Goal: Obtain resource: Download file/media

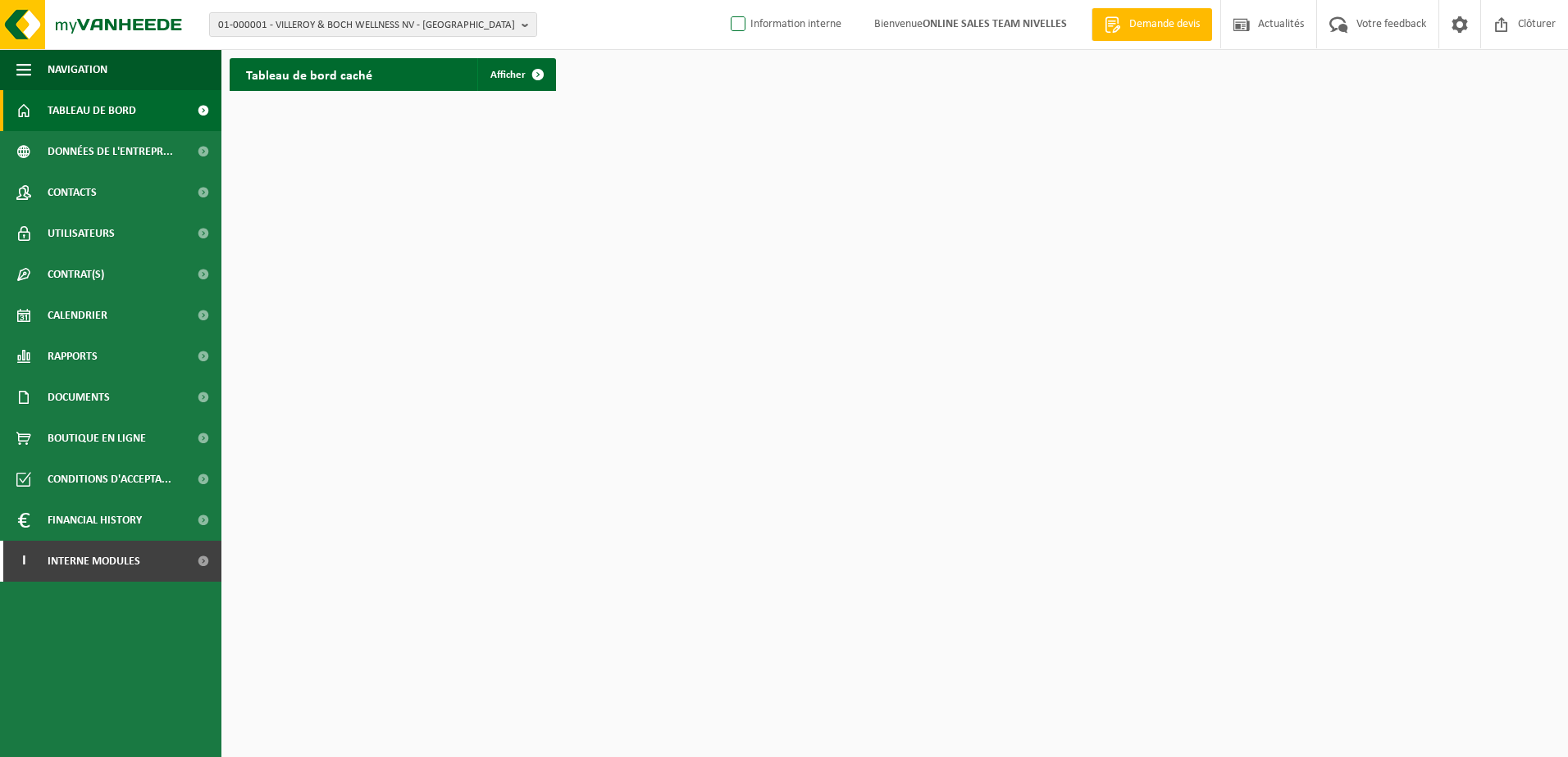
click at [732, 25] on label "Information interne" at bounding box center [784, 25] width 114 height 25
click at [725, 0] on input "Information interne" at bounding box center [724, -1] width 1 height 1
checkbox input "true"
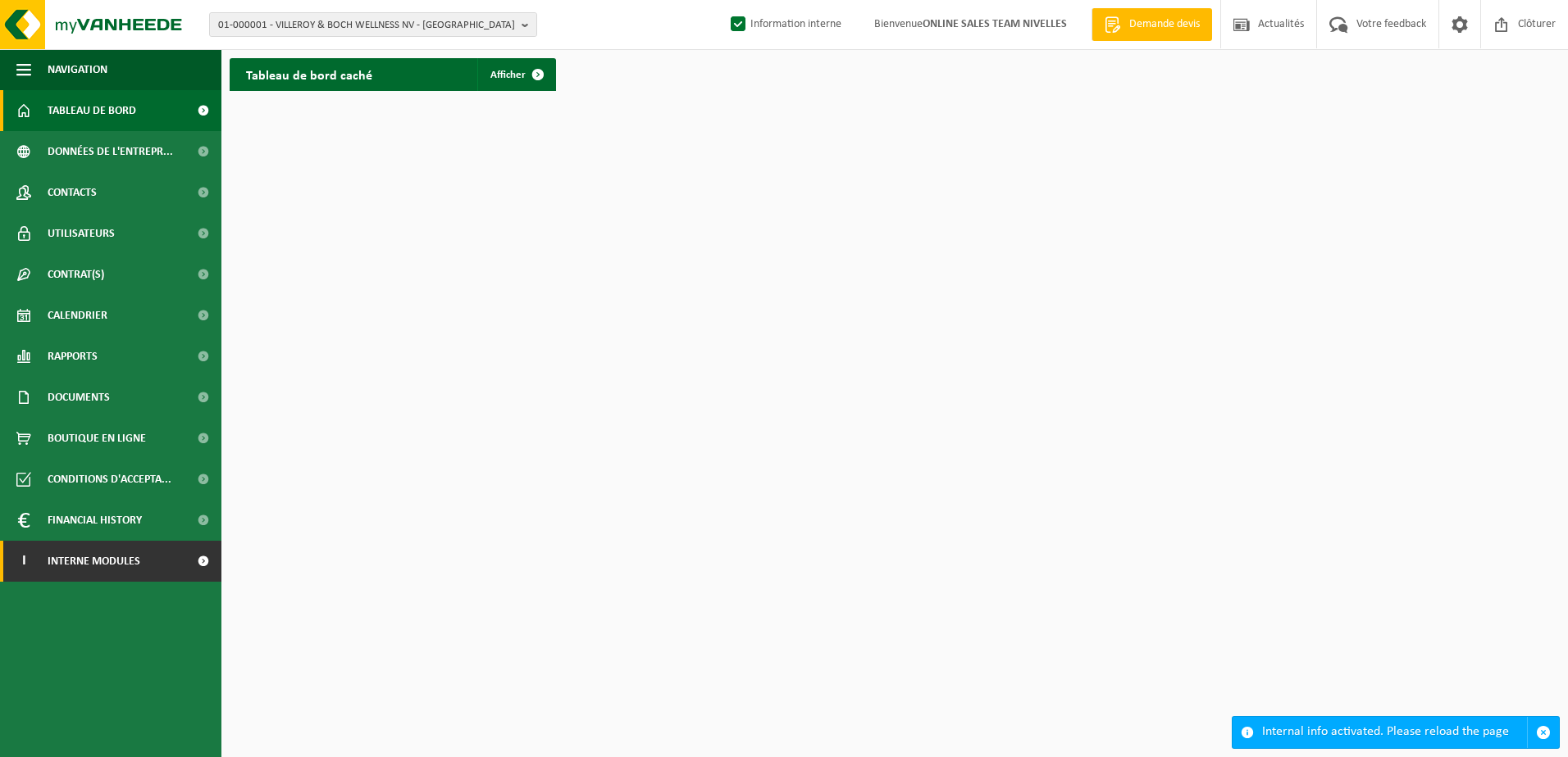
click at [178, 568] on link "I Interne modules" at bounding box center [111, 561] width 222 height 41
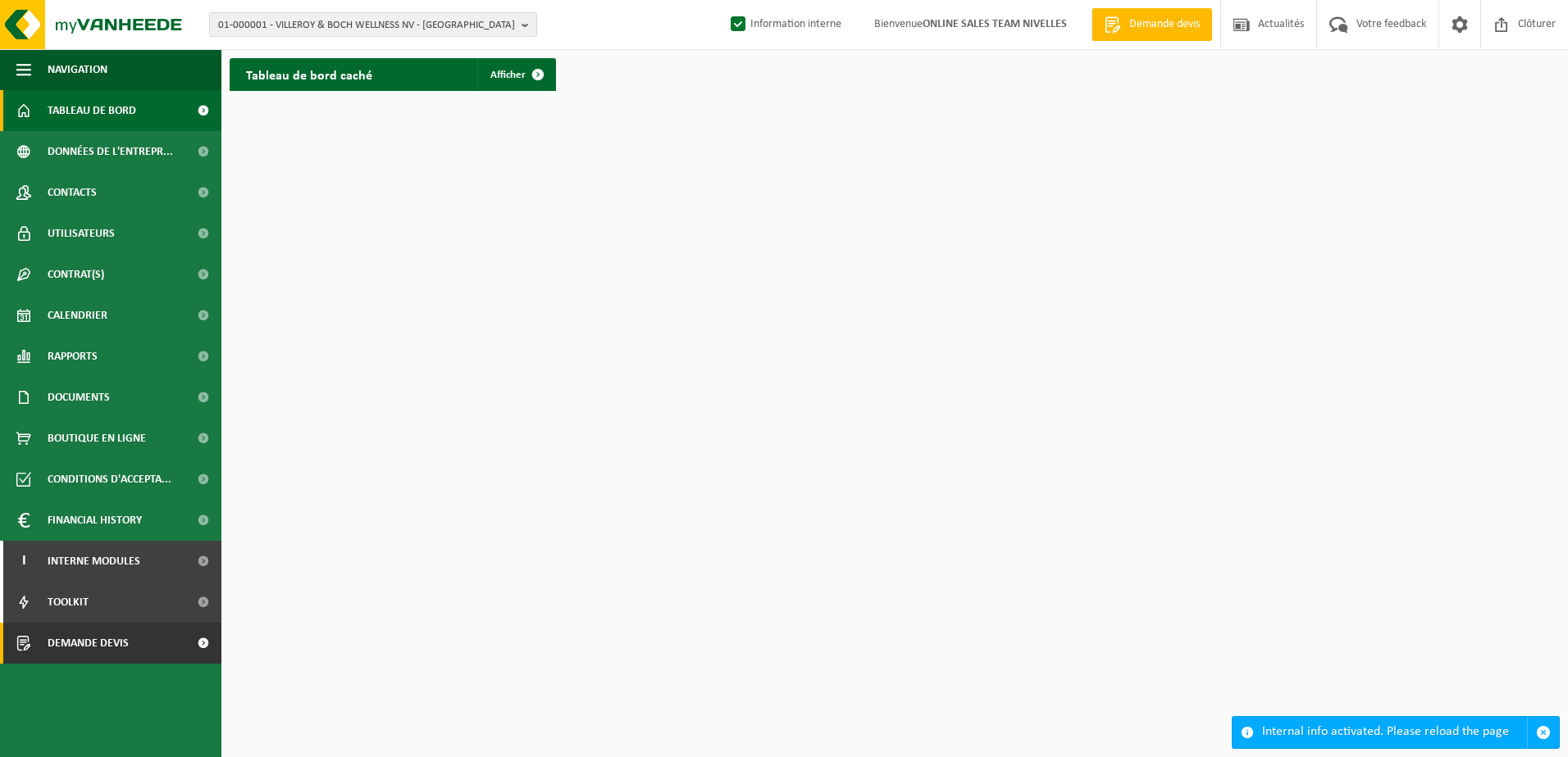
click at [161, 655] on link "Demande devis" at bounding box center [111, 643] width 222 height 41
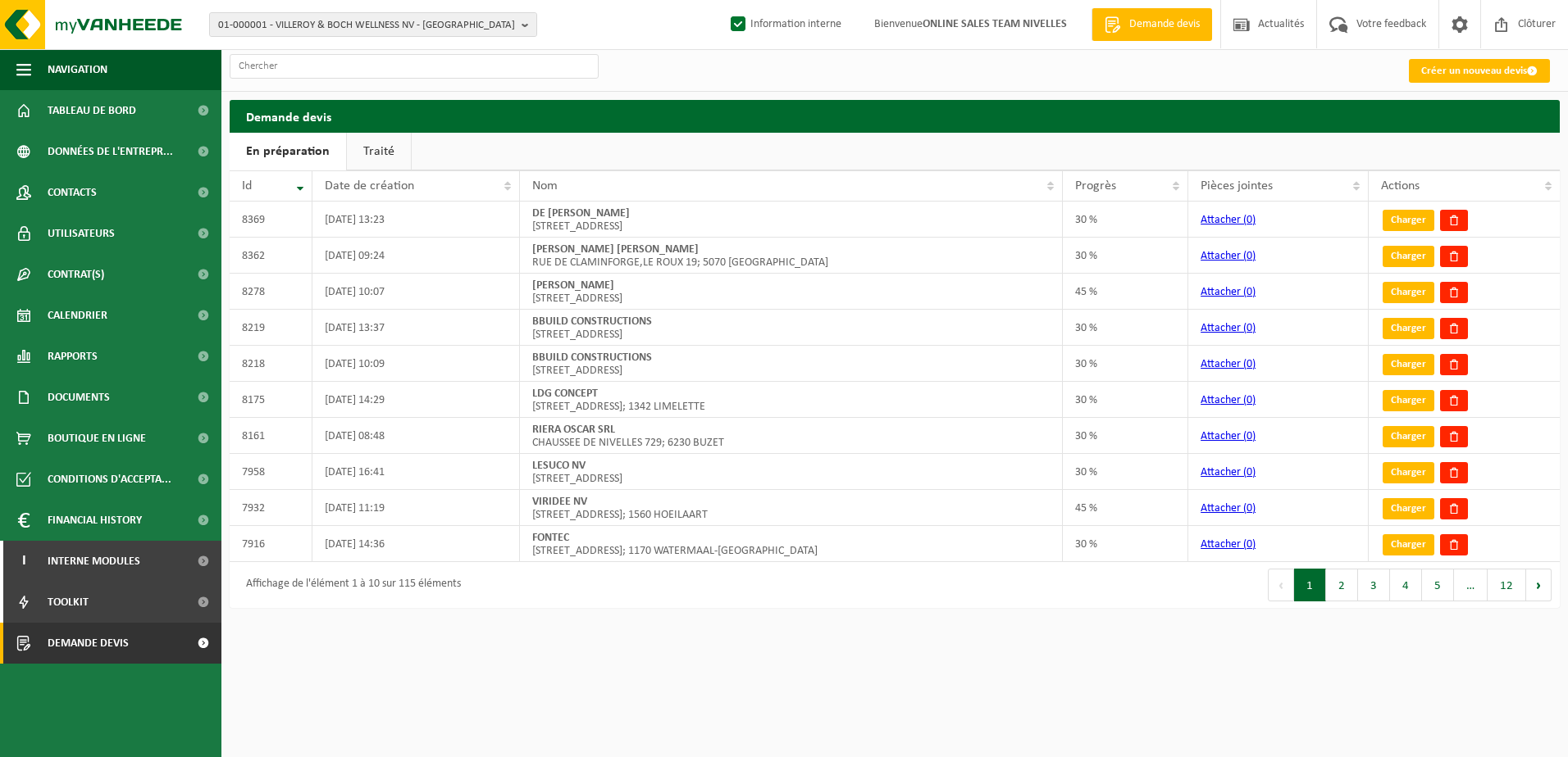
click at [378, 150] on link "Traité" at bounding box center [379, 151] width 64 height 38
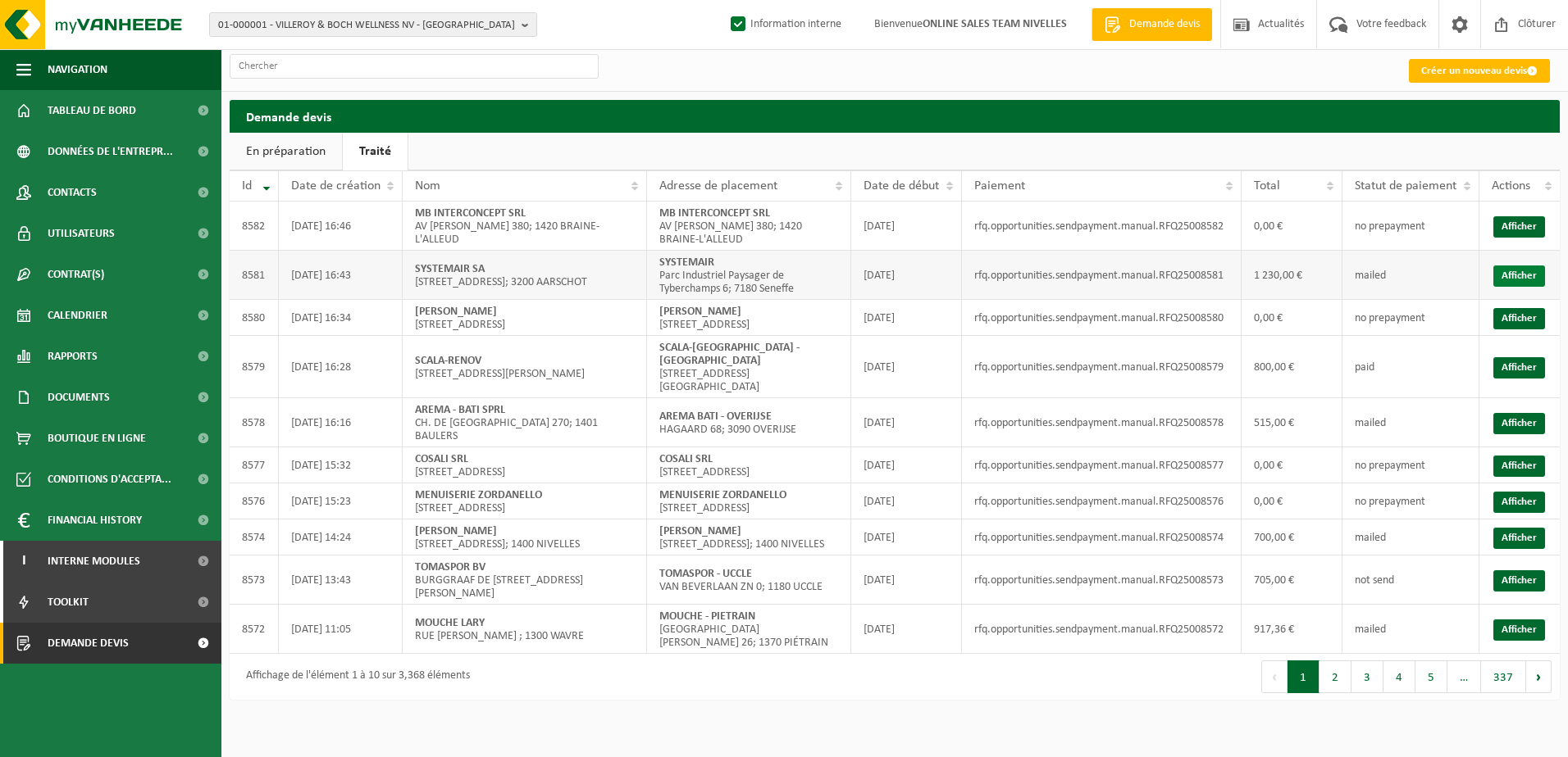
click at [1501, 275] on link "Afficher" at bounding box center [1519, 276] width 52 height 22
click at [531, 27] on b "button" at bounding box center [529, 25] width 15 height 23
type input "10-951014"
drag, startPoint x: 355, startPoint y: 52, endPoint x: 134, endPoint y: 52, distance: 221.0
click at [135, 52] on div "01-000001 - VILLEROY & BOCH WELLNESS NV - ROESELARE 10-951014 01-000001 - VILLE…" at bounding box center [784, 358] width 1568 height 716
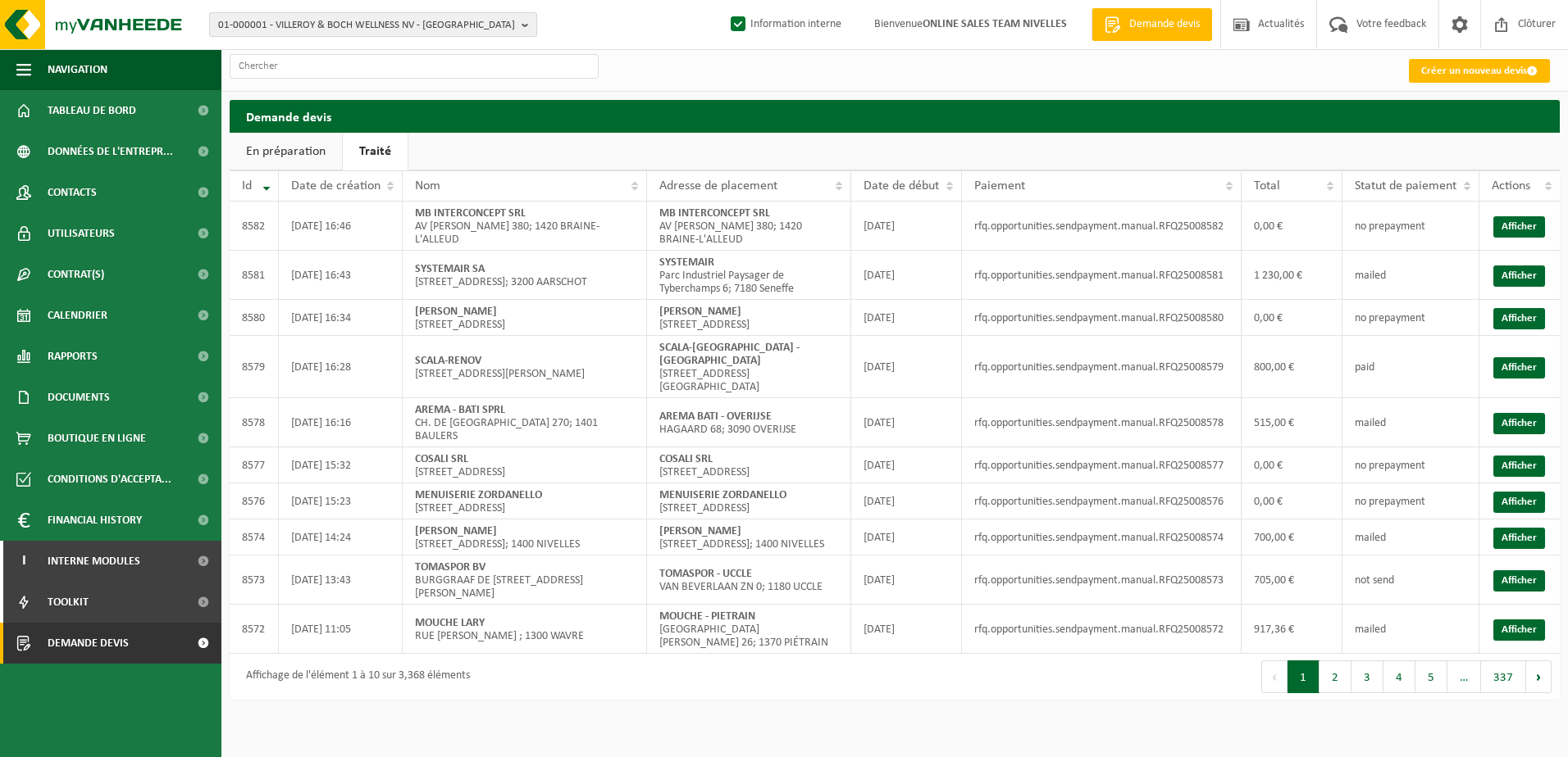
click at [529, 29] on b "button" at bounding box center [529, 25] width 15 height 23
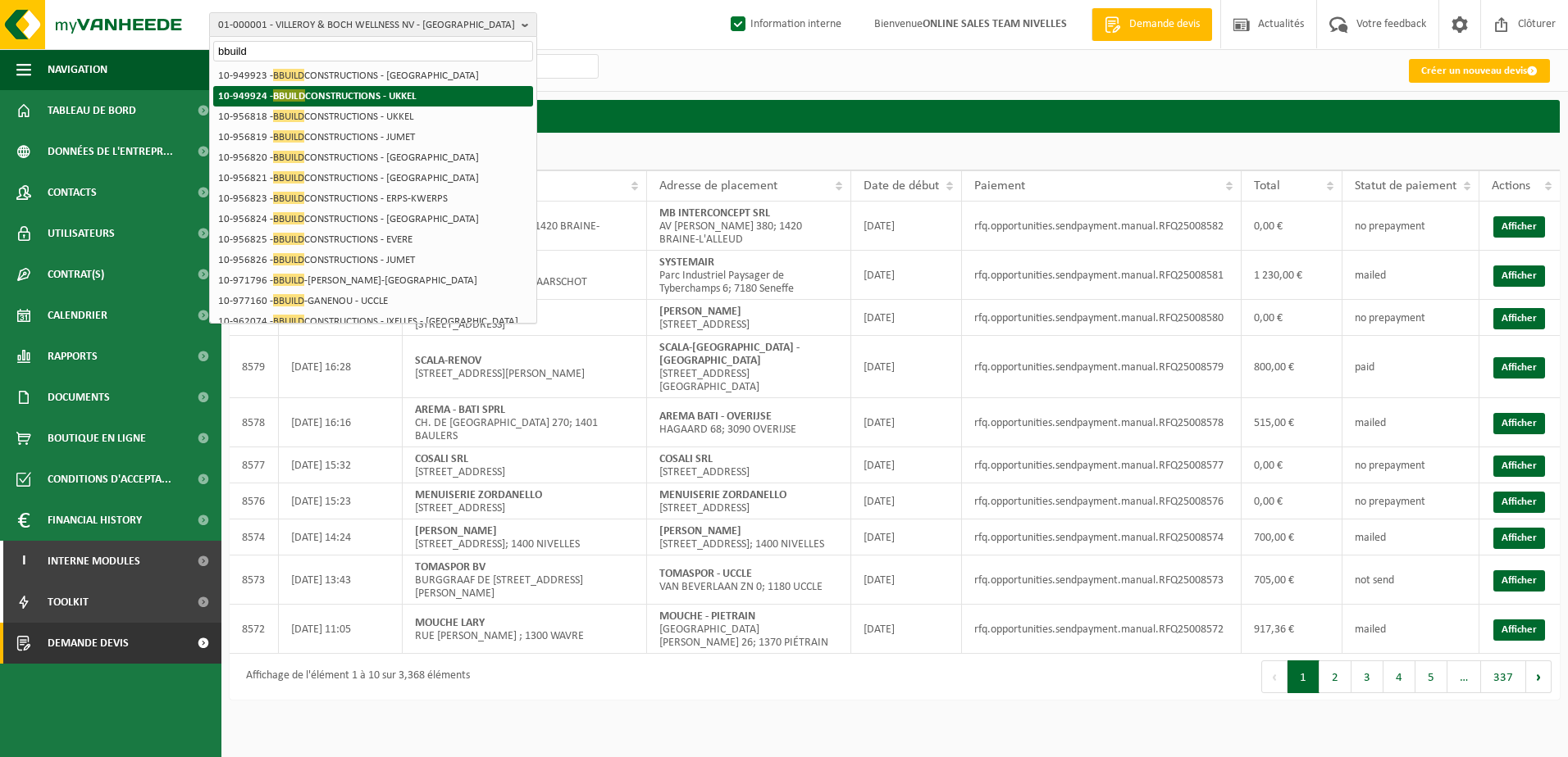
type input "bbuild"
click at [346, 89] on li "10-949924 - BBUILD CONSTRUCTIONS - UKKEL" at bounding box center [373, 97] width 320 height 21
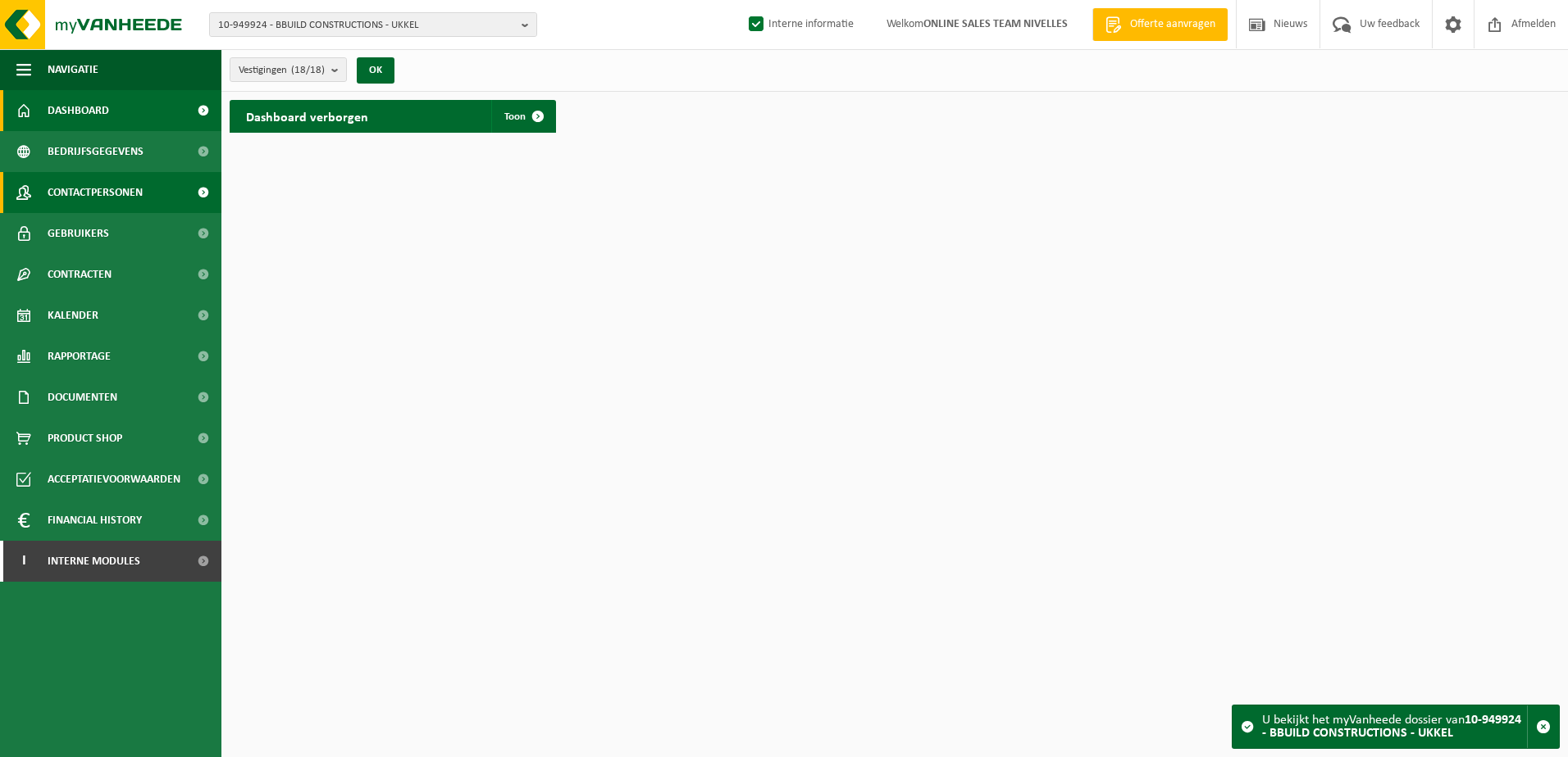
click at [116, 194] on span "Contactpersonen" at bounding box center [95, 192] width 95 height 41
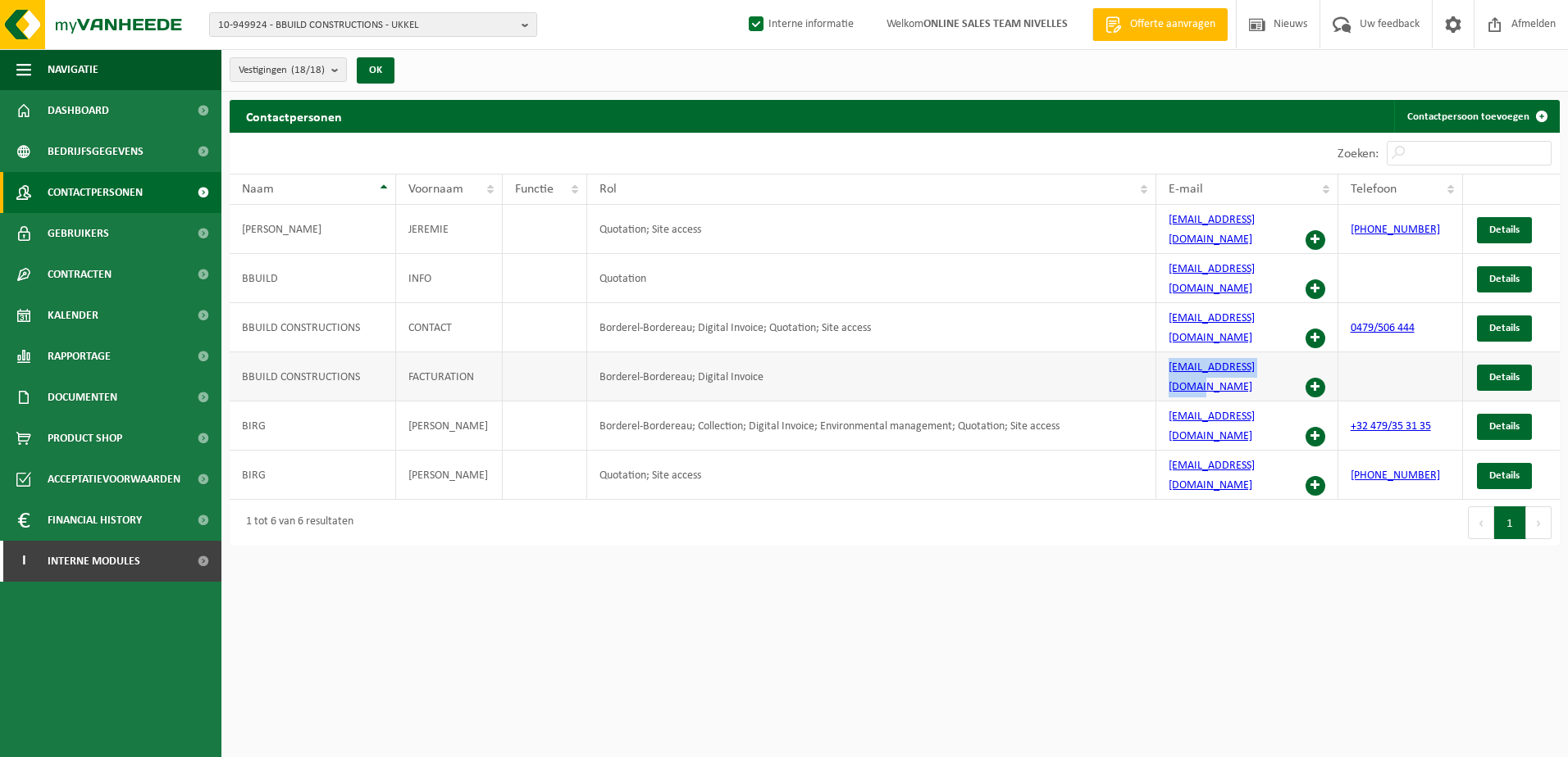
drag, startPoint x: 1288, startPoint y: 332, endPoint x: 1165, endPoint y: 334, distance: 123.0
click at [1165, 352] on td "[EMAIL_ADDRESS][DOMAIN_NAME]" at bounding box center [1247, 377] width 182 height 49
copy link "fournisseur@bbuild.be"
drag, startPoint x: 1240, startPoint y: 370, endPoint x: 1165, endPoint y: 371, distance: 75.0
click at [1165, 401] on td "yb@bbuild.be" at bounding box center [1247, 426] width 182 height 49
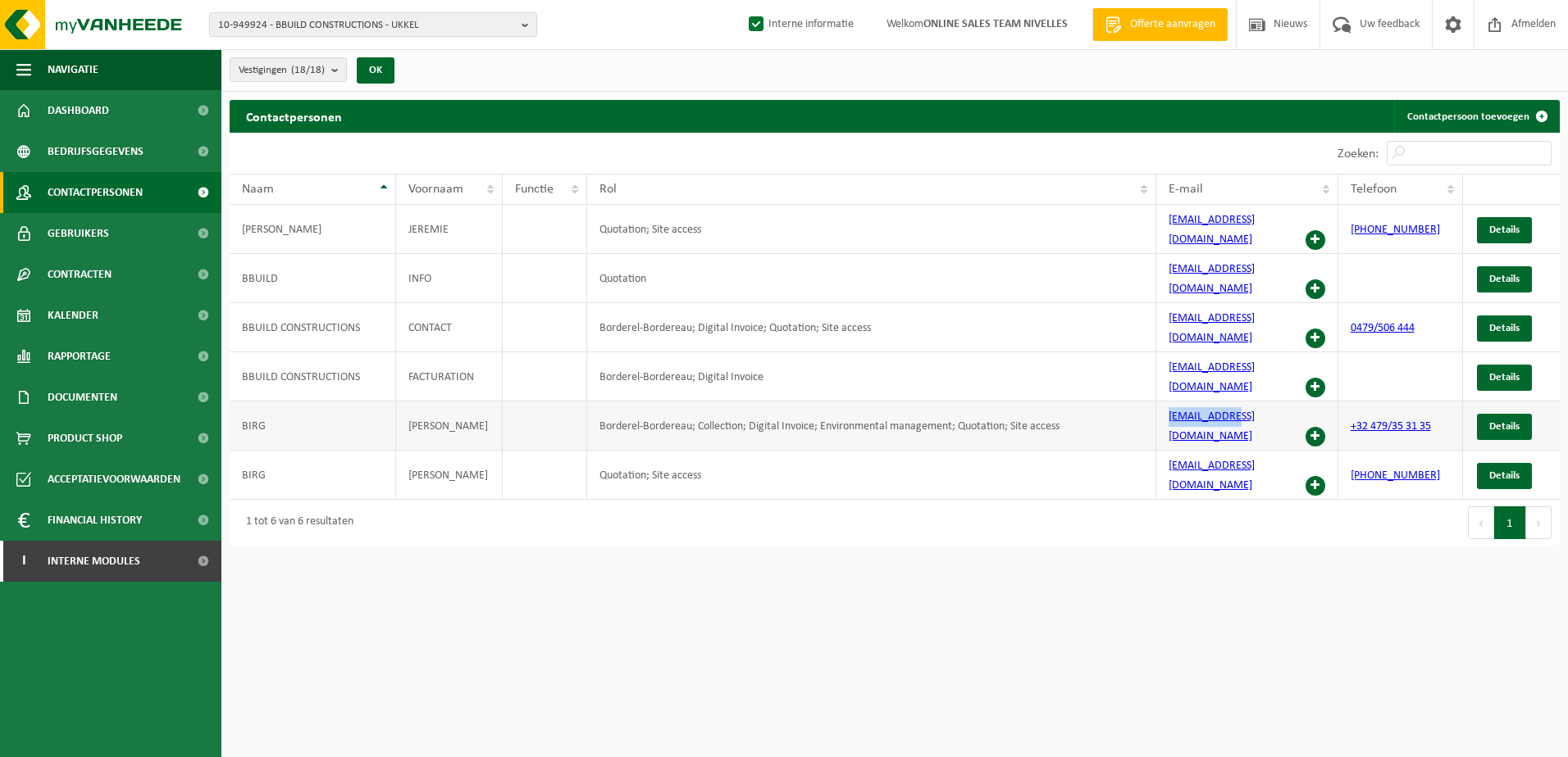
copy link "yb@bbuild.be"
click at [1060, 564] on html "10-949924 - BBUILD CONSTRUCTIONS - UKKEL 10-949924 - BBUILD CONSTRUCTIONS - UKK…" at bounding box center [784, 378] width 1568 height 757
drag, startPoint x: 1254, startPoint y: 301, endPoint x: 1164, endPoint y: 301, distance: 90.0
click at [1164, 303] on td "info@bbuild.be" at bounding box center [1247, 327] width 182 height 49
copy link "info@bbuild.be"
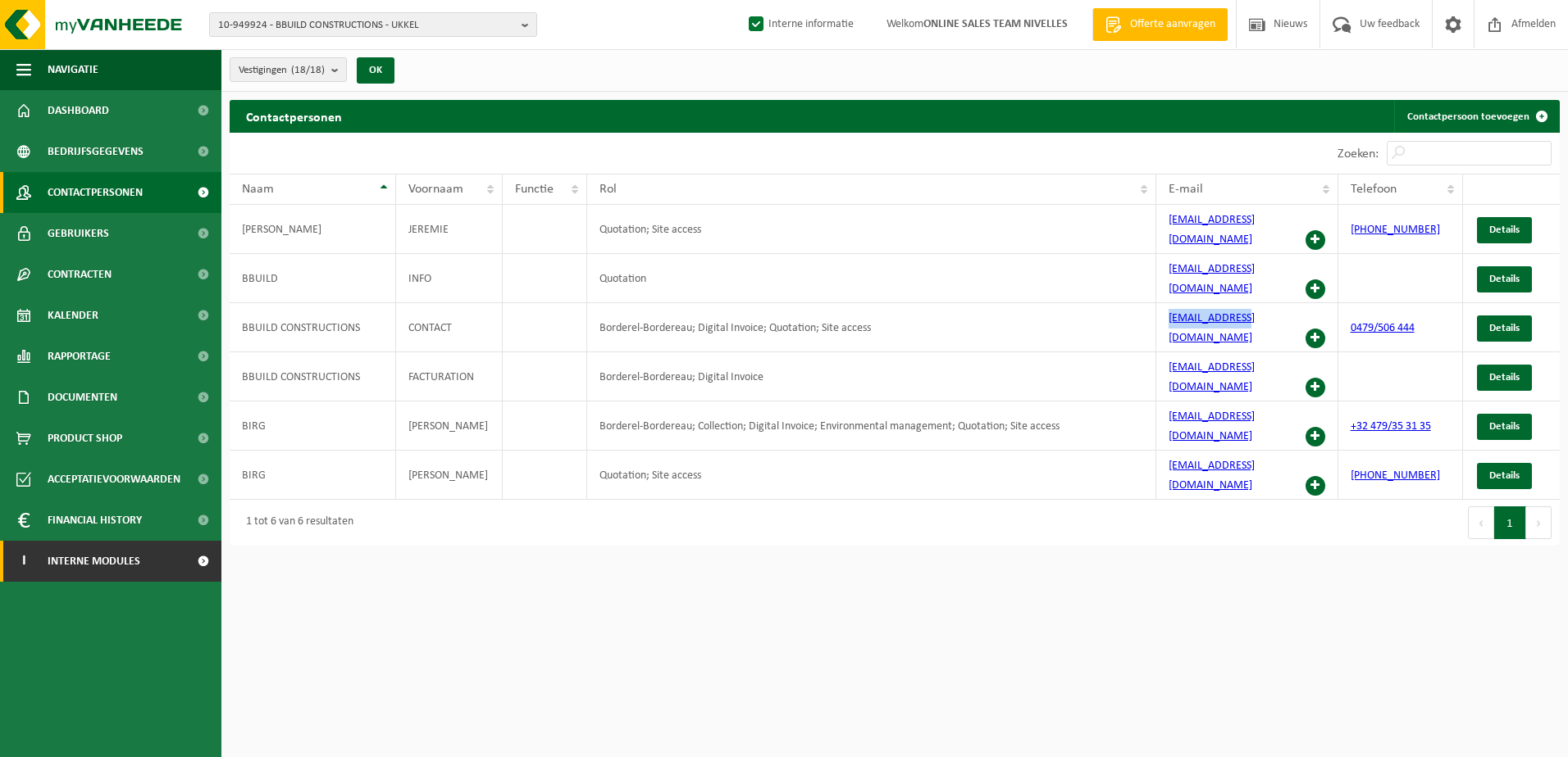
click at [202, 572] on span at bounding box center [203, 561] width 37 height 41
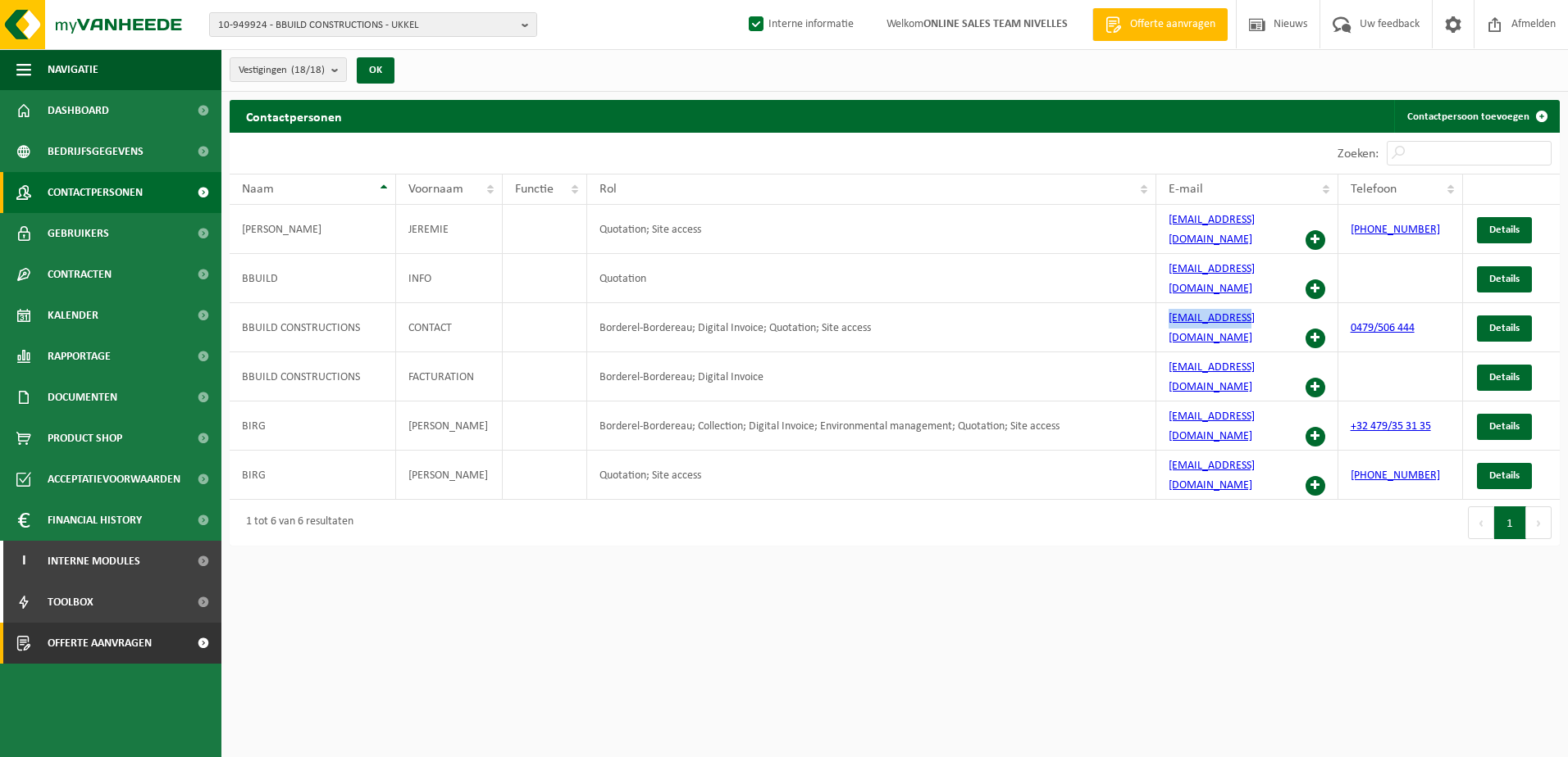
click at [193, 643] on span at bounding box center [203, 643] width 37 height 41
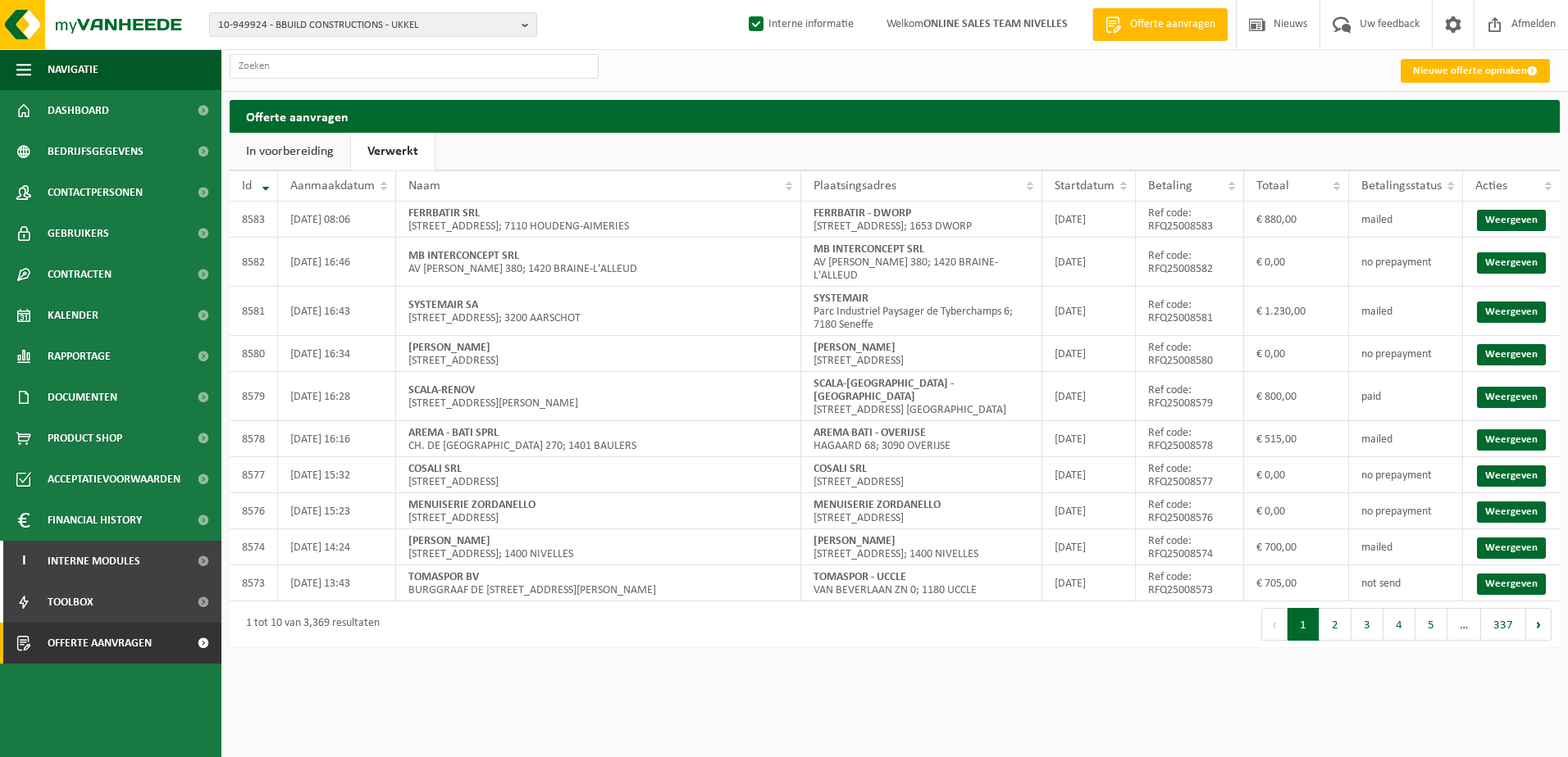
click at [736, 667] on html "10-949924 - BBUILD CONSTRUCTIONS - UKKEL 10-949924 - [GEOGRAPHIC_DATA] CONSTRUC…" at bounding box center [784, 378] width 1568 height 757
click at [1516, 218] on link "Weergeven" at bounding box center [1511, 220] width 69 height 22
click at [1493, 302] on link "Weergeven" at bounding box center [1511, 312] width 69 height 22
click at [1524, 387] on link "Weergeven" at bounding box center [1511, 397] width 69 height 22
click at [1514, 430] on link "Weergeven" at bounding box center [1511, 440] width 69 height 22
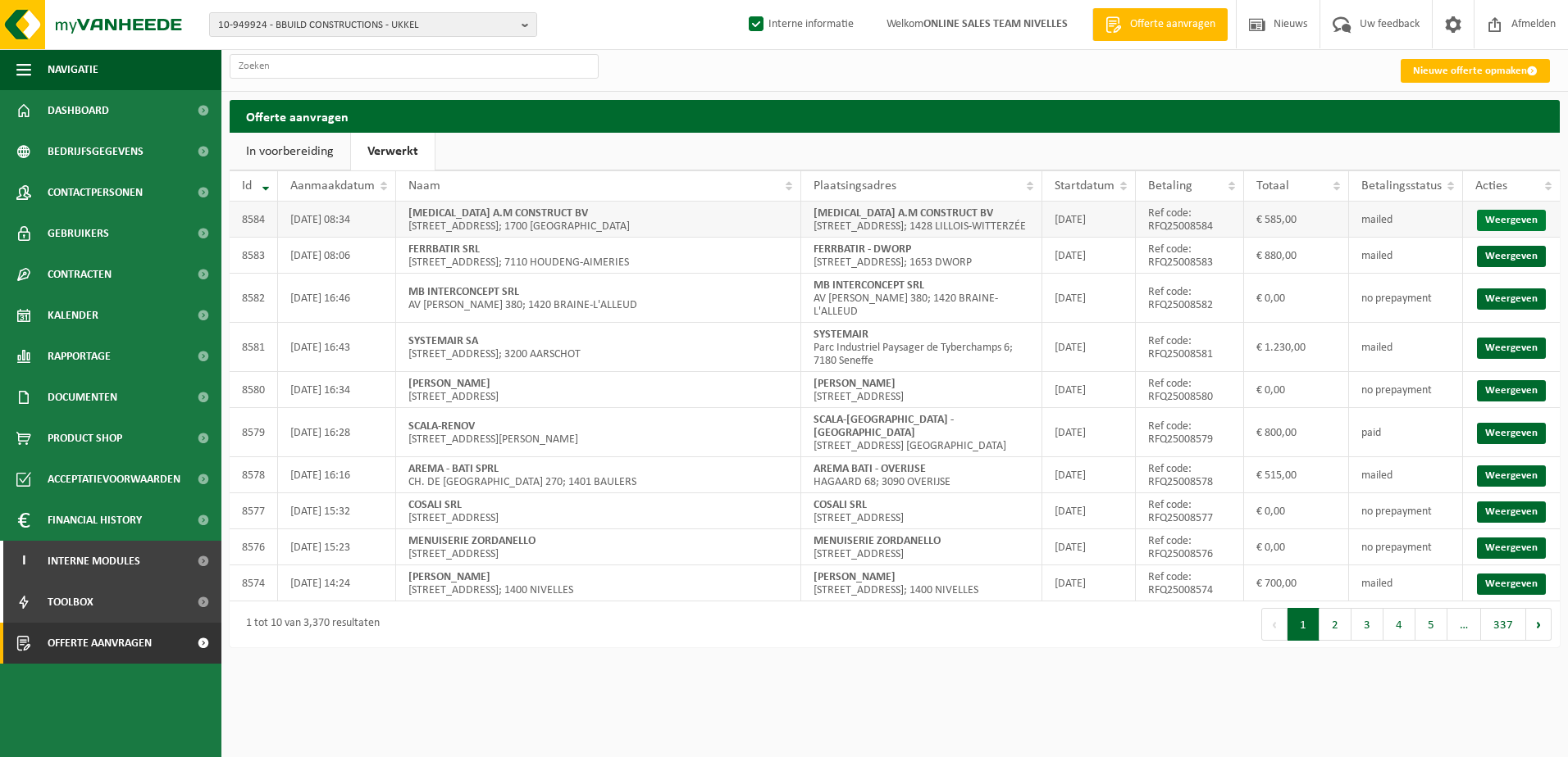
click at [1501, 228] on link "Weergeven" at bounding box center [1511, 220] width 69 height 22
drag, startPoint x: 933, startPoint y: 455, endPoint x: 817, endPoint y: 452, distance: 116.0
click at [817, 457] on td "AREMA BATI - OVERIJSE HAGAARD 68; 3090 OVERIJSE" at bounding box center [921, 475] width 241 height 36
copy strong "AREMA BATI - OVERIJSE"
click at [1506, 468] on link "Weergeven" at bounding box center [1511, 476] width 69 height 22
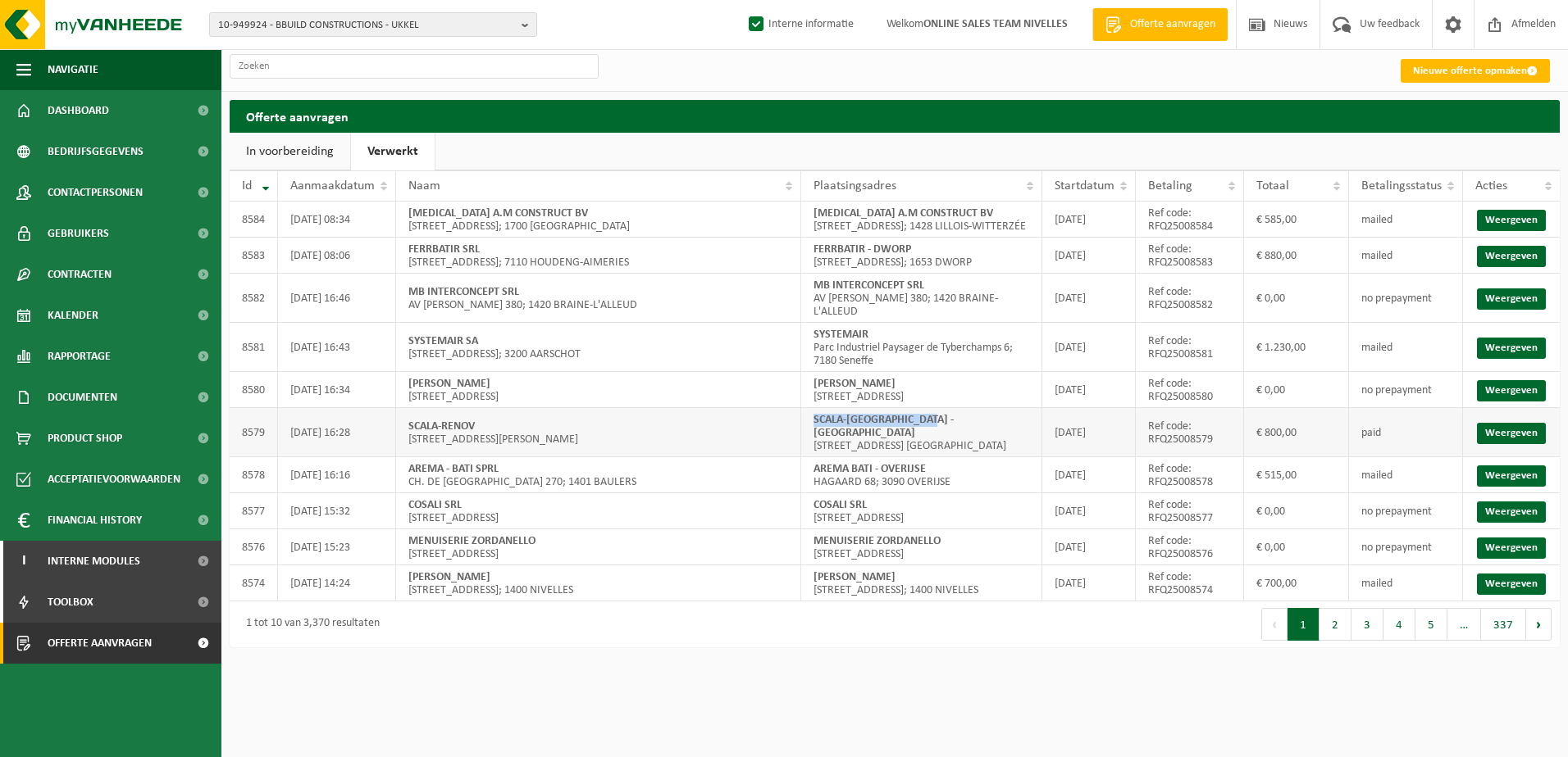
drag, startPoint x: 934, startPoint y: 415, endPoint x: 813, endPoint y: 414, distance: 121.0
click at [813, 414] on td "SCALA-RENOV - DILBEEK Kleinekapellaan 48; 1700 DILBEEK" at bounding box center [921, 432] width 241 height 49
copy strong "SCALA-RENOV - DILBEEK"
click at [1489, 423] on link "Weergeven" at bounding box center [1511, 433] width 69 height 22
drag, startPoint x: 870, startPoint y: 337, endPoint x: 813, endPoint y: 338, distance: 57.0
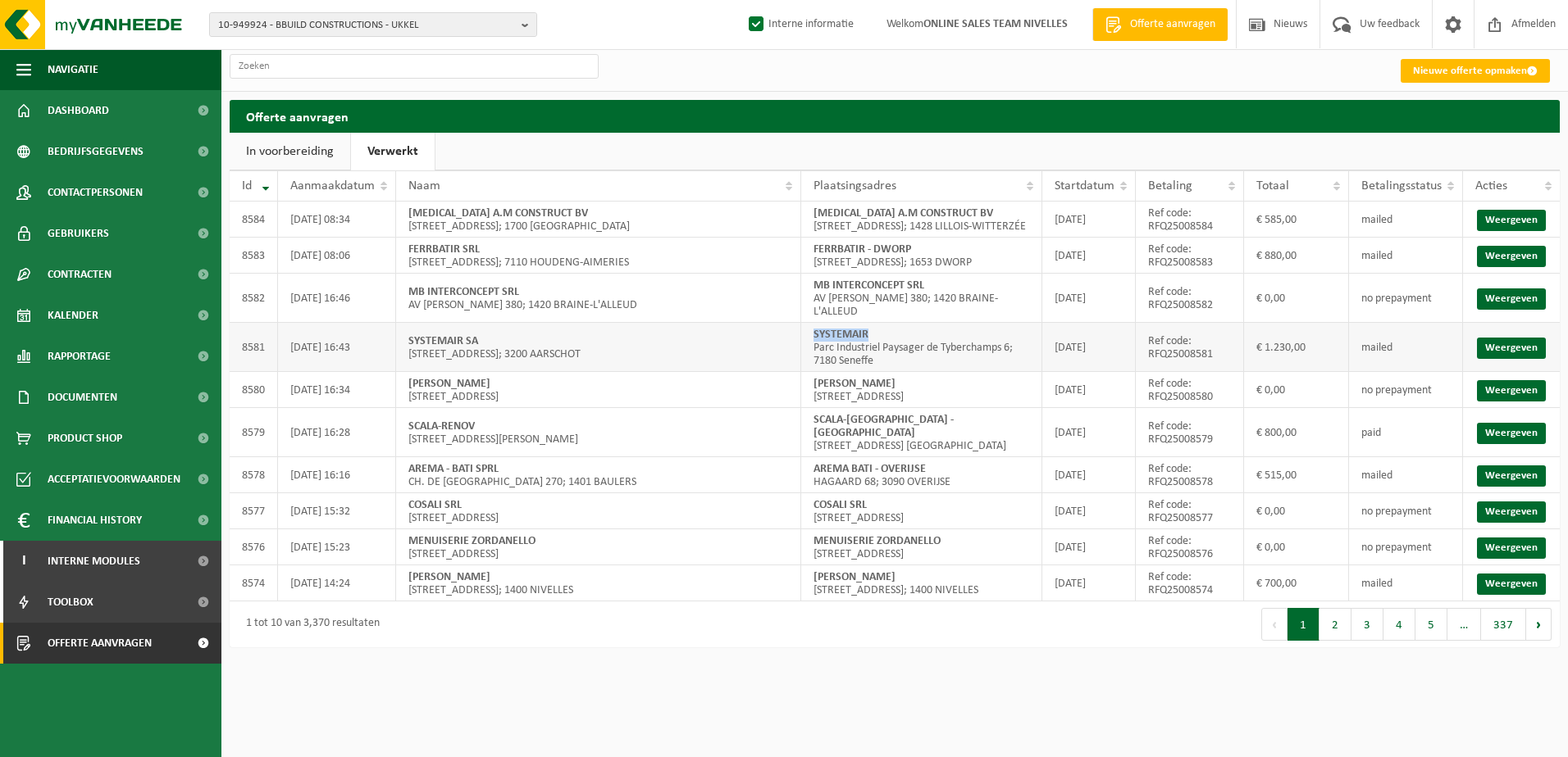
click at [813, 338] on td "SYSTEMAIR Parc Industriel Paysager de Tyberchamps 6; 7180 Seneffe" at bounding box center [921, 347] width 241 height 49
copy strong "SYSTEMAIR"
click at [1514, 344] on link "Weergeven" at bounding box center [1511, 348] width 69 height 22
click at [1498, 345] on link "Weergeven" at bounding box center [1511, 348] width 69 height 22
drag, startPoint x: 918, startPoint y: 264, endPoint x: 814, endPoint y: 260, distance: 104.1
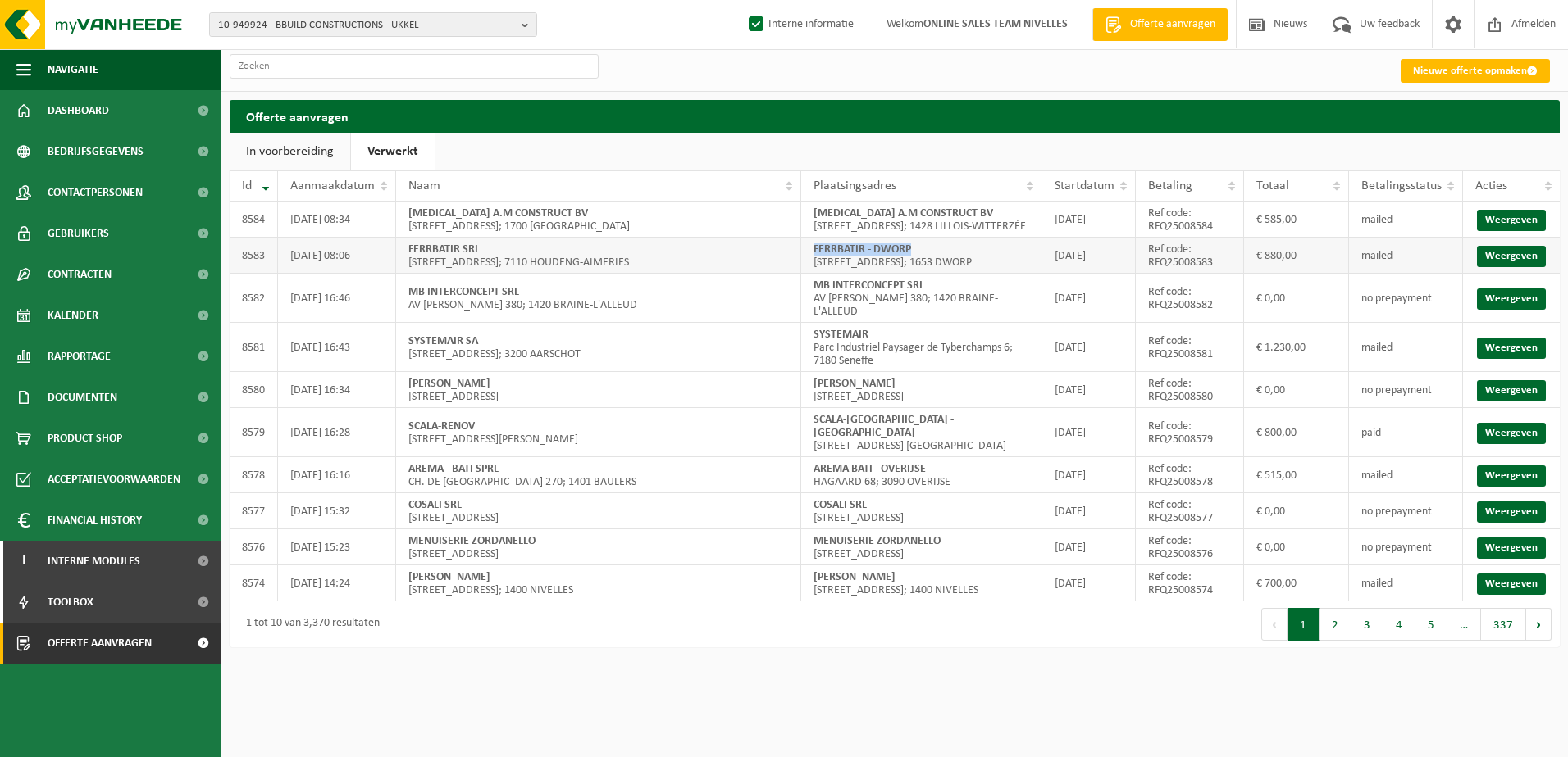
click at [814, 260] on td "FERRBATIR - DWORP Zevenbronnenstraat 103; 1653 DWORP" at bounding box center [921, 255] width 241 height 36
copy strong "FERRBATIR - DWORP"
click at [1506, 266] on link "Weergeven" at bounding box center [1511, 256] width 69 height 22
click at [1507, 230] on link "Weergeven" at bounding box center [1511, 220] width 69 height 22
drag, startPoint x: 942, startPoint y: 214, endPoint x: 815, endPoint y: 213, distance: 127.0
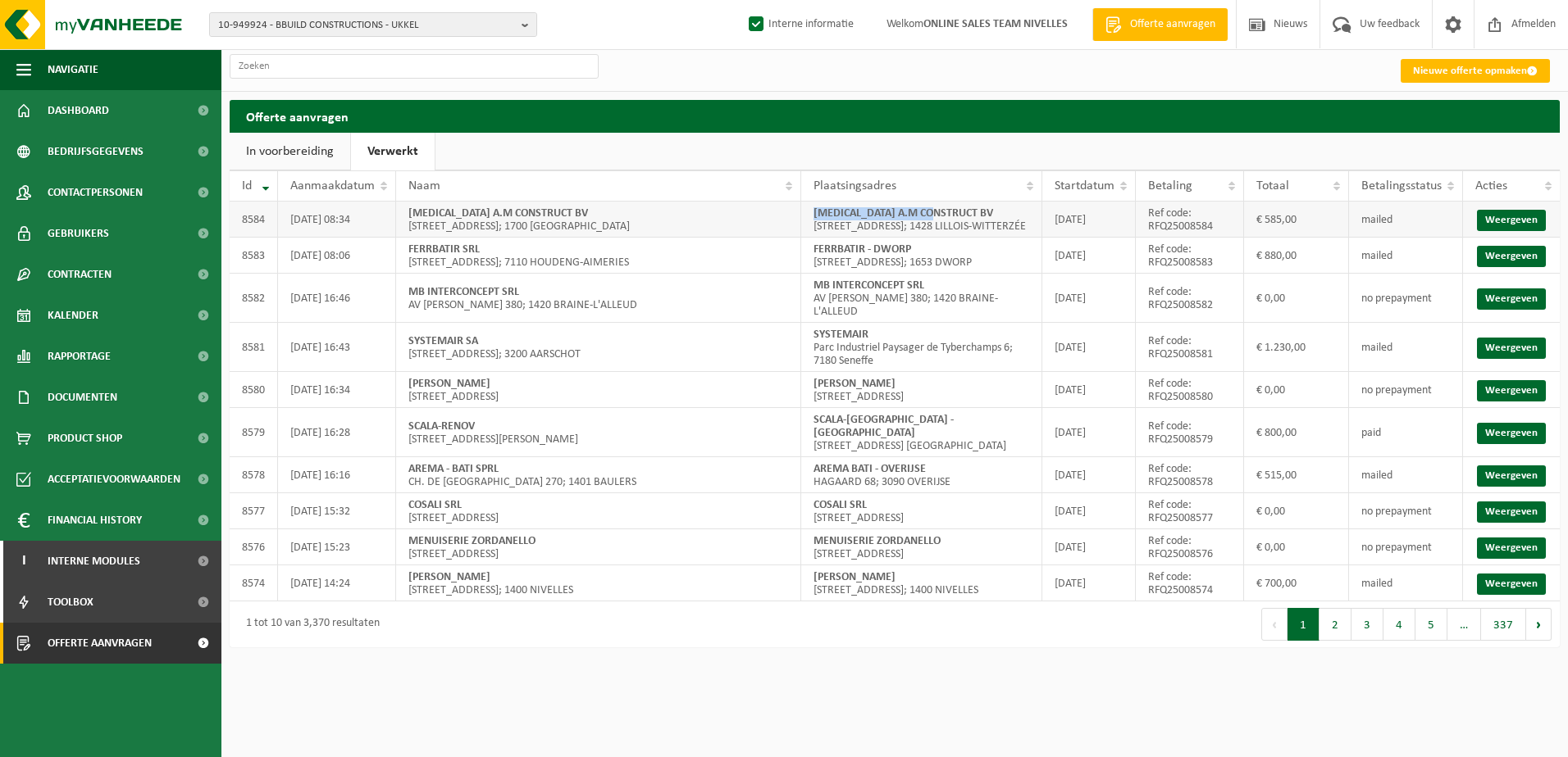
click at [815, 213] on td "NICU A.M CONSTRUCT BV Avenue des mesanges 29; 1428 LILLOIS-WITTERZÉE" at bounding box center [921, 220] width 241 height 36
copy strong "NICU A.M CONSTRUCT BV"
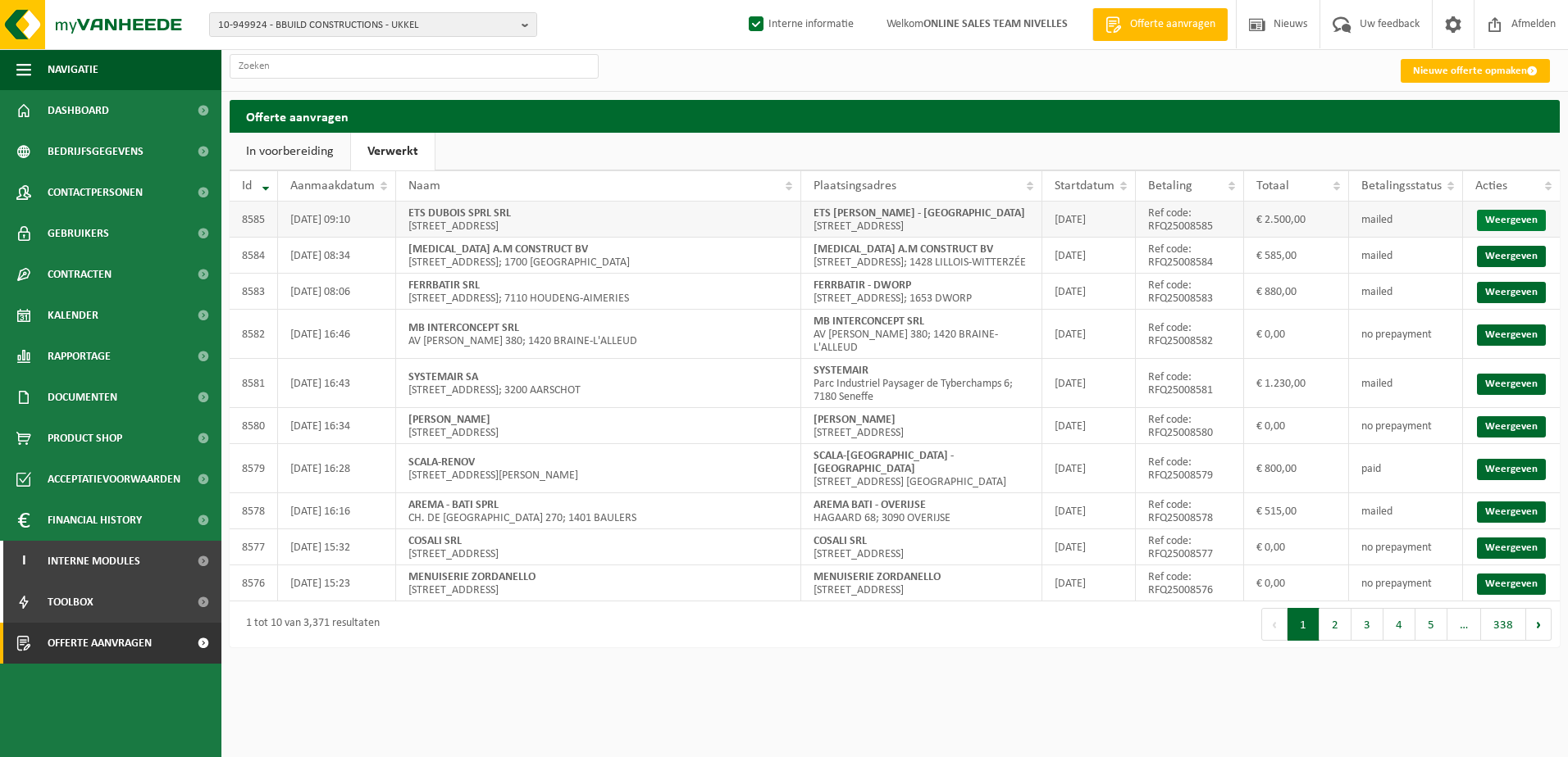
click at [1495, 218] on link "Weergeven" at bounding box center [1511, 220] width 69 height 22
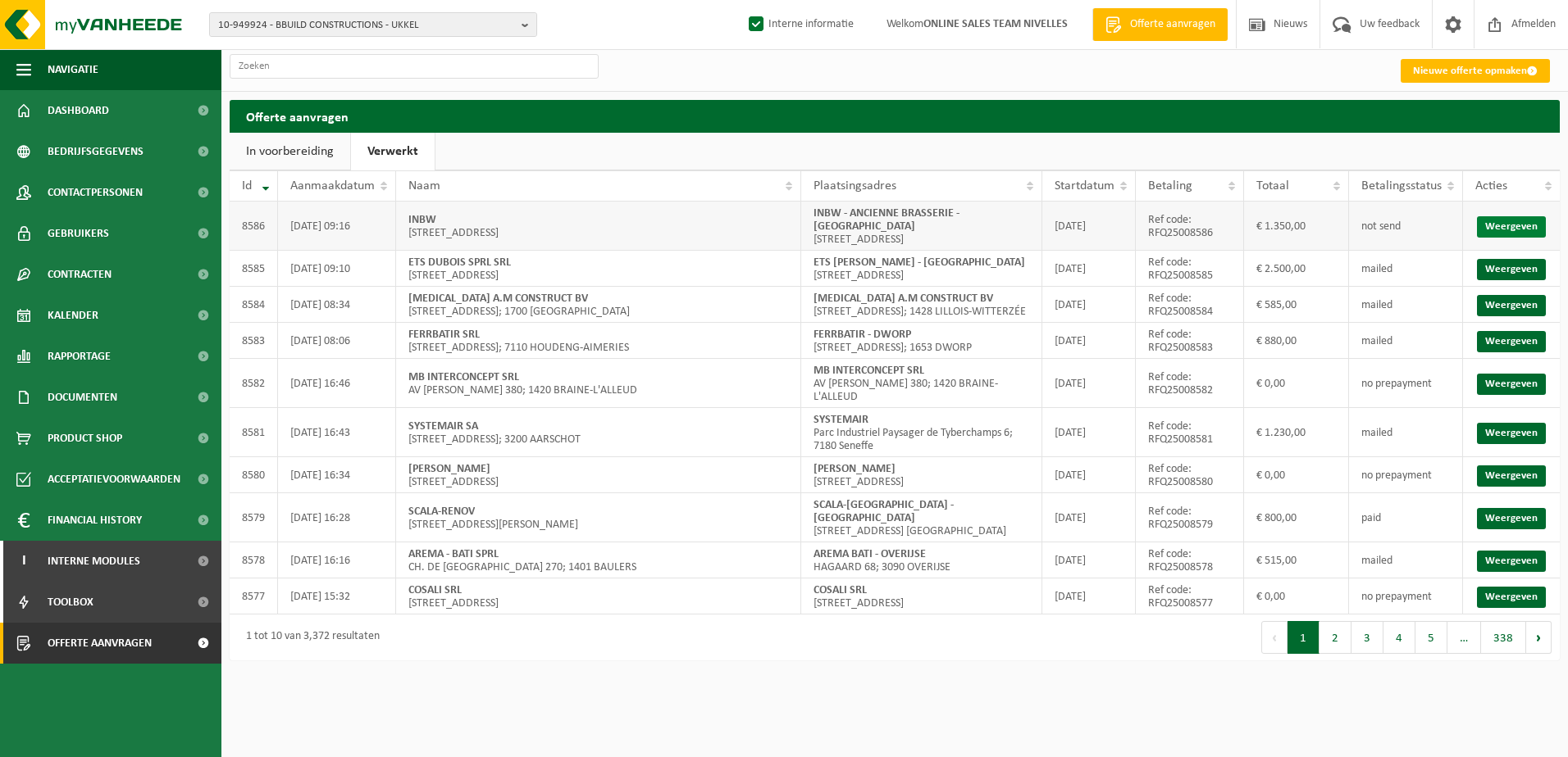
click at [1496, 233] on link "Weergeven" at bounding box center [1511, 227] width 69 height 22
click at [528, 26] on b "button" at bounding box center [529, 25] width 15 height 23
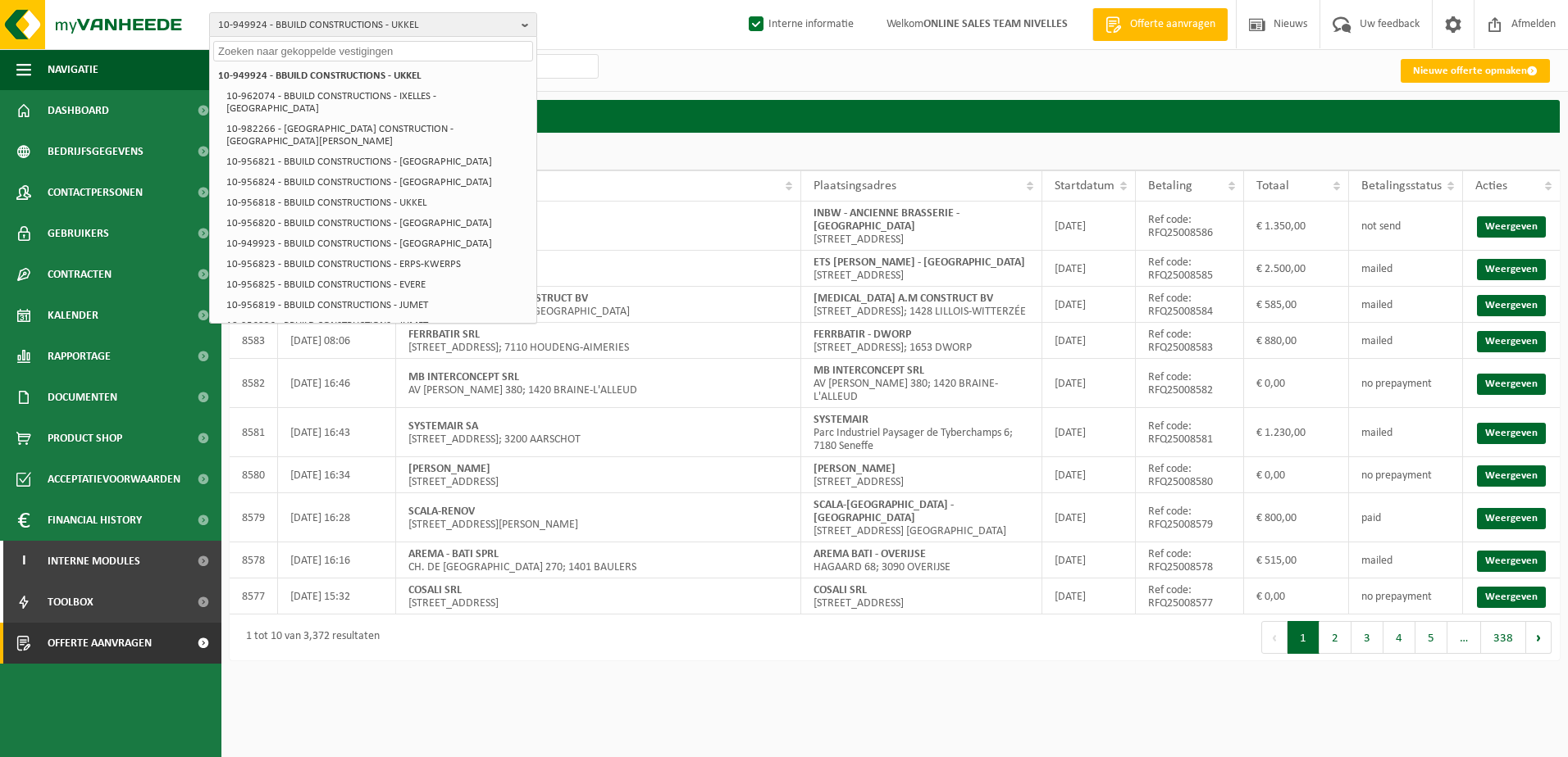
click at [355, 49] on input "text" at bounding box center [373, 51] width 320 height 21
paste input "10-949709"
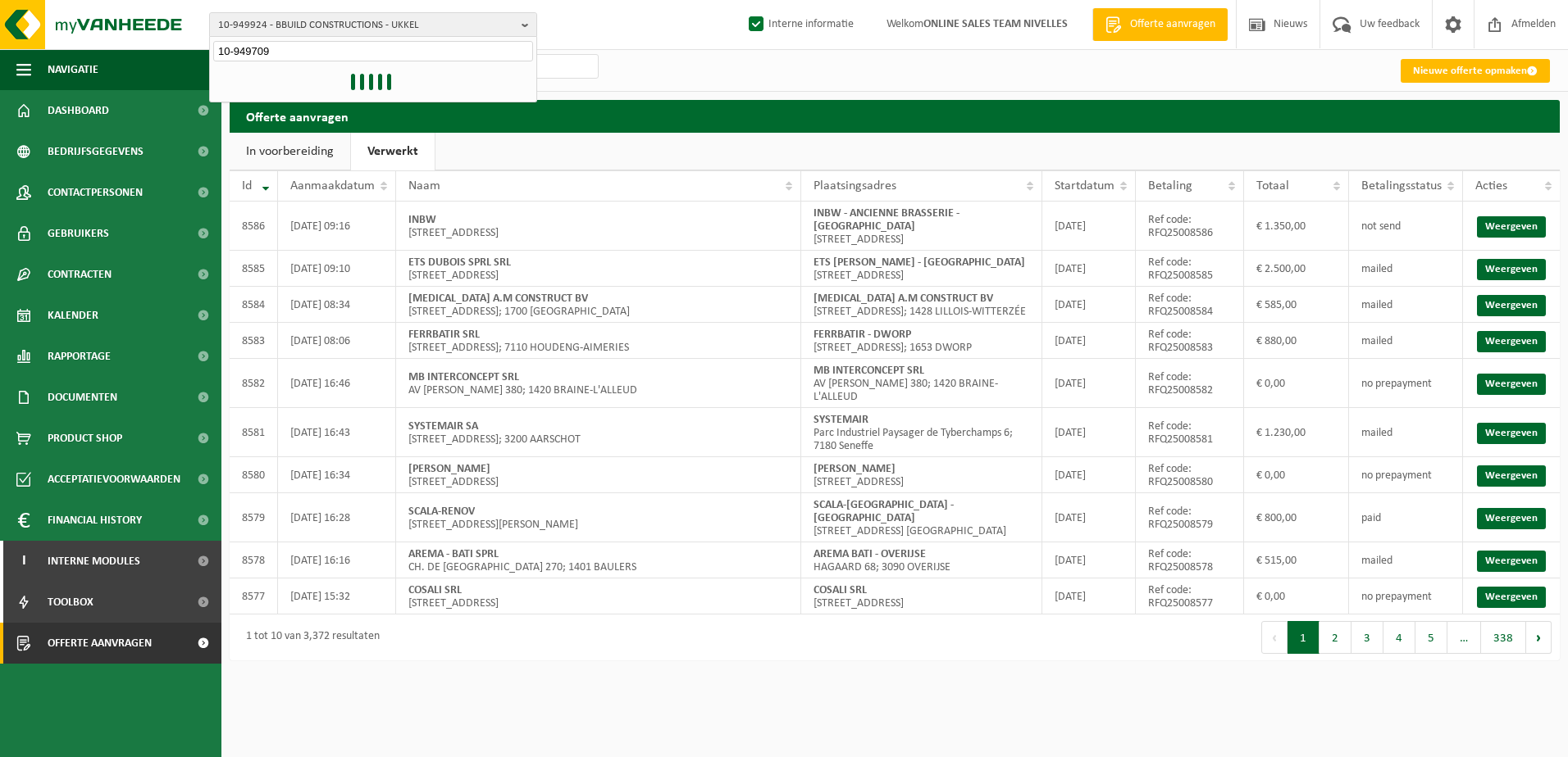
type input "10-949709"
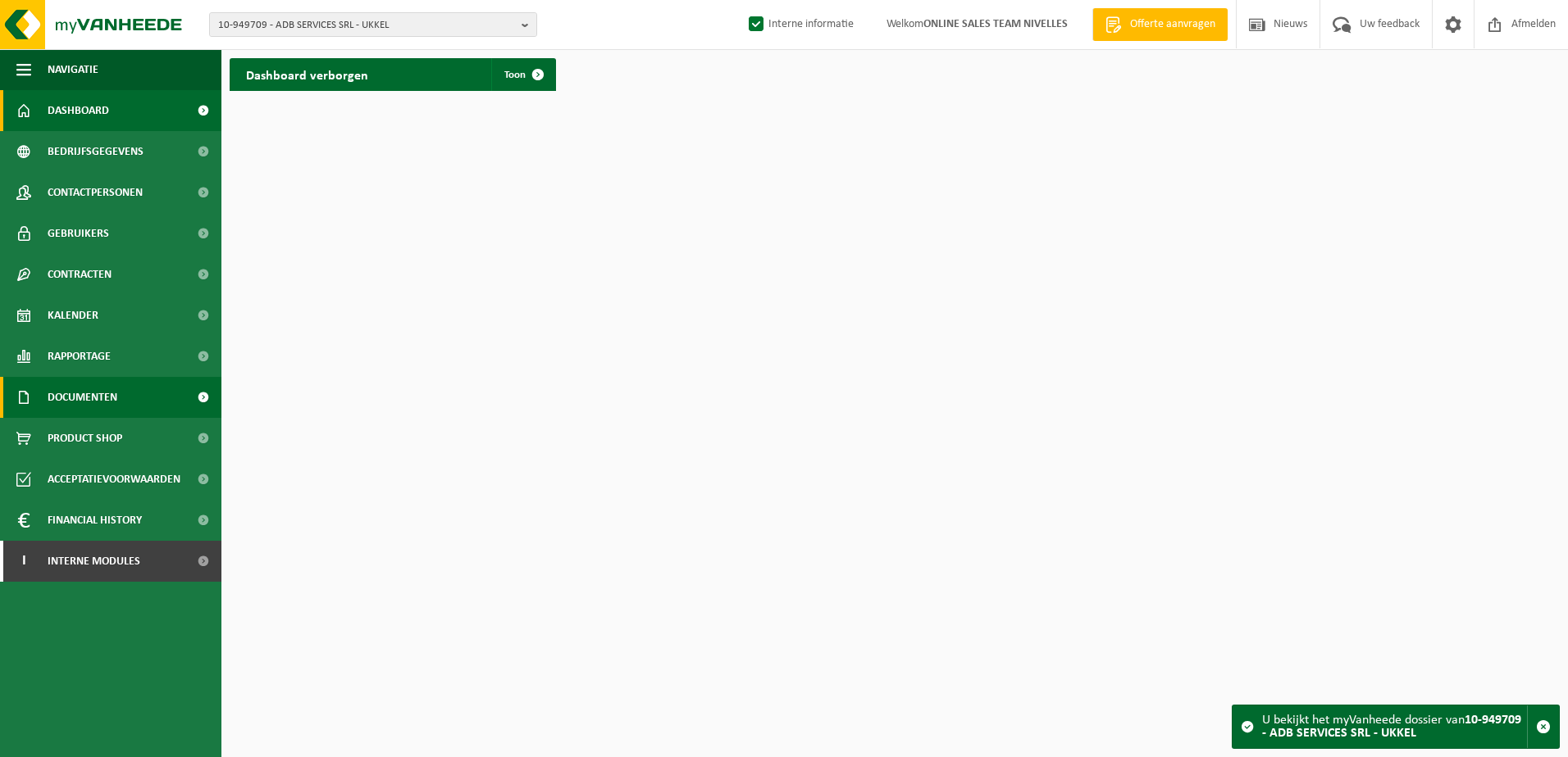
click at [132, 407] on link "Documenten" at bounding box center [111, 396] width 222 height 41
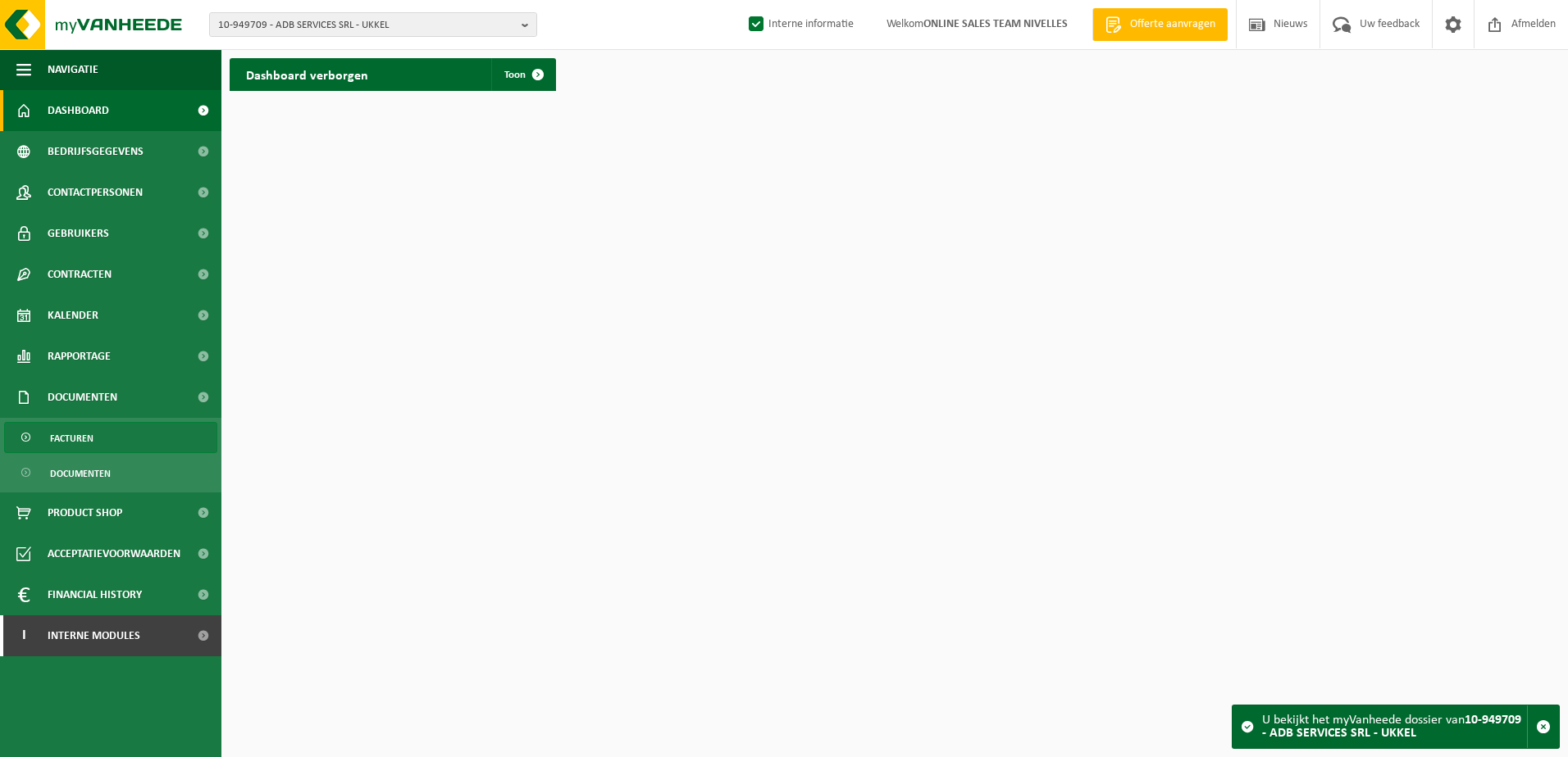
click at [126, 434] on link "Facturen" at bounding box center [110, 437] width 213 height 31
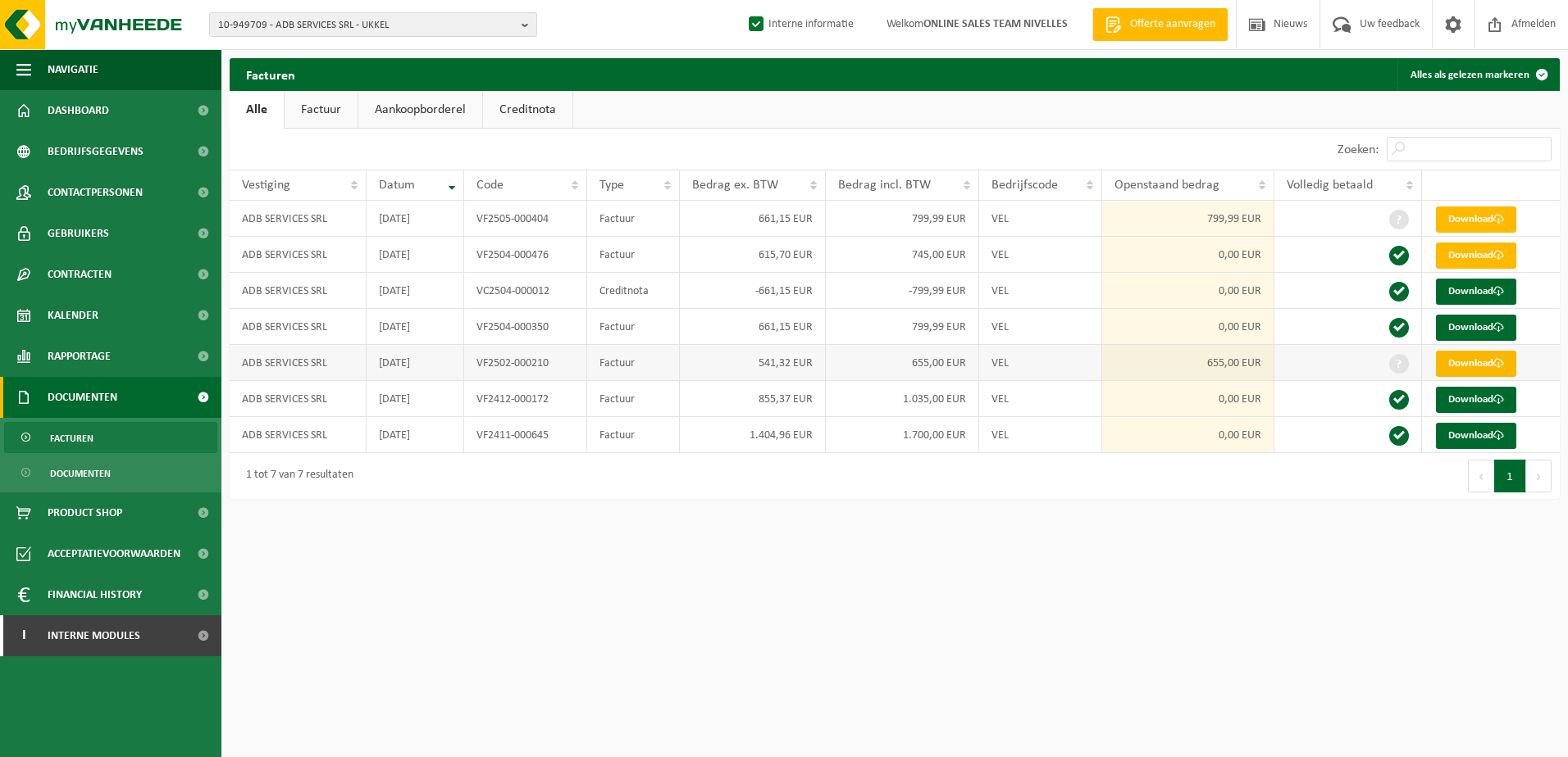
click at [1476, 366] on link "Download" at bounding box center [1475, 364] width 80 height 26
click at [1473, 220] on link "Download" at bounding box center [1475, 220] width 80 height 26
drag, startPoint x: 1124, startPoint y: 684, endPoint x: 1114, endPoint y: 674, distance: 14.1
click at [1116, 675] on html "10-949709 - ADB SERVICES SRL - UKKEL 10-949709 - ADB SERVICES SRL - UKKEL Inter…" at bounding box center [784, 378] width 1568 height 757
click at [1274, 615] on html "10-949709 - ADB SERVICES SRL - UKKEL 10-949709 - ADB SERVICES SRL - UKKEL Inter…" at bounding box center [784, 378] width 1568 height 757
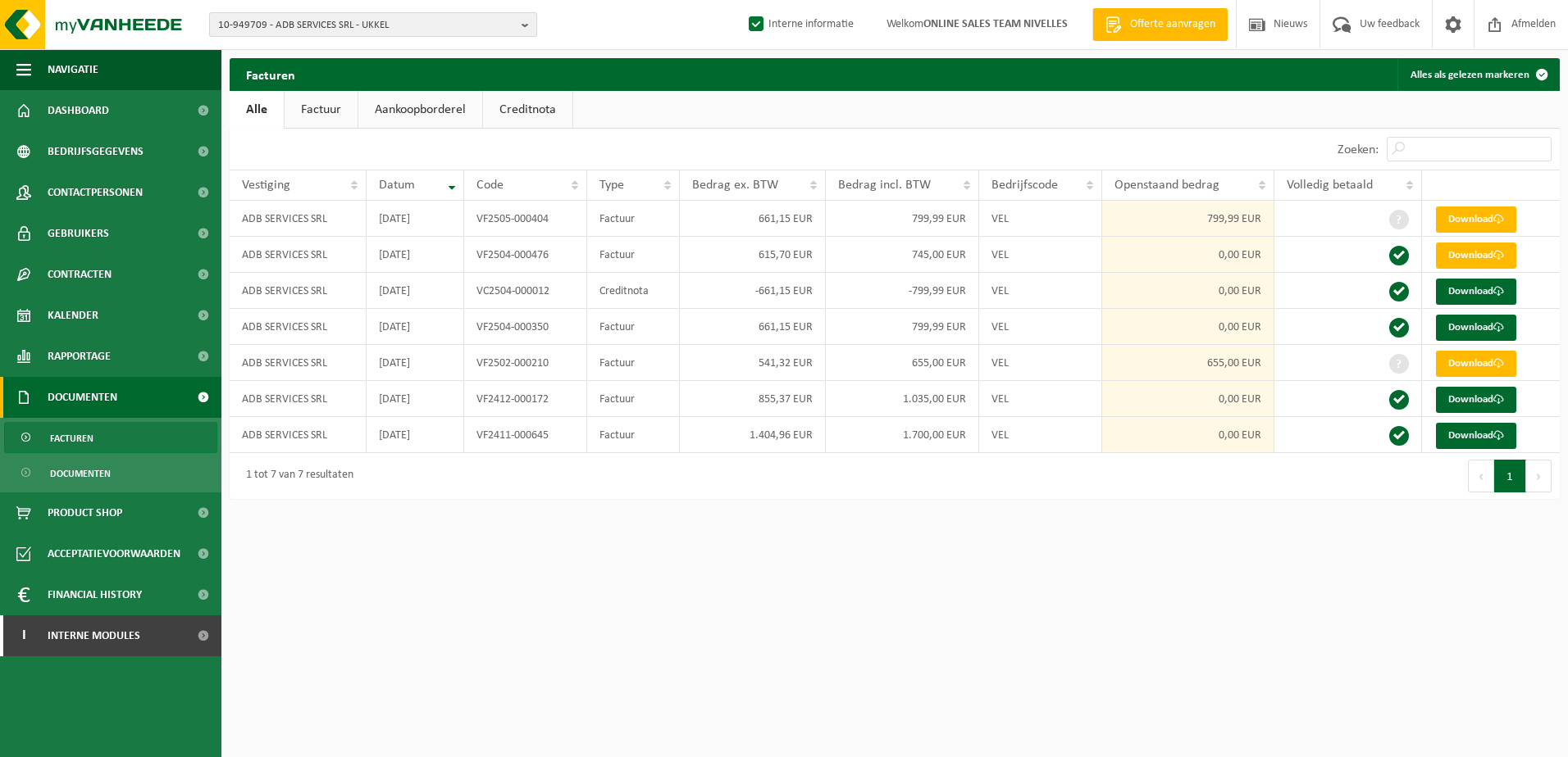
click at [517, 22] on button "10-949709 - ADB SERVICES SRL - UKKEL" at bounding box center [373, 25] width 328 height 25
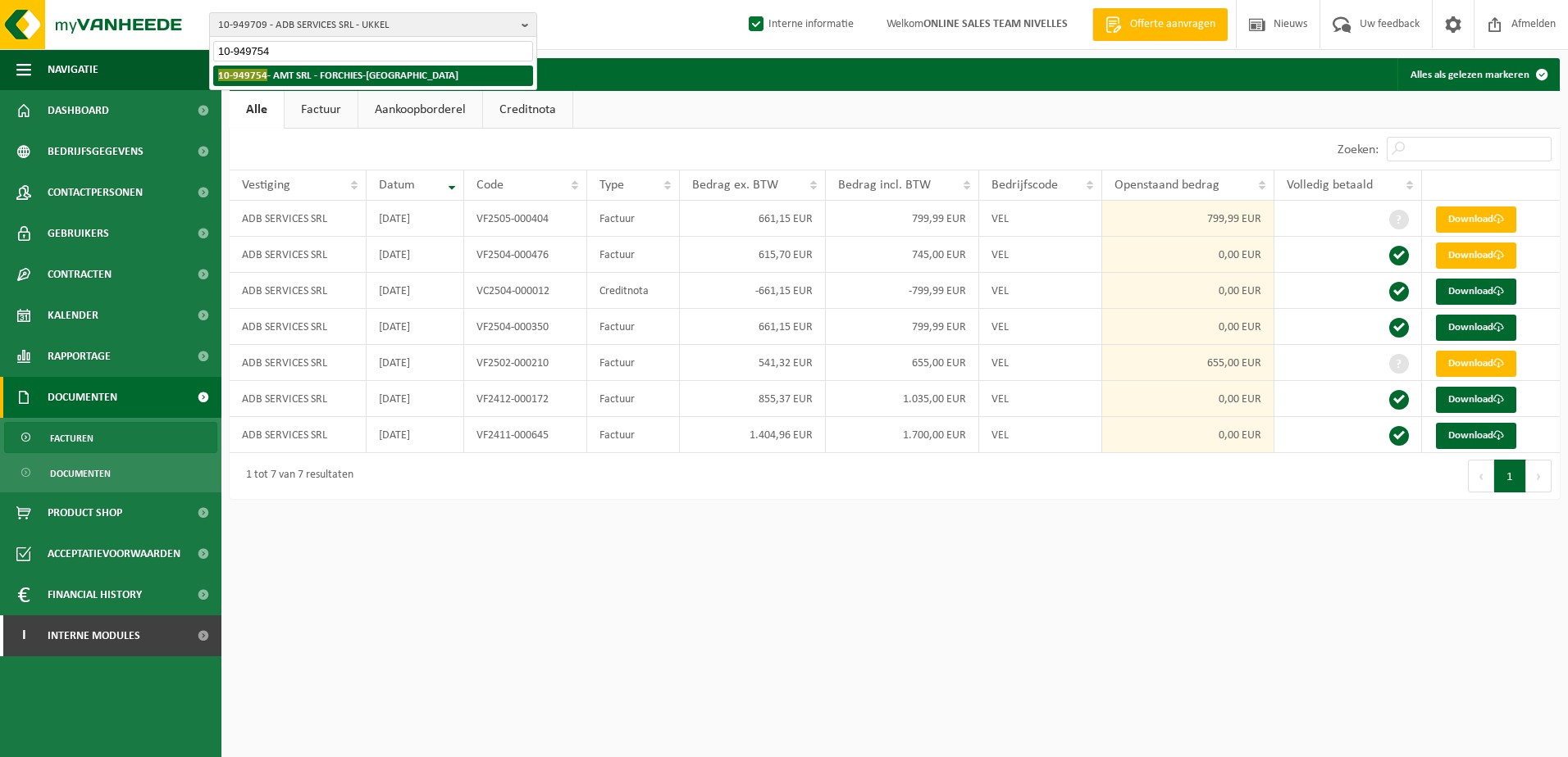
type input "10-949754"
click at [510, 77] on li "10-949754 - AMT SRL - FORCHIES-LA-MARCHE" at bounding box center [373, 76] width 320 height 21
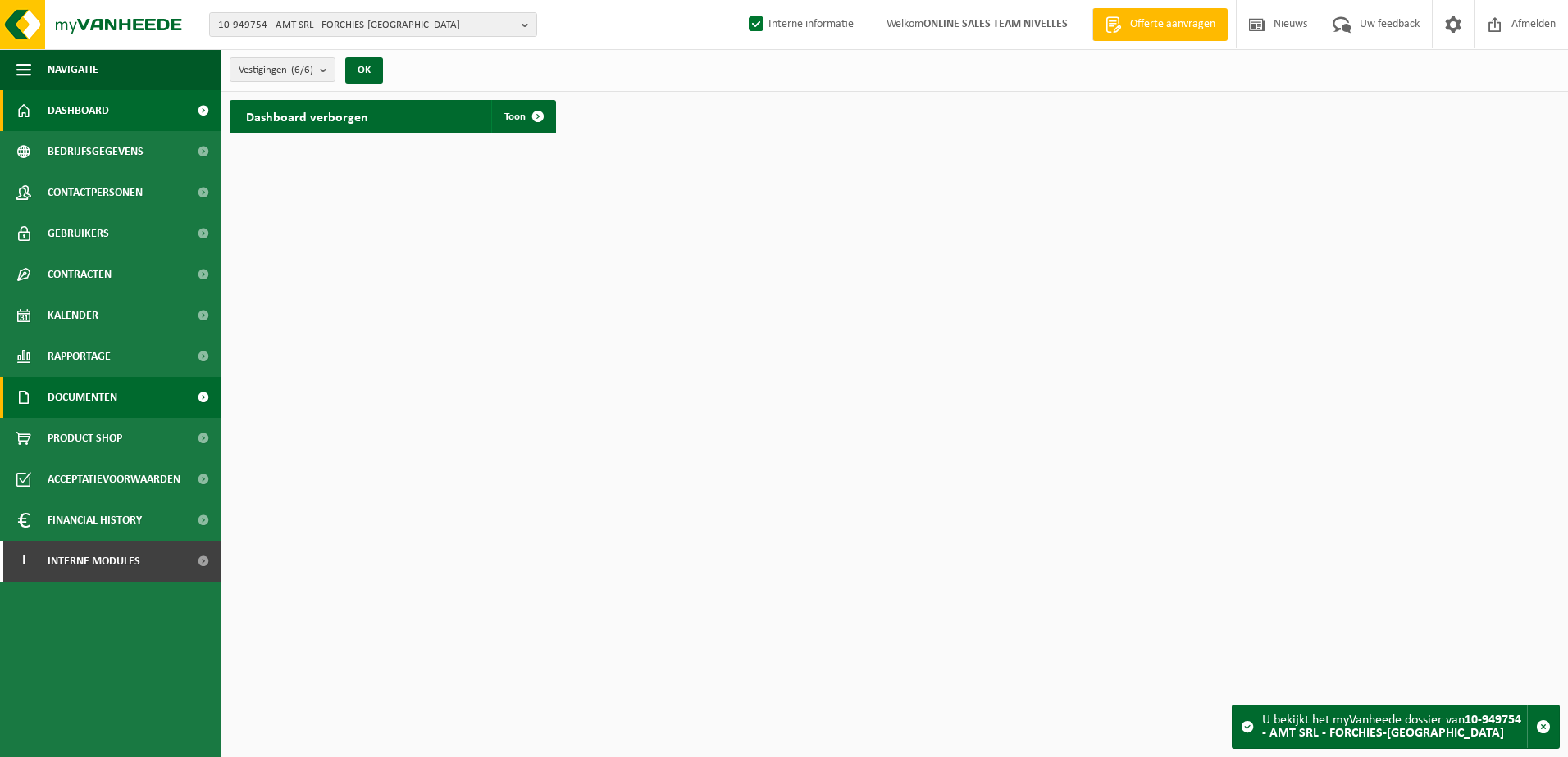
click at [103, 403] on span "Documenten" at bounding box center [82, 396] width 70 height 41
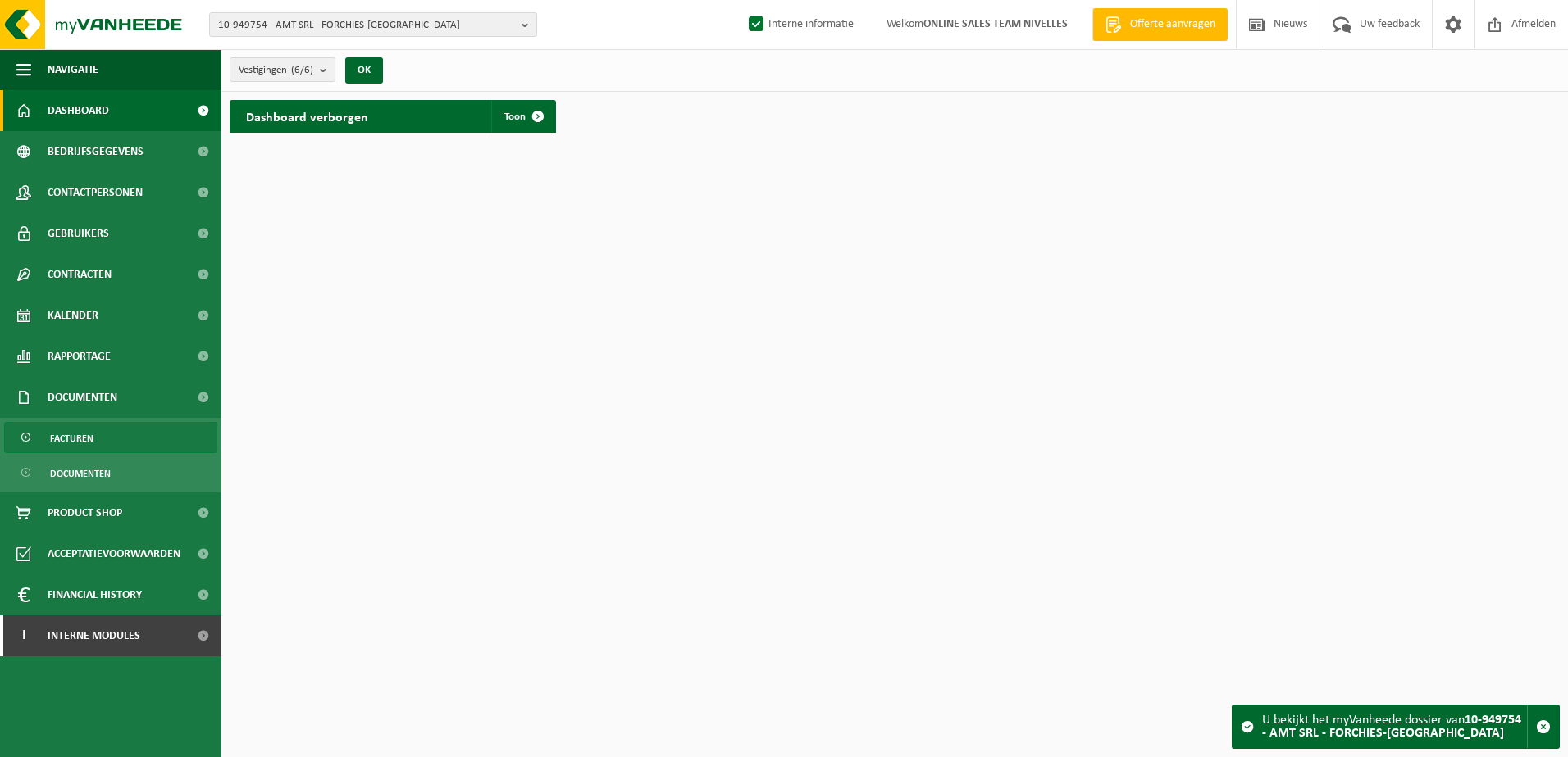
click at [108, 449] on link "Facturen" at bounding box center [110, 437] width 213 height 31
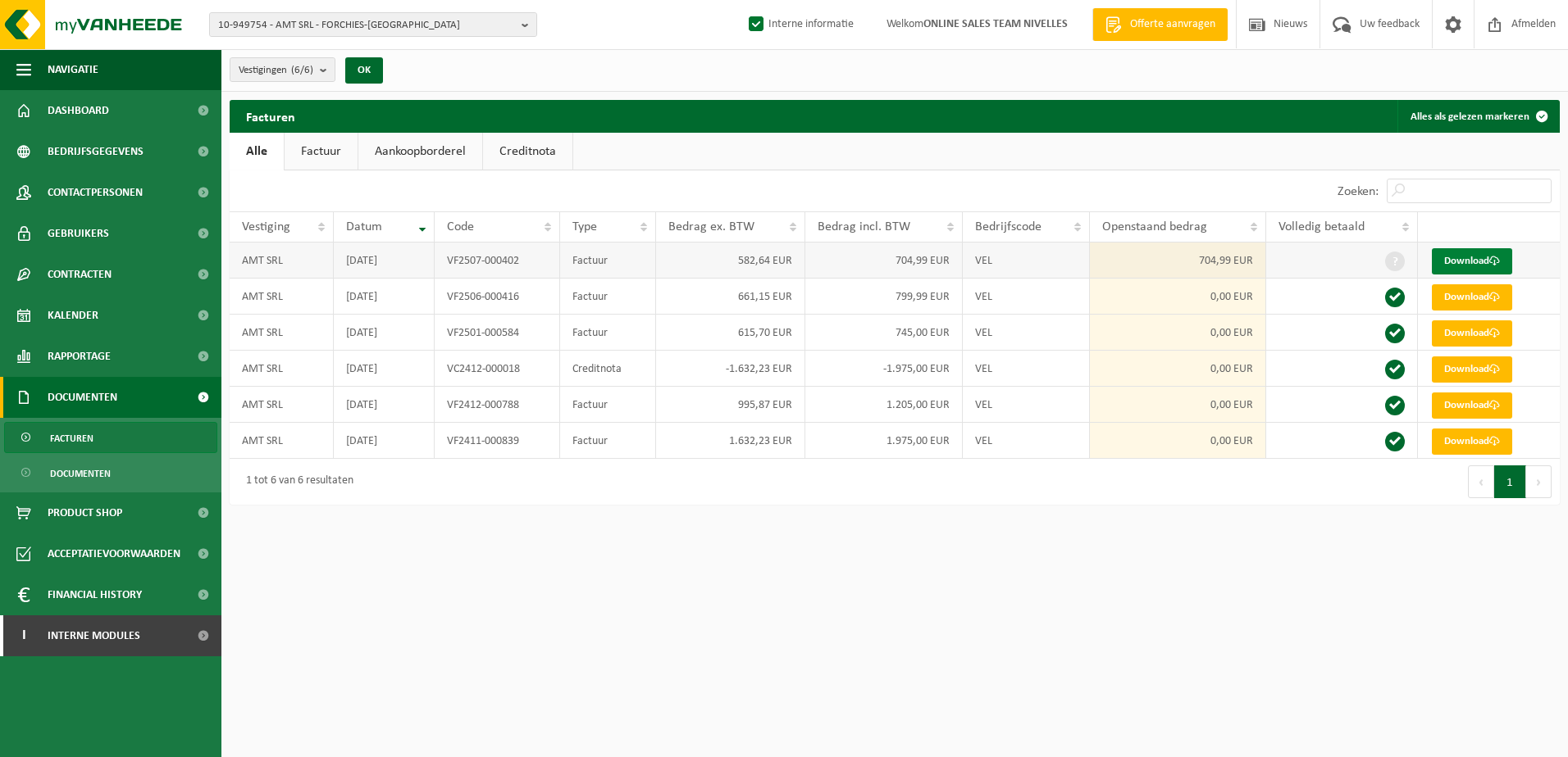
click at [1492, 255] on span at bounding box center [1494, 260] width 10 height 10
click at [179, 637] on link "I Interne modules" at bounding box center [111, 635] width 222 height 41
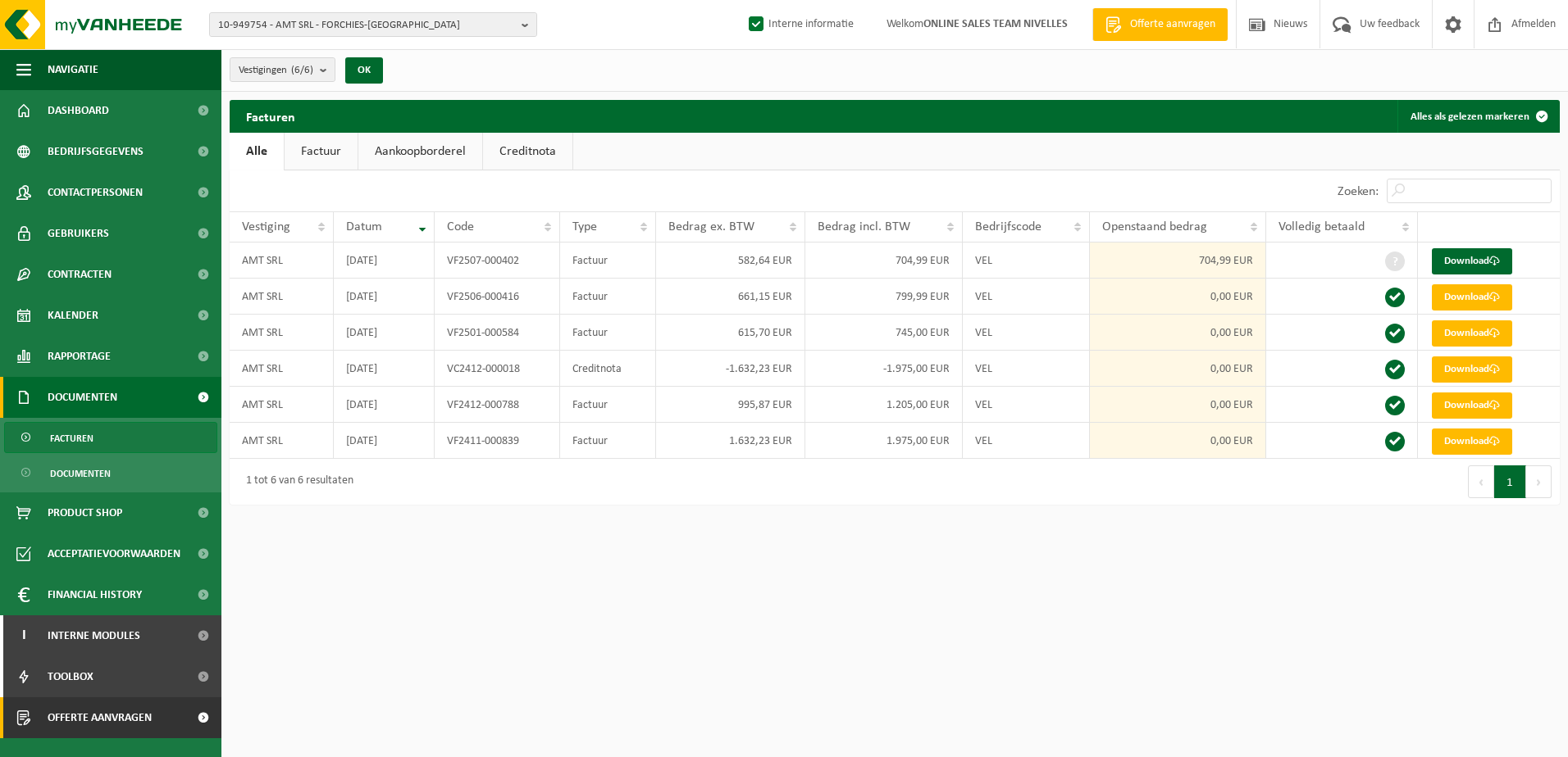
click at [185, 725] on span at bounding box center [203, 717] width 37 height 41
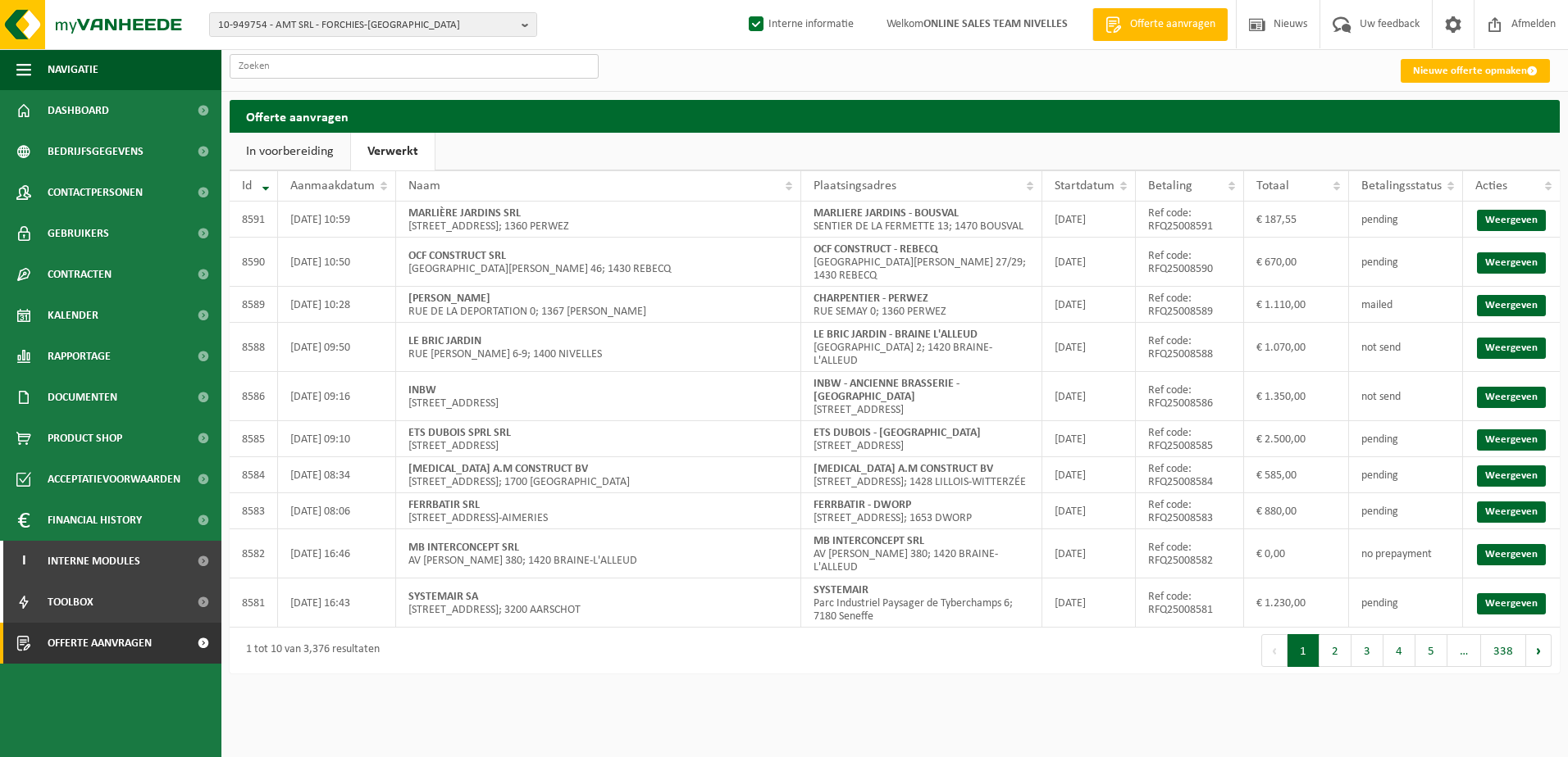
drag, startPoint x: 0, startPoint y: 0, endPoint x: 298, endPoint y: 66, distance: 305.2
click at [298, 66] on input "text" at bounding box center [415, 66] width 369 height 25
paste input "RFQ25007467"
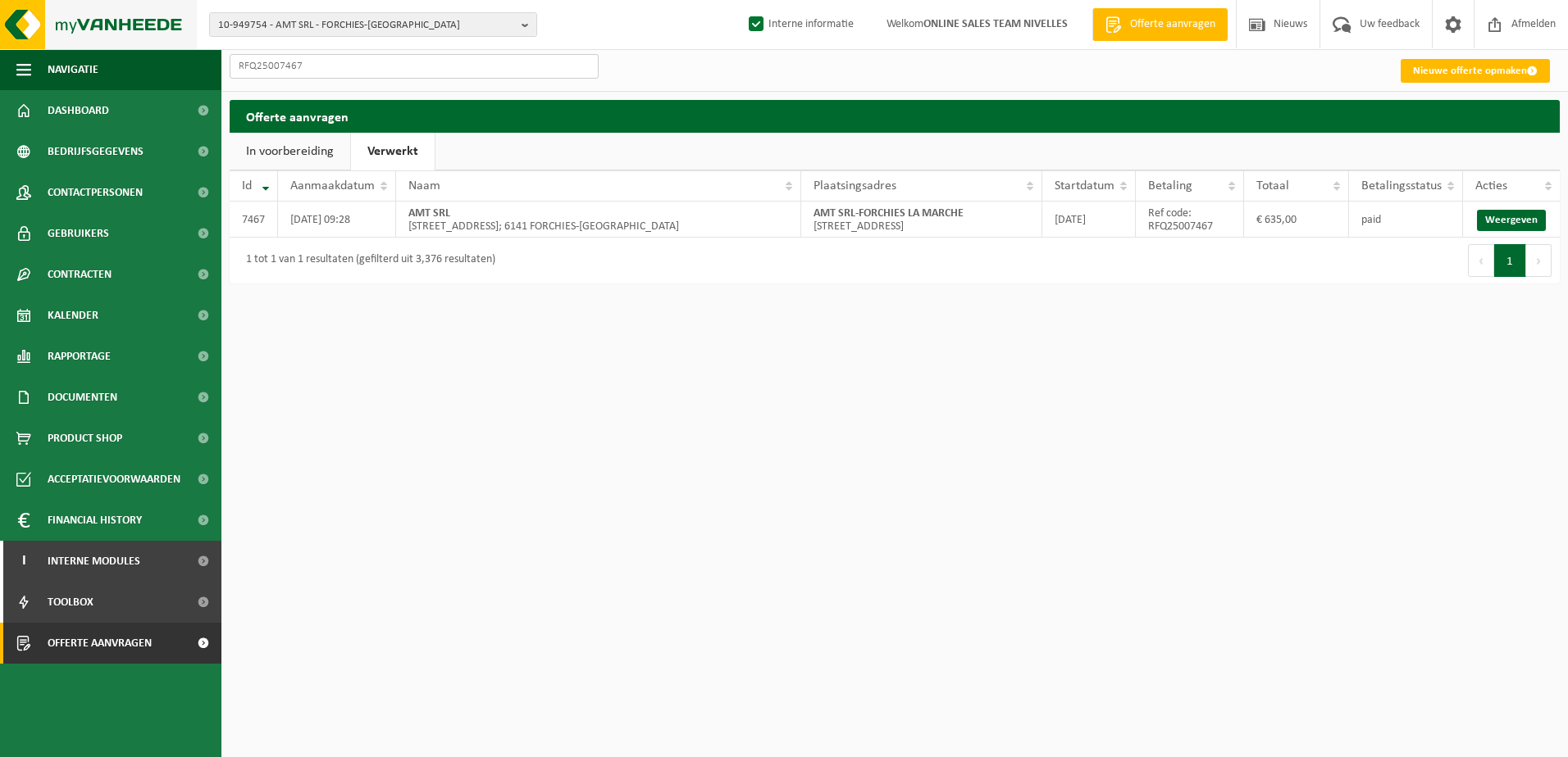
type input "RFQ25007467"
click at [105, 395] on span "Documenten" at bounding box center [82, 396] width 70 height 41
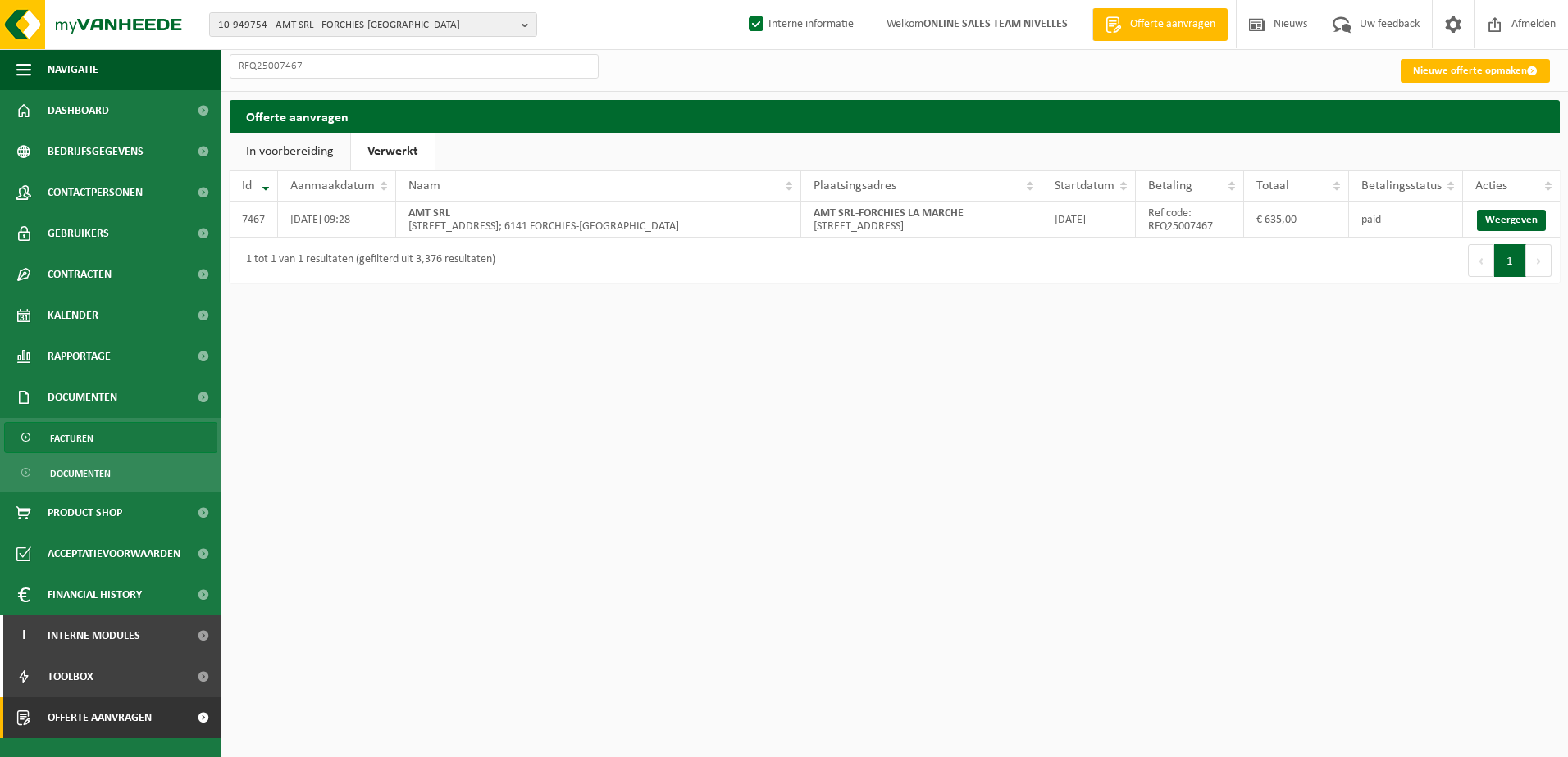
click at [114, 431] on link "Facturen" at bounding box center [110, 437] width 213 height 31
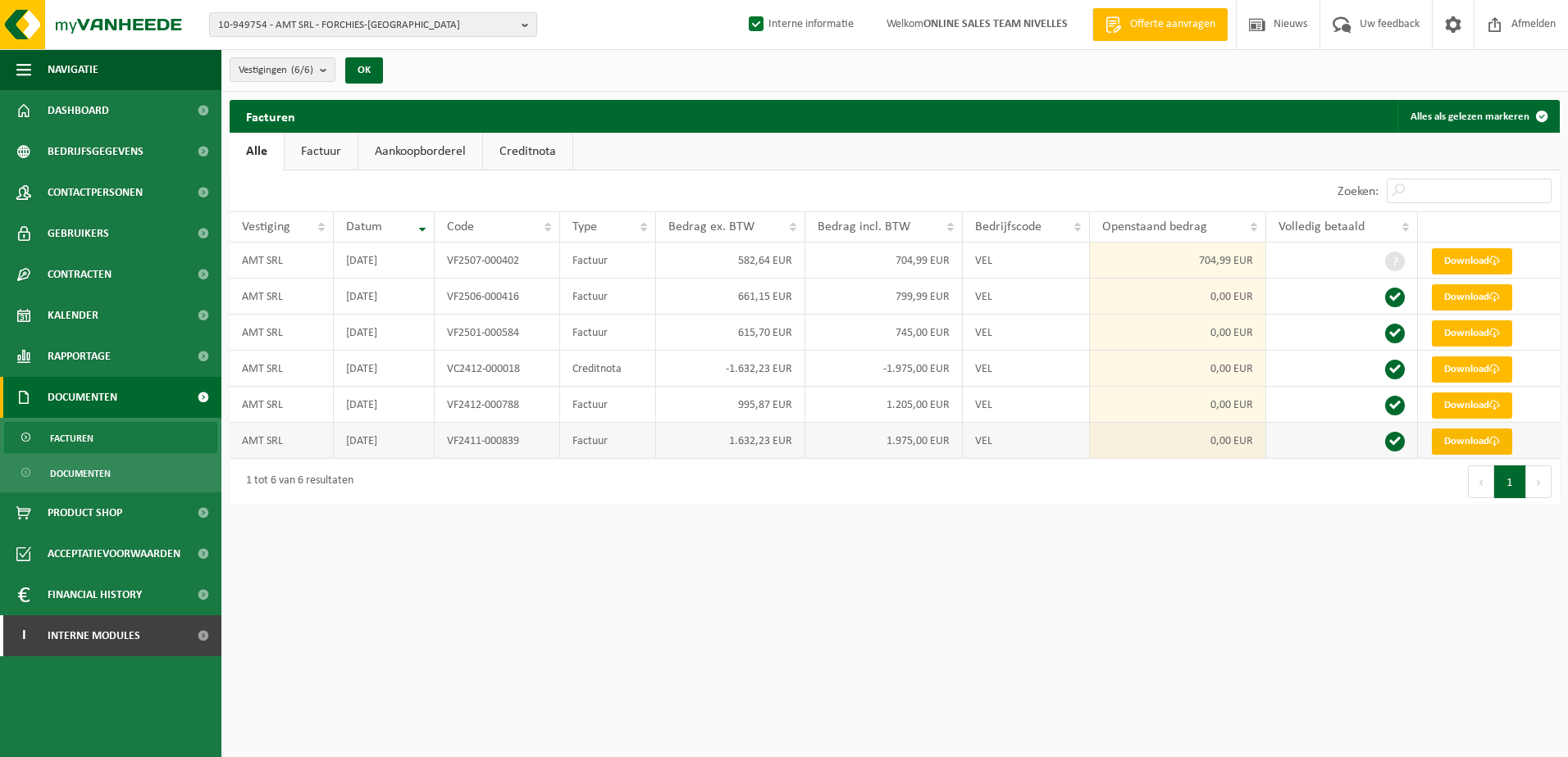
click at [1477, 443] on link "Download" at bounding box center [1471, 442] width 80 height 26
click at [1480, 398] on link "Download" at bounding box center [1471, 406] width 80 height 26
click at [1460, 365] on link "Download" at bounding box center [1471, 370] width 80 height 26
click at [1466, 330] on link "Download" at bounding box center [1471, 334] width 80 height 26
click at [1460, 297] on link "Download" at bounding box center [1471, 298] width 80 height 26
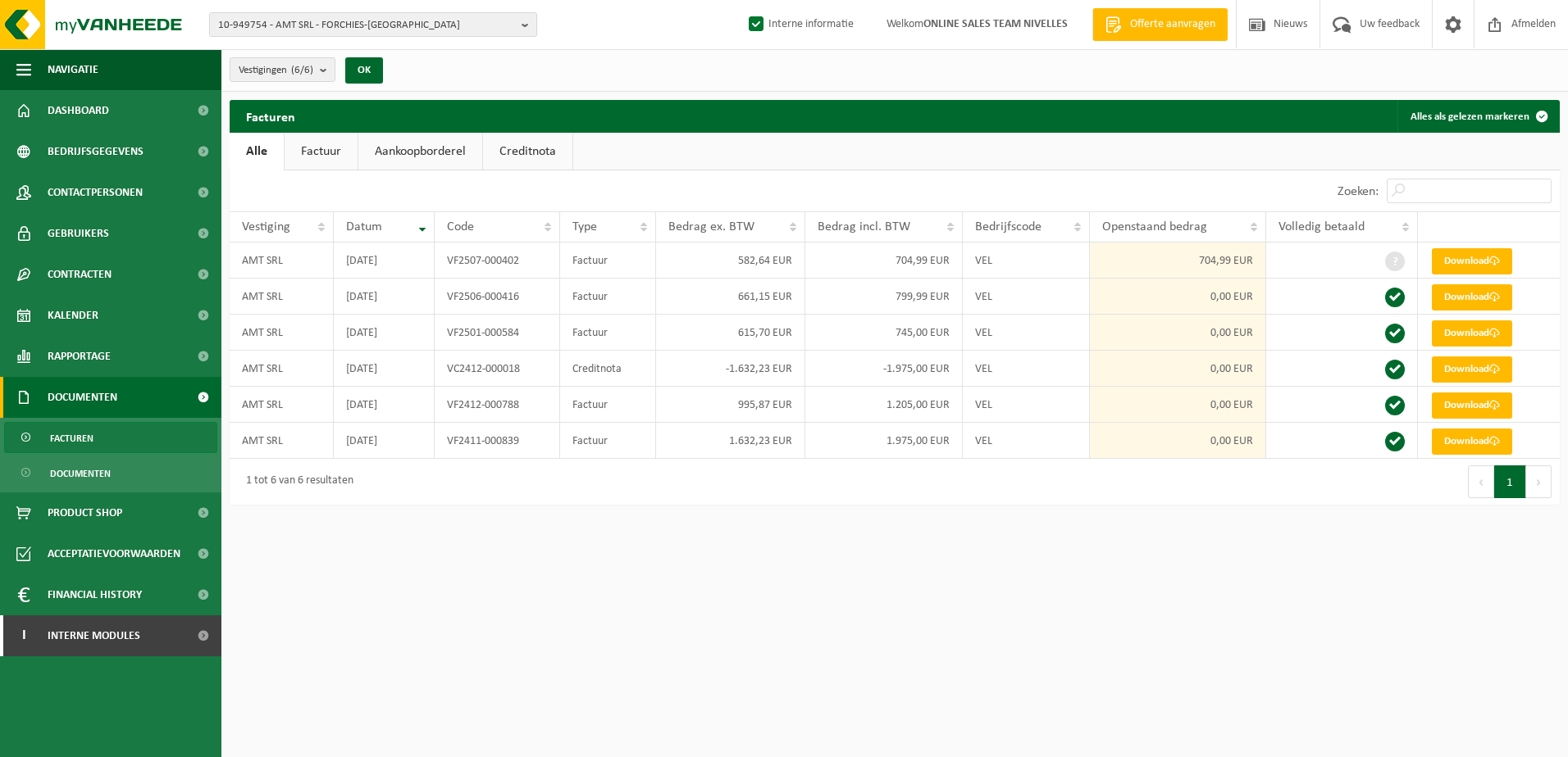
drag, startPoint x: 1162, startPoint y: 655, endPoint x: 1137, endPoint y: 646, distance: 26.6
click at [1148, 651] on html "10-949754 - AMT SRL - FORCHIES-LA-MARCHE 10-949754 - AMT SRL - FORCHIES-LA-MARC…" at bounding box center [784, 378] width 1568 height 757
click at [207, 638] on span at bounding box center [203, 635] width 37 height 41
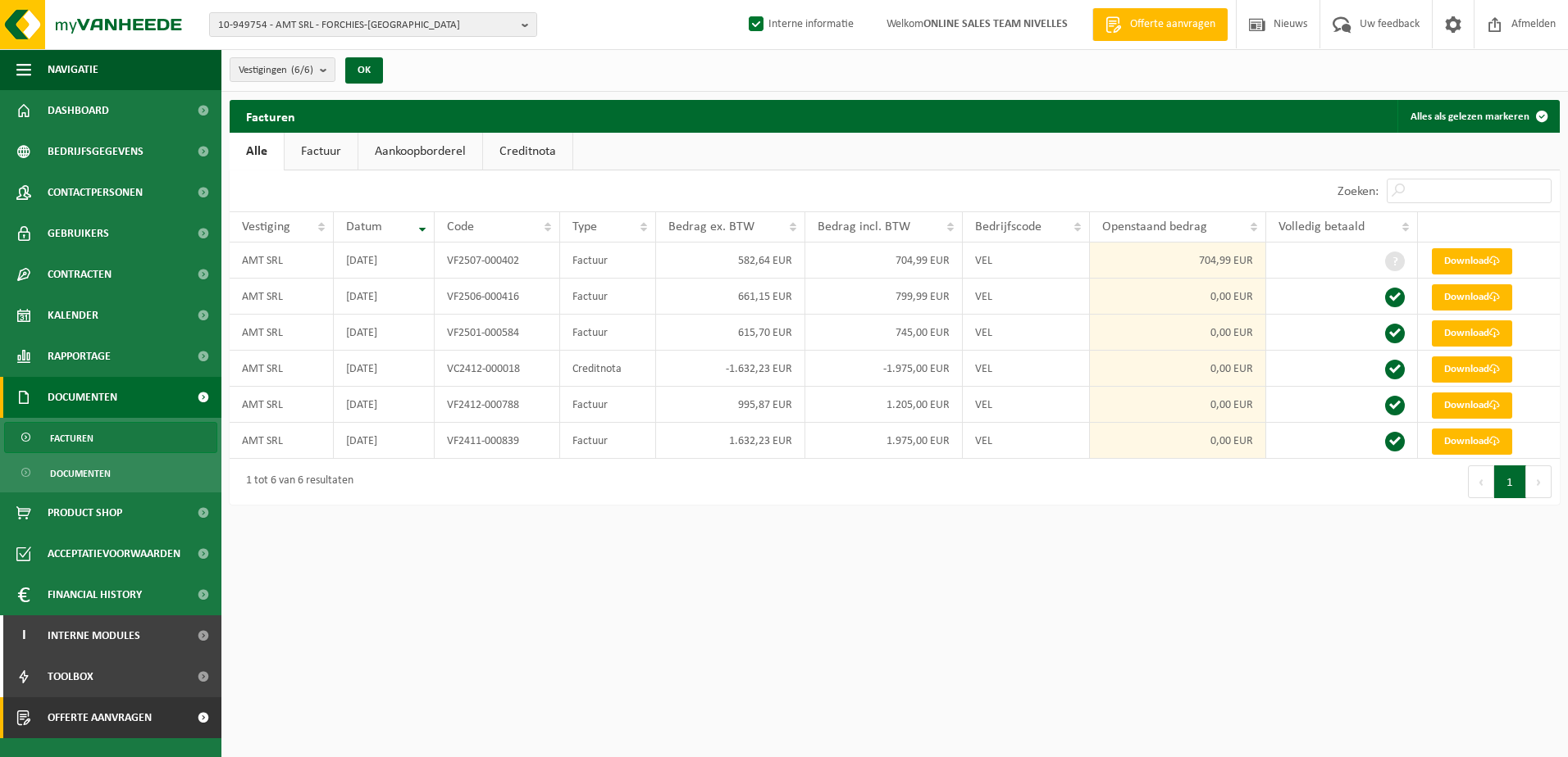
click at [199, 724] on span at bounding box center [203, 717] width 37 height 41
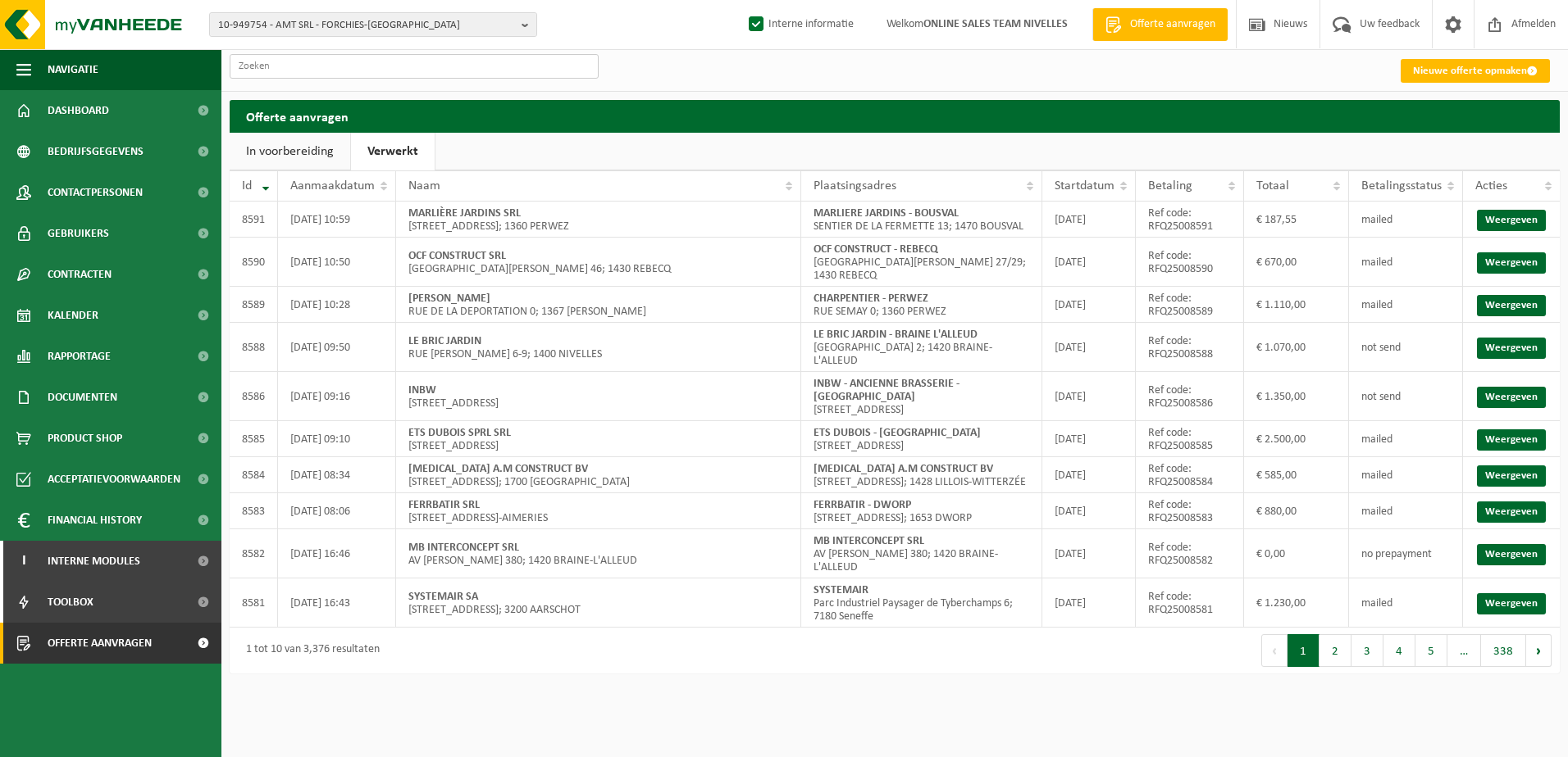
click at [363, 61] on input "text" at bounding box center [415, 66] width 369 height 25
paste input "RFQ2500746"
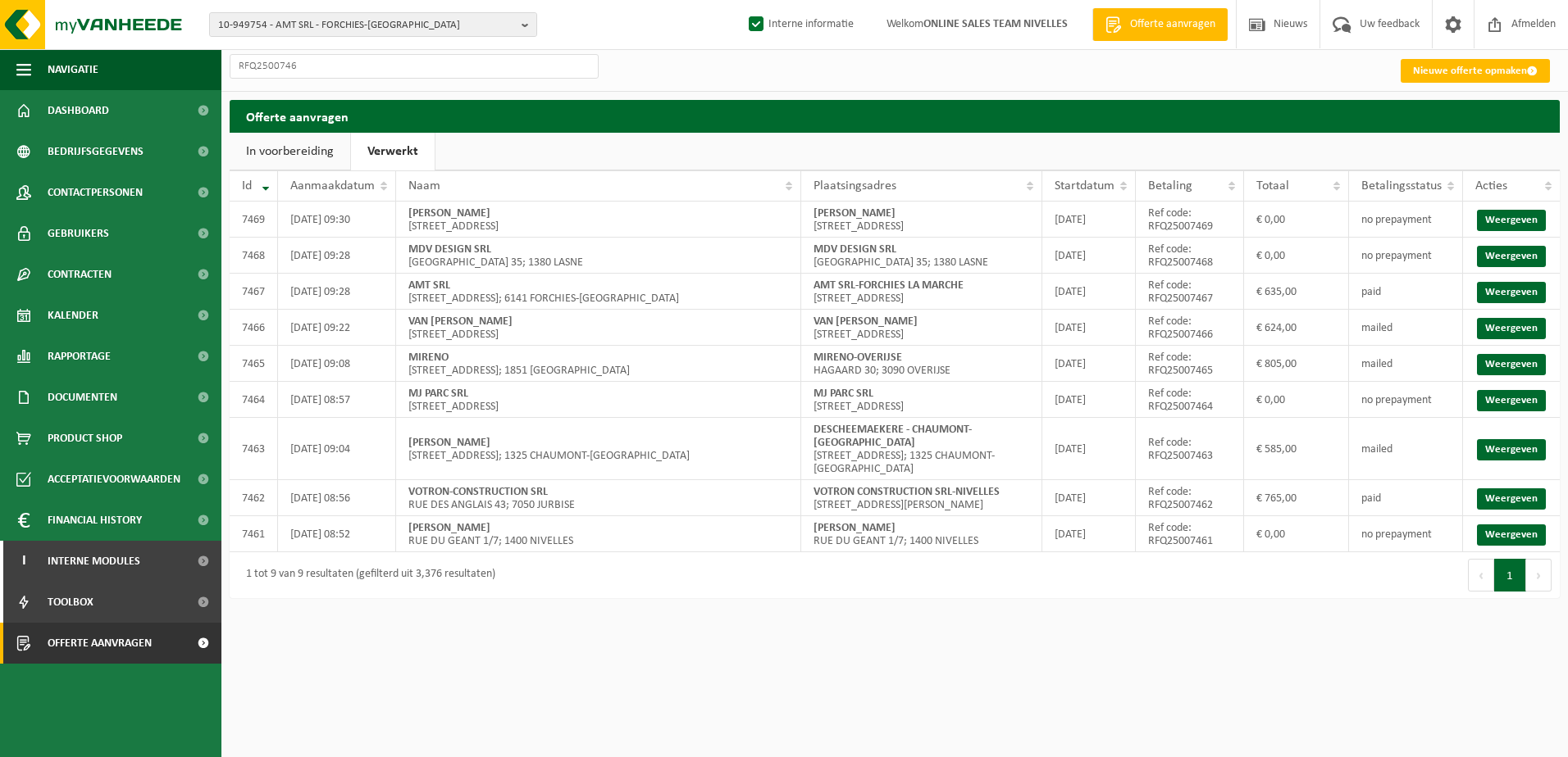
drag, startPoint x: 393, startPoint y: 676, endPoint x: 389, endPoint y: 665, distance: 11.7
click at [391, 668] on html "10-949754 - AMT SRL - FORCHIES-LA-MARCHE 10-949754 - AMT SRL - FORCHIES-LA-MARC…" at bounding box center [784, 378] width 1568 height 757
click at [320, 149] on link "In voorbereiding" at bounding box center [290, 151] width 120 height 38
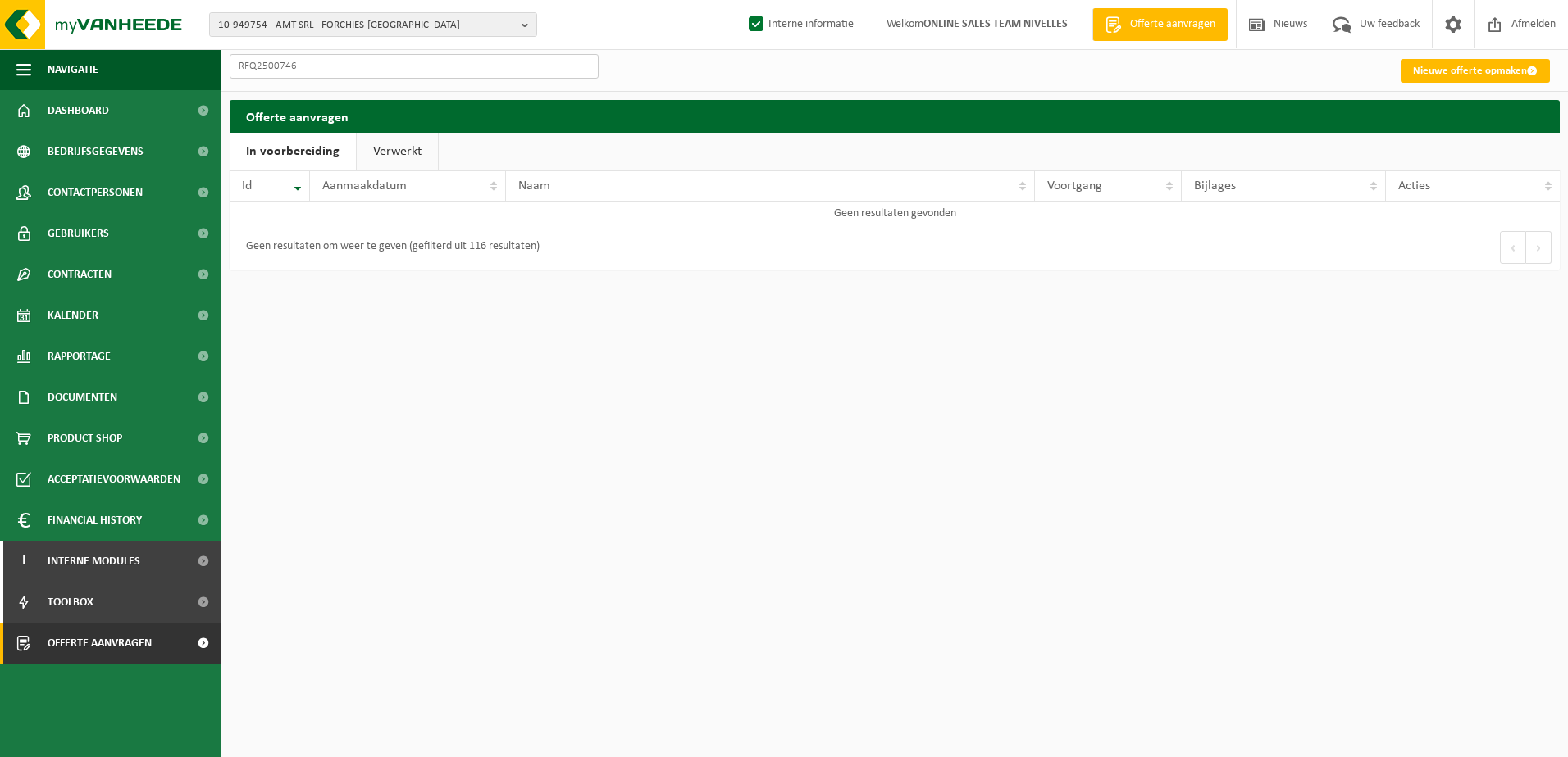
click at [312, 64] on input "RFQ2500746" at bounding box center [415, 66] width 369 height 25
type input "RFQ25007467"
click at [412, 150] on link "Verwerkt" at bounding box center [398, 151] width 81 height 38
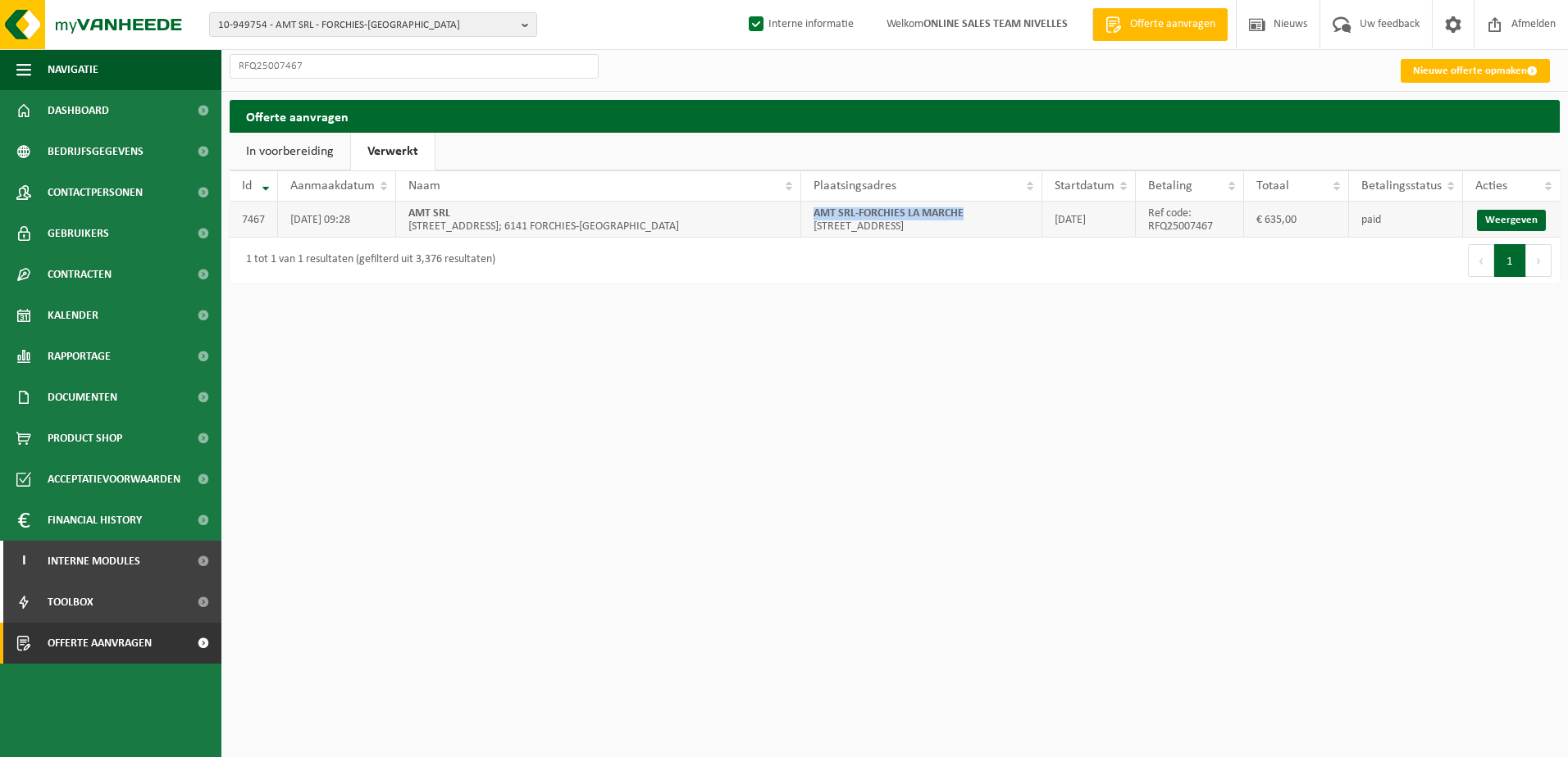
drag, startPoint x: 971, startPoint y: 211, endPoint x: 816, endPoint y: 217, distance: 155.1
click at [816, 217] on td "AMT SRL-FORCHIES LA MARCHE Rue de trazegneis 140; 6141 FORCHIES-LA-MARCHE" at bounding box center [921, 220] width 241 height 36
copy strong "AMT SRL-FORCHIES LA MARCHE"
click at [853, 501] on html "10-949754 - AMT SRL - FORCHIES-LA-MARCHE 10-949754 - AMT SRL - FORCHIES-LA-MARC…" at bounding box center [784, 378] width 1568 height 757
drag, startPoint x: 91, startPoint y: 181, endPoint x: 100, endPoint y: 183, distance: 9.2
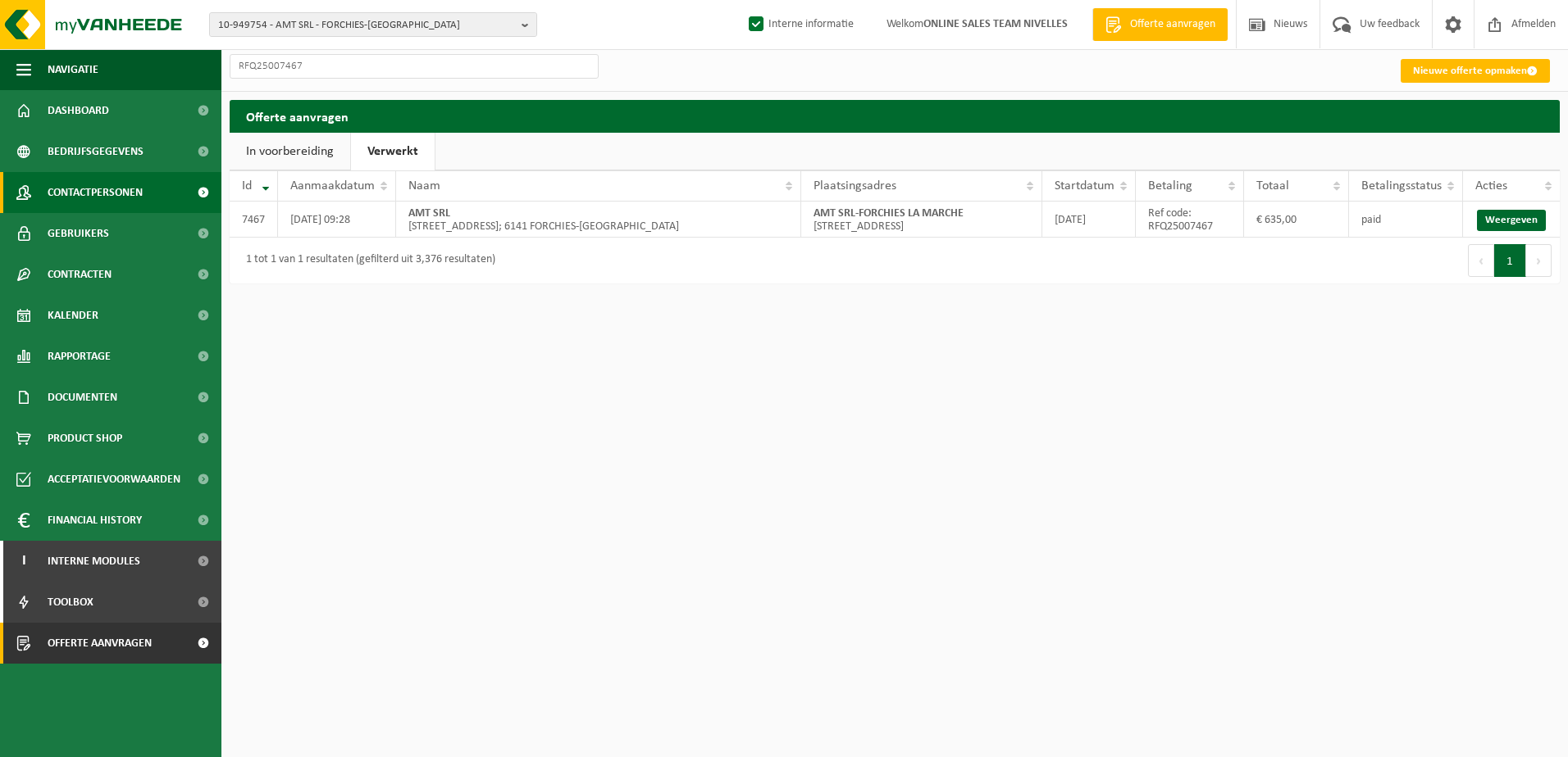
click at [91, 181] on span "Contactpersonen" at bounding box center [95, 192] width 95 height 41
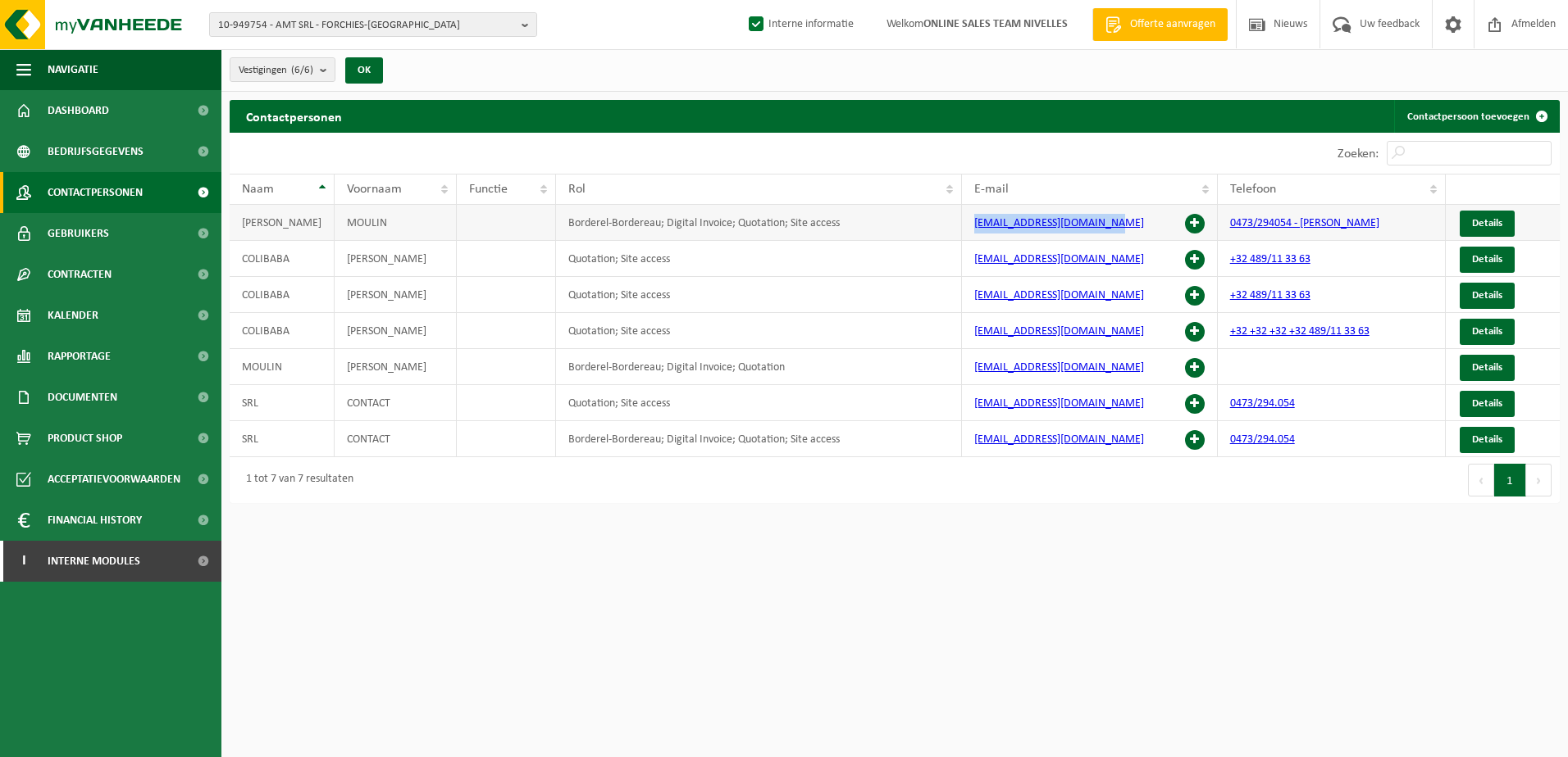
drag, startPoint x: 1118, startPoint y: 223, endPoint x: 963, endPoint y: 223, distance: 155.0
click at [963, 223] on td "[EMAIL_ADDRESS][DOMAIN_NAME]" at bounding box center [1089, 223] width 255 height 36
copy link "[EMAIL_ADDRESS][DOMAIN_NAME]"
click at [530, 19] on b "button" at bounding box center [529, 25] width 15 height 23
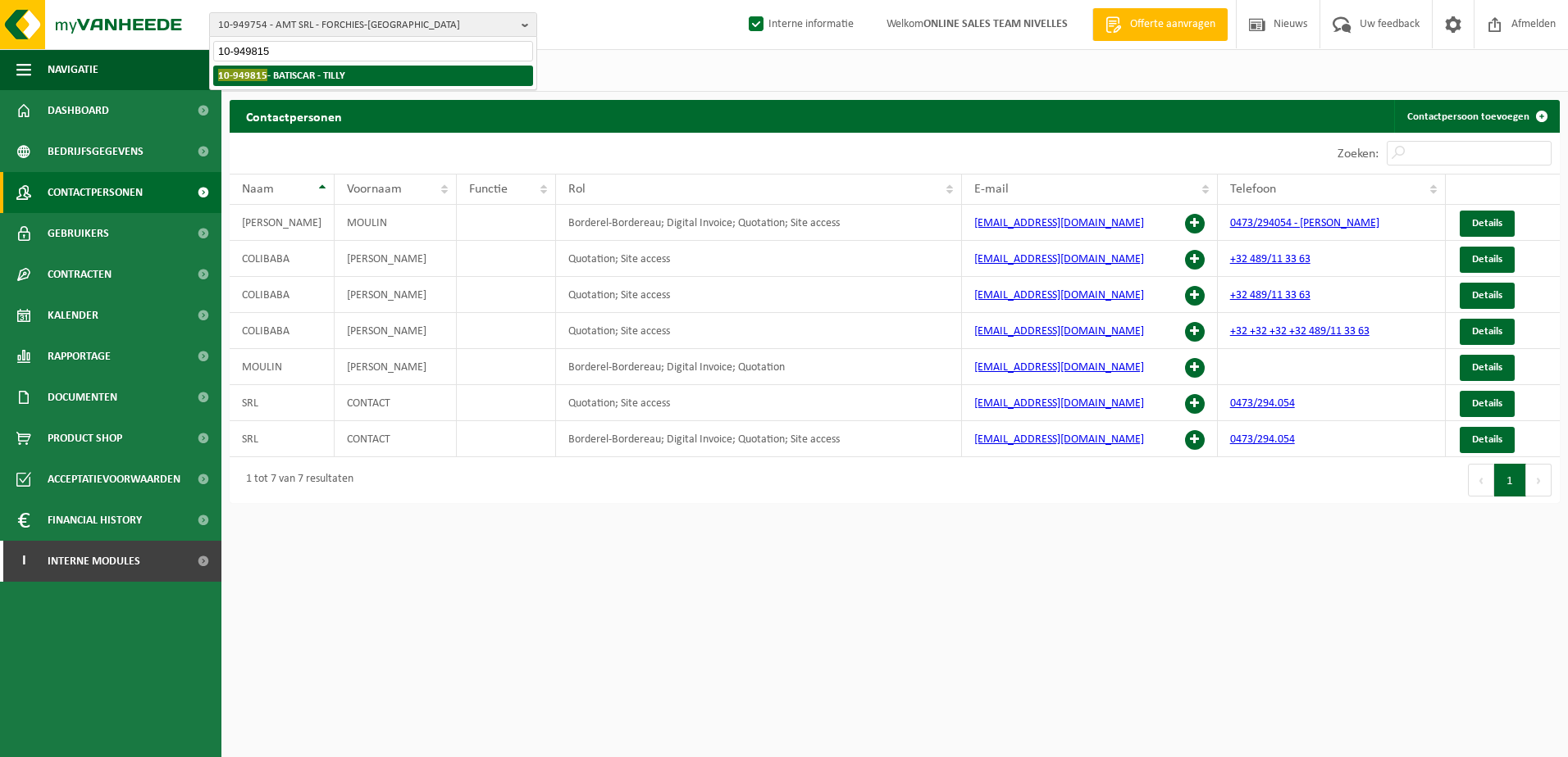
type input "10-949815"
click at [358, 73] on li "10-949815 - BATISCAR - TILLY" at bounding box center [373, 76] width 320 height 21
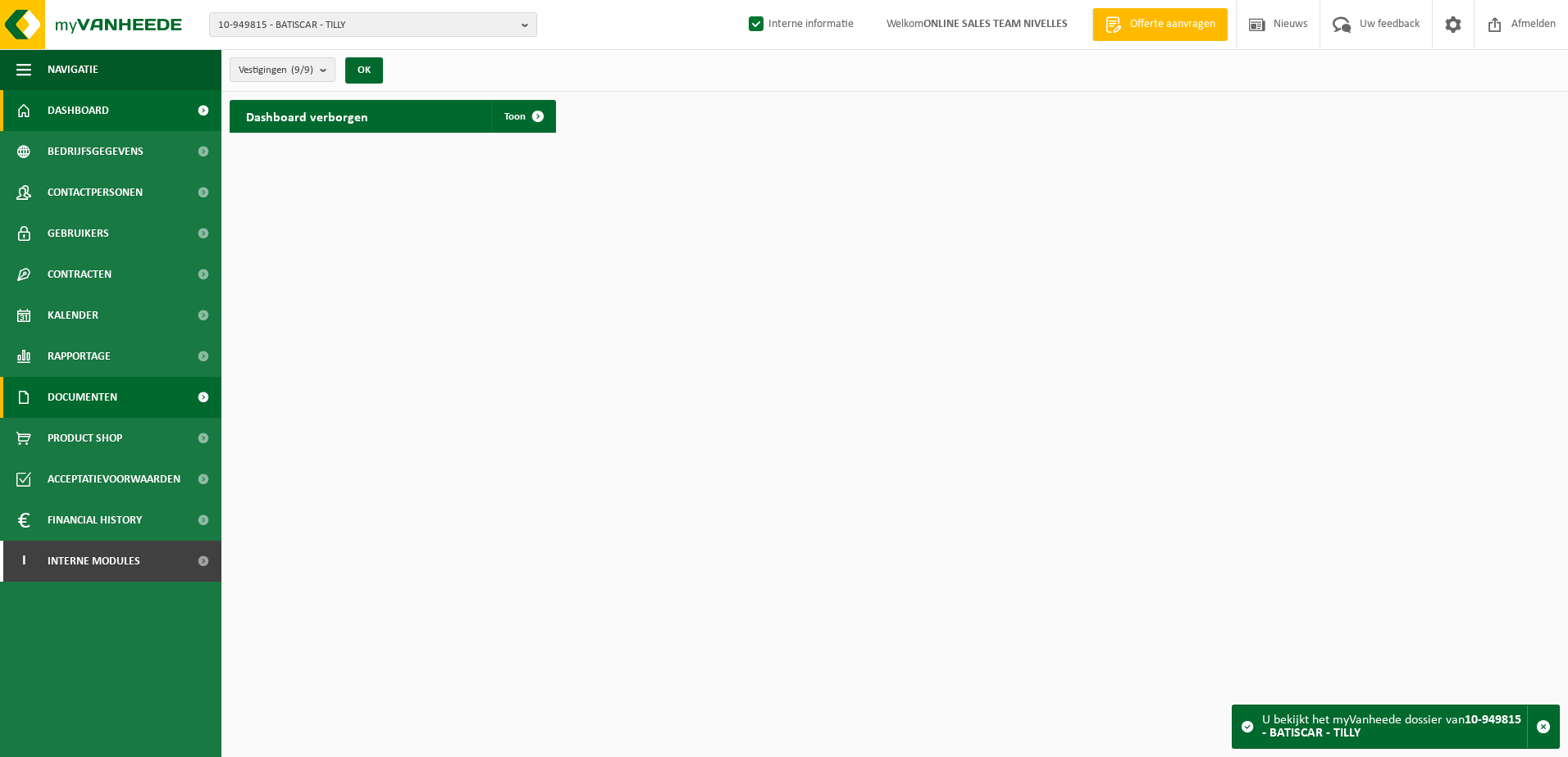
click at [87, 401] on span "Documenten" at bounding box center [82, 396] width 70 height 41
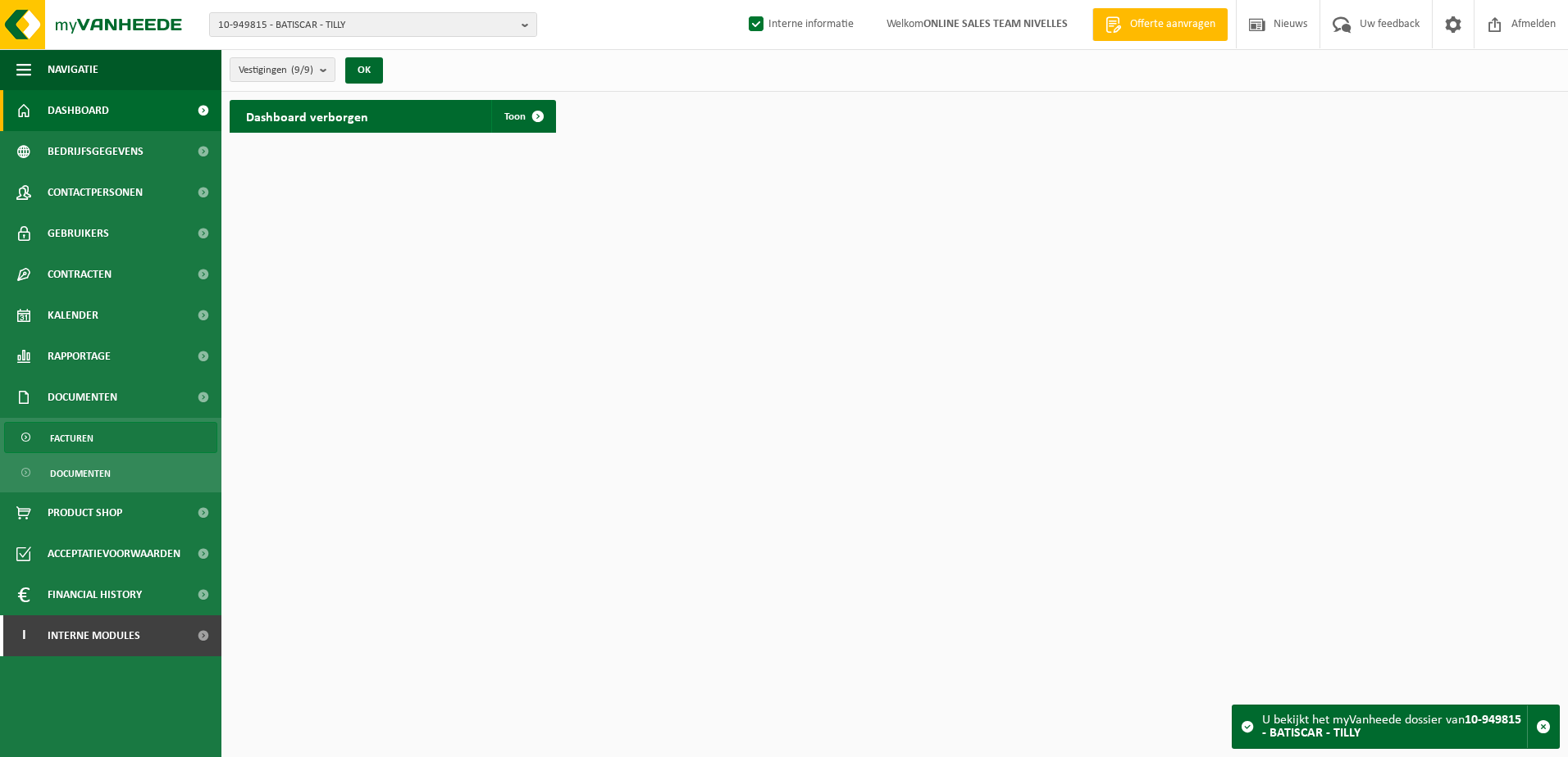
click at [92, 437] on span "Facturen" at bounding box center [72, 438] width 44 height 31
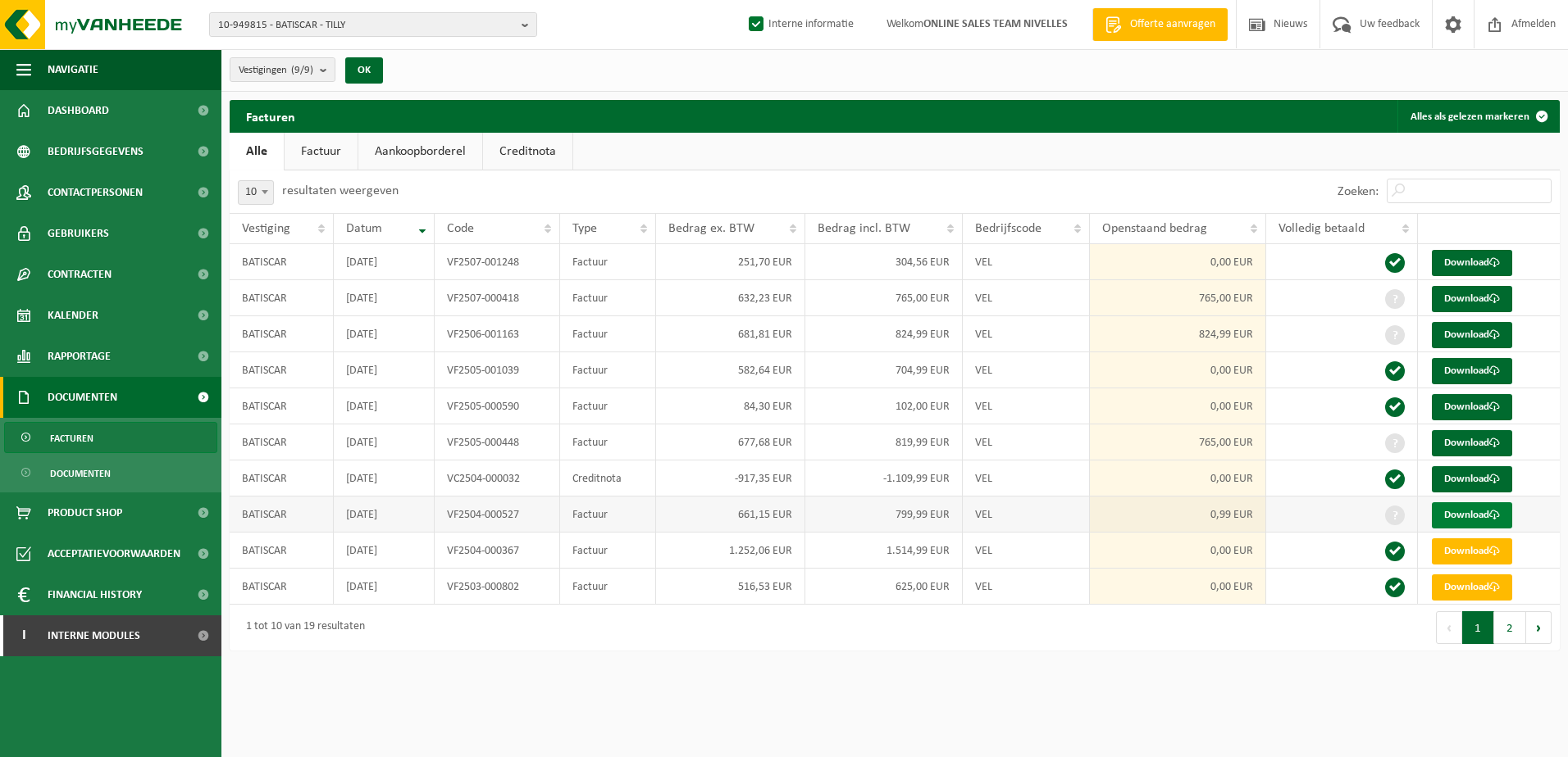
click at [1483, 509] on link "Download" at bounding box center [1471, 516] width 80 height 26
click at [1435, 436] on link "Download" at bounding box center [1471, 444] width 80 height 26
click at [1471, 333] on link "Download" at bounding box center [1471, 335] width 80 height 26
drag, startPoint x: 1341, startPoint y: 658, endPoint x: 1356, endPoint y: 625, distance: 36.2
click at [1342, 656] on div "Facturen Alles als gelezen markeren Even geduld. Door de grote hoeveelheid gege…" at bounding box center [895, 379] width 1346 height 559
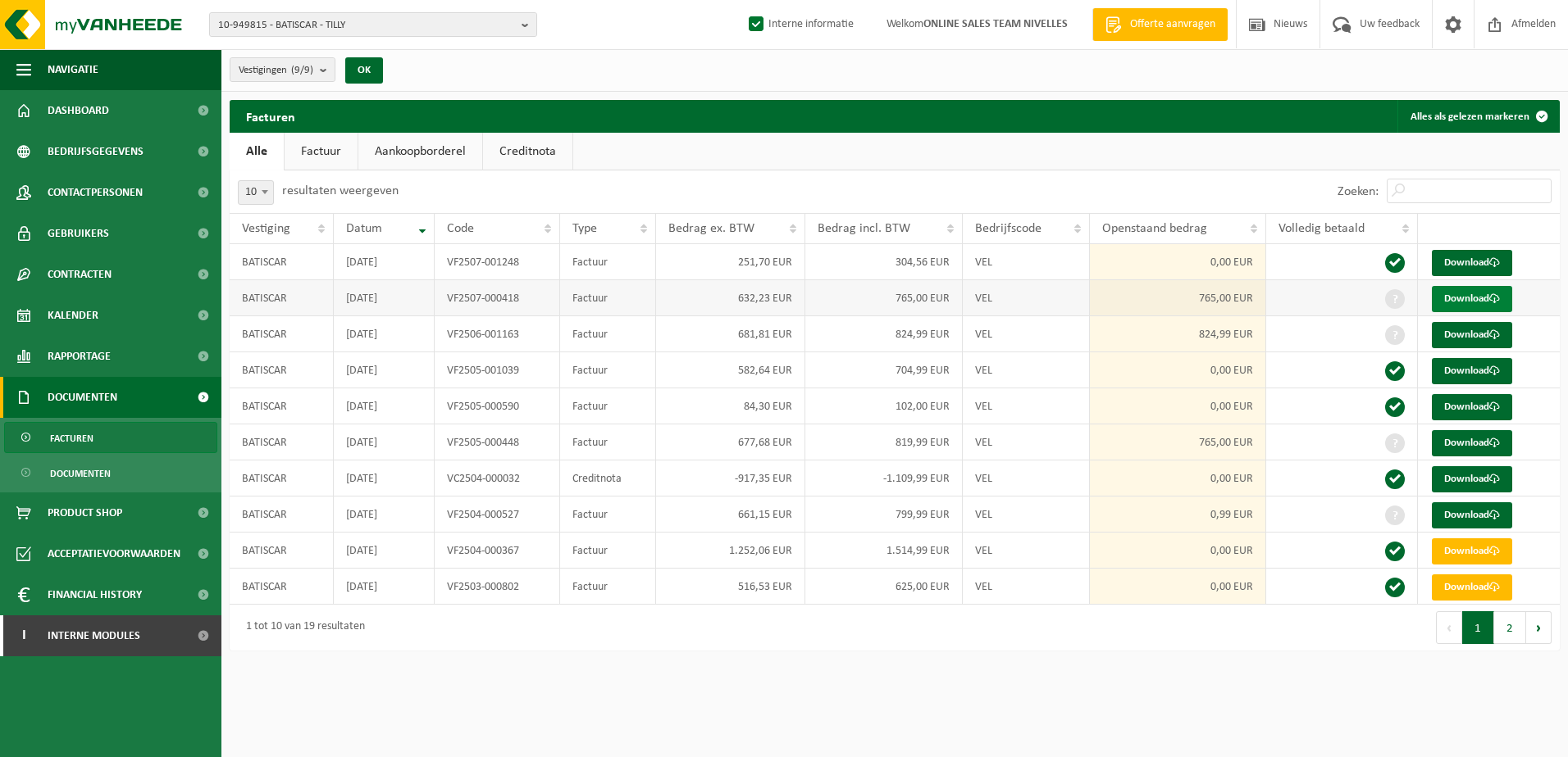
click at [1484, 299] on link "Download" at bounding box center [1471, 299] width 80 height 26
click at [110, 199] on span "Contactpersonen" at bounding box center [95, 192] width 95 height 41
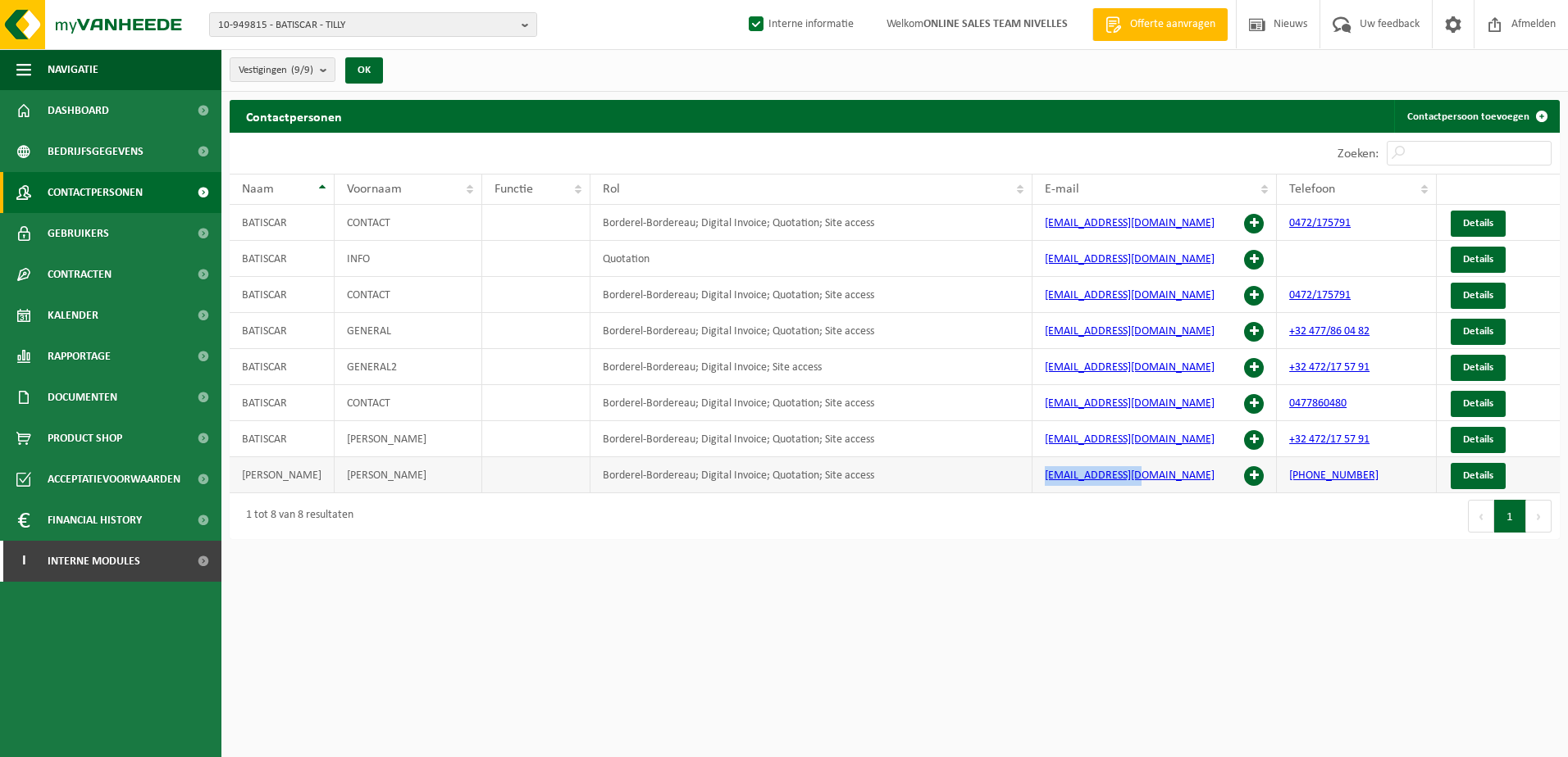
drag, startPoint x: 1149, startPoint y: 481, endPoint x: 1041, endPoint y: 481, distance: 108.0
click at [1041, 481] on td "[EMAIL_ADDRESS][DOMAIN_NAME]" at bounding box center [1154, 475] width 244 height 36
copy link "[EMAIL_ADDRESS][DOMAIN_NAME]"
click at [109, 395] on span "Documenten" at bounding box center [82, 396] width 70 height 41
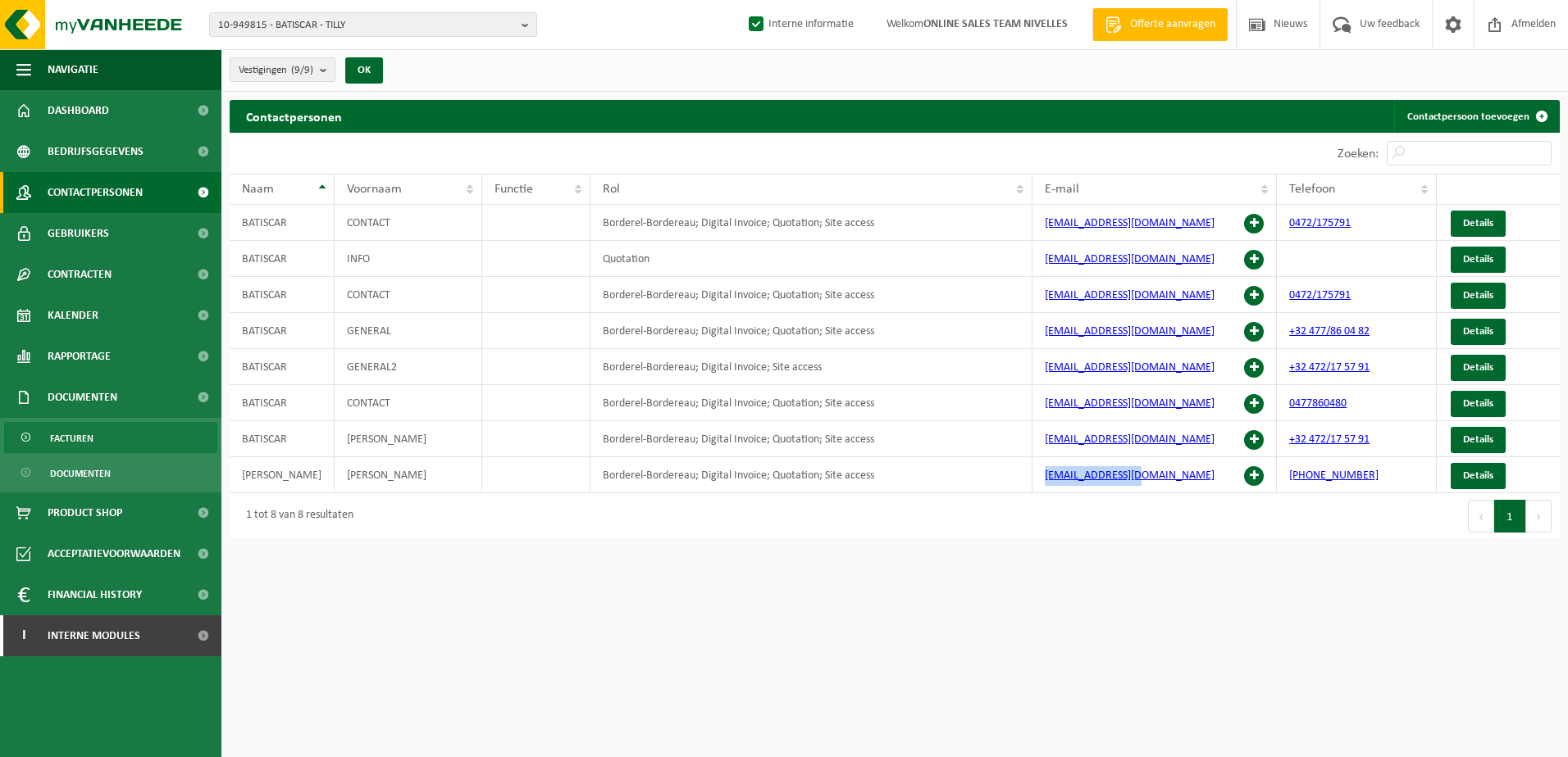
click at [111, 444] on link "Facturen" at bounding box center [110, 437] width 213 height 31
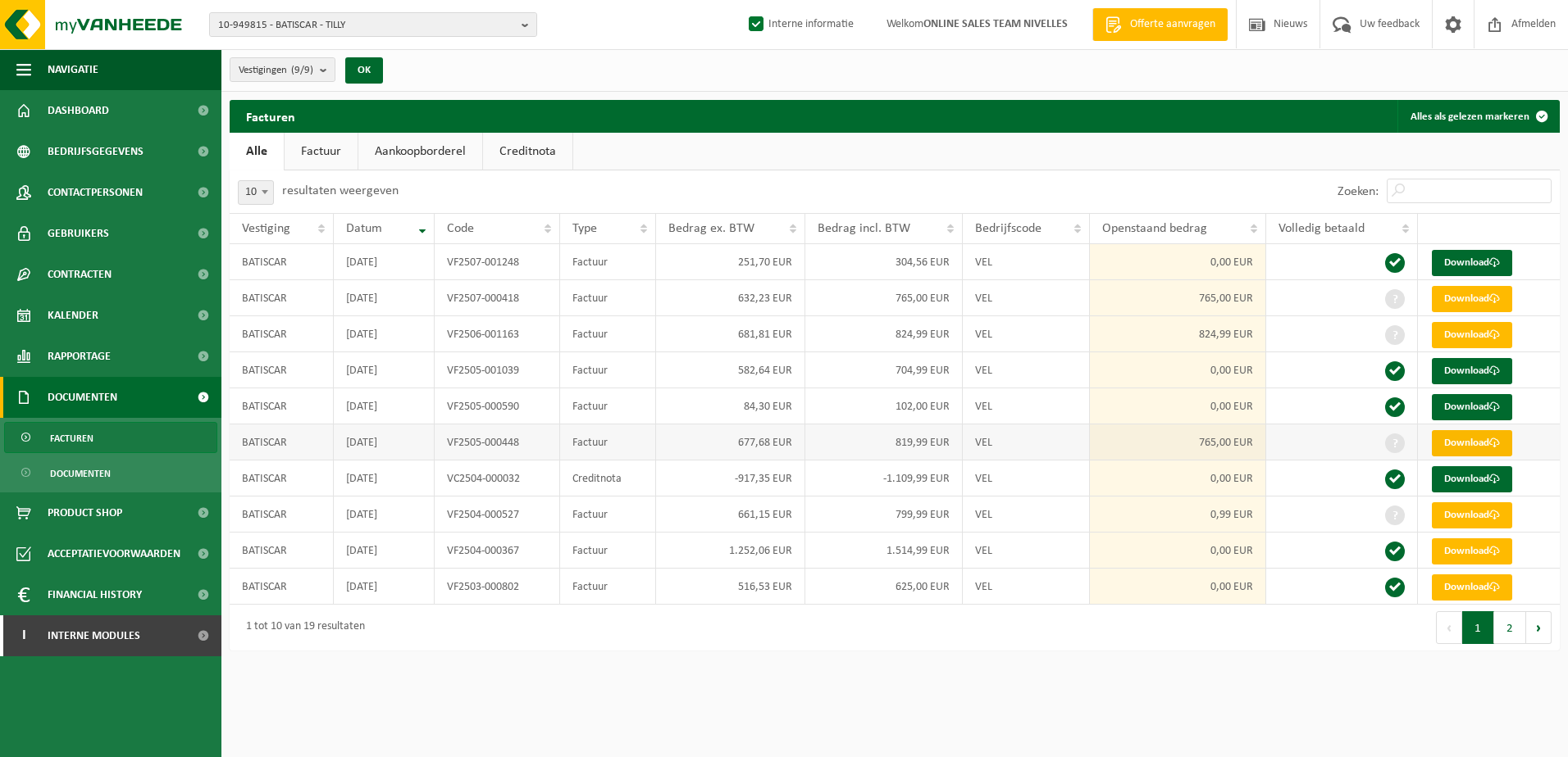
click at [1460, 444] on link "Download" at bounding box center [1471, 444] width 80 height 26
click at [1442, 303] on link "Download" at bounding box center [1471, 299] width 80 height 26
drag, startPoint x: 1142, startPoint y: 708, endPoint x: 1143, endPoint y: 691, distance: 17.0
click at [1143, 700] on html "10-949815 - BATISCAR - TILLY 10-949815 - BATISCAR - TILLY 10-978408 - BASTISCAR…" at bounding box center [784, 378] width 1568 height 757
click at [1491, 338] on link "Download" at bounding box center [1471, 335] width 80 height 26
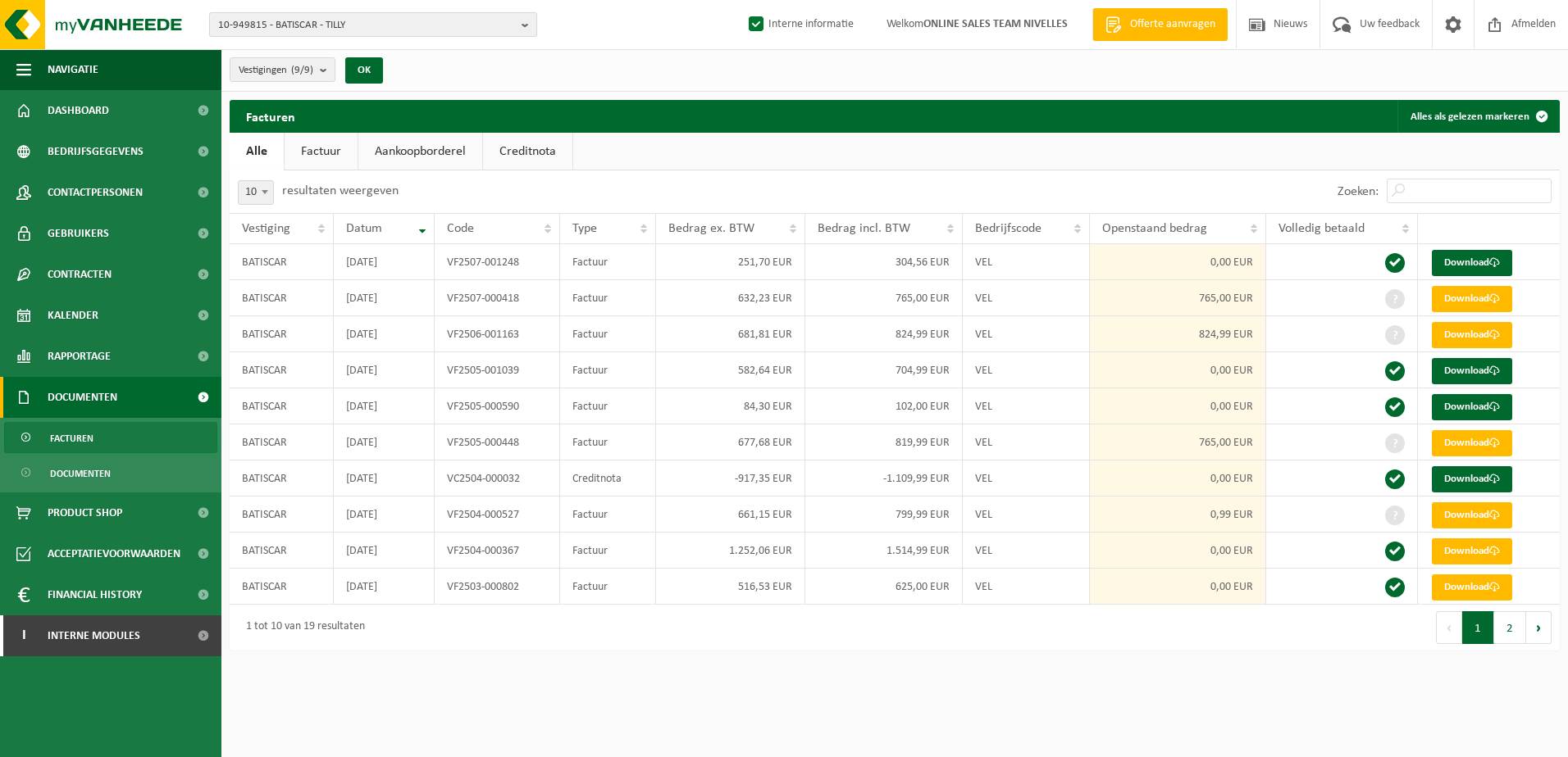
click at [523, 29] on b "button" at bounding box center [529, 25] width 15 height 23
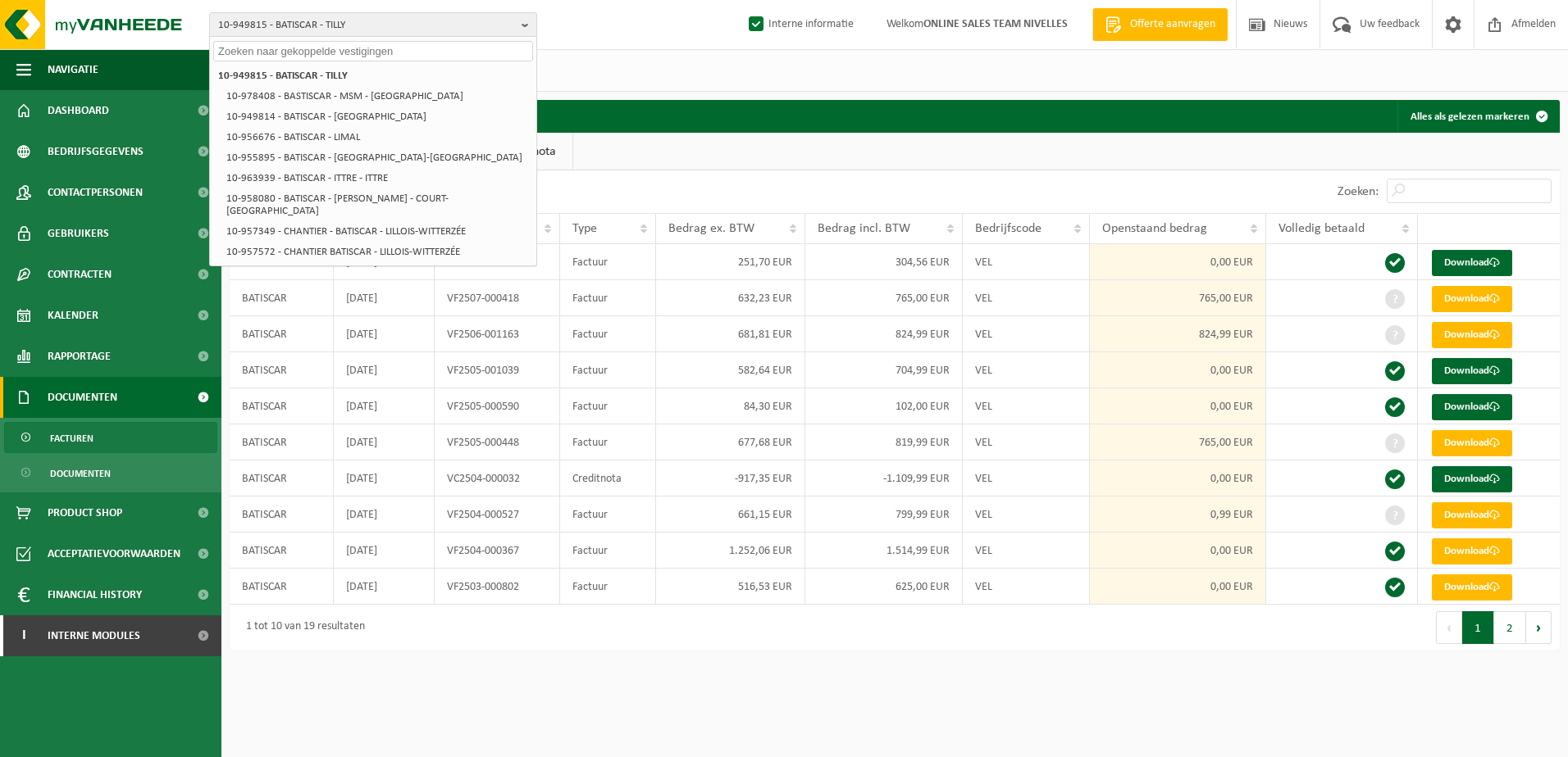
click at [415, 51] on input "text" at bounding box center [373, 51] width 320 height 21
paste input "10-949844"
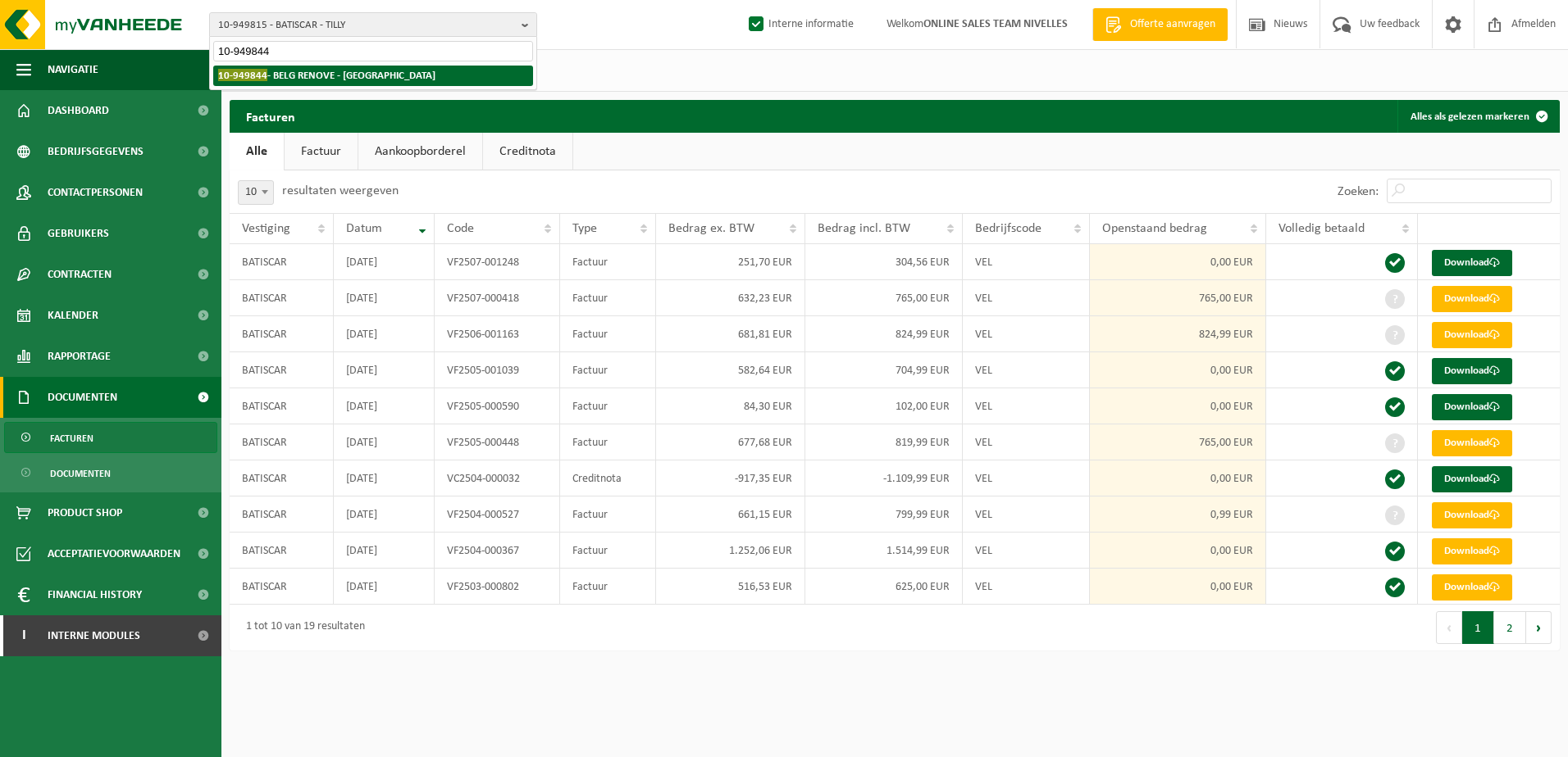
type input "10-949844"
click at [414, 69] on li "10-949844 - BELG RENOVE - WATERLOO" at bounding box center [373, 76] width 320 height 21
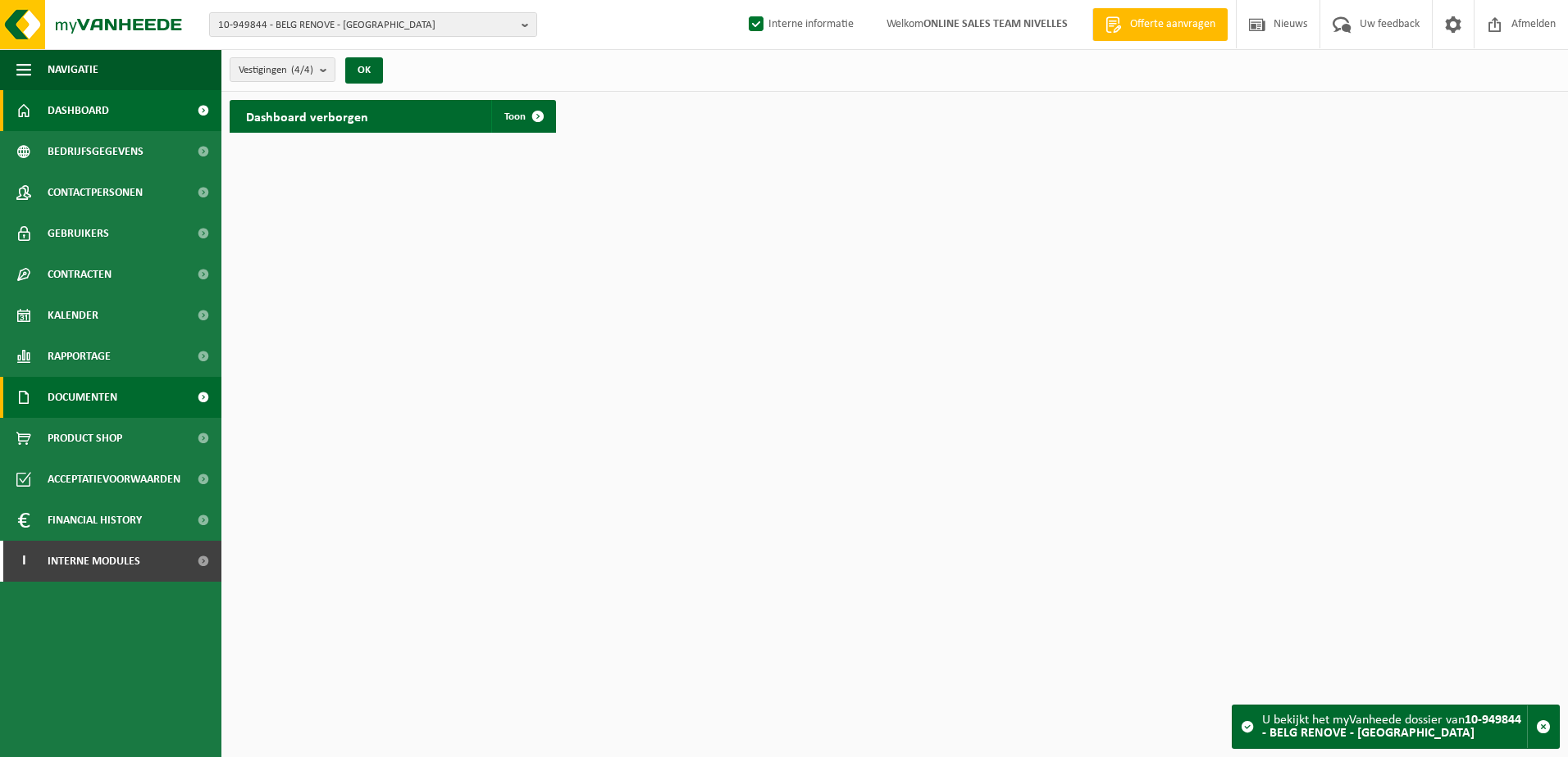
click at [116, 398] on span "Documenten" at bounding box center [82, 396] width 70 height 41
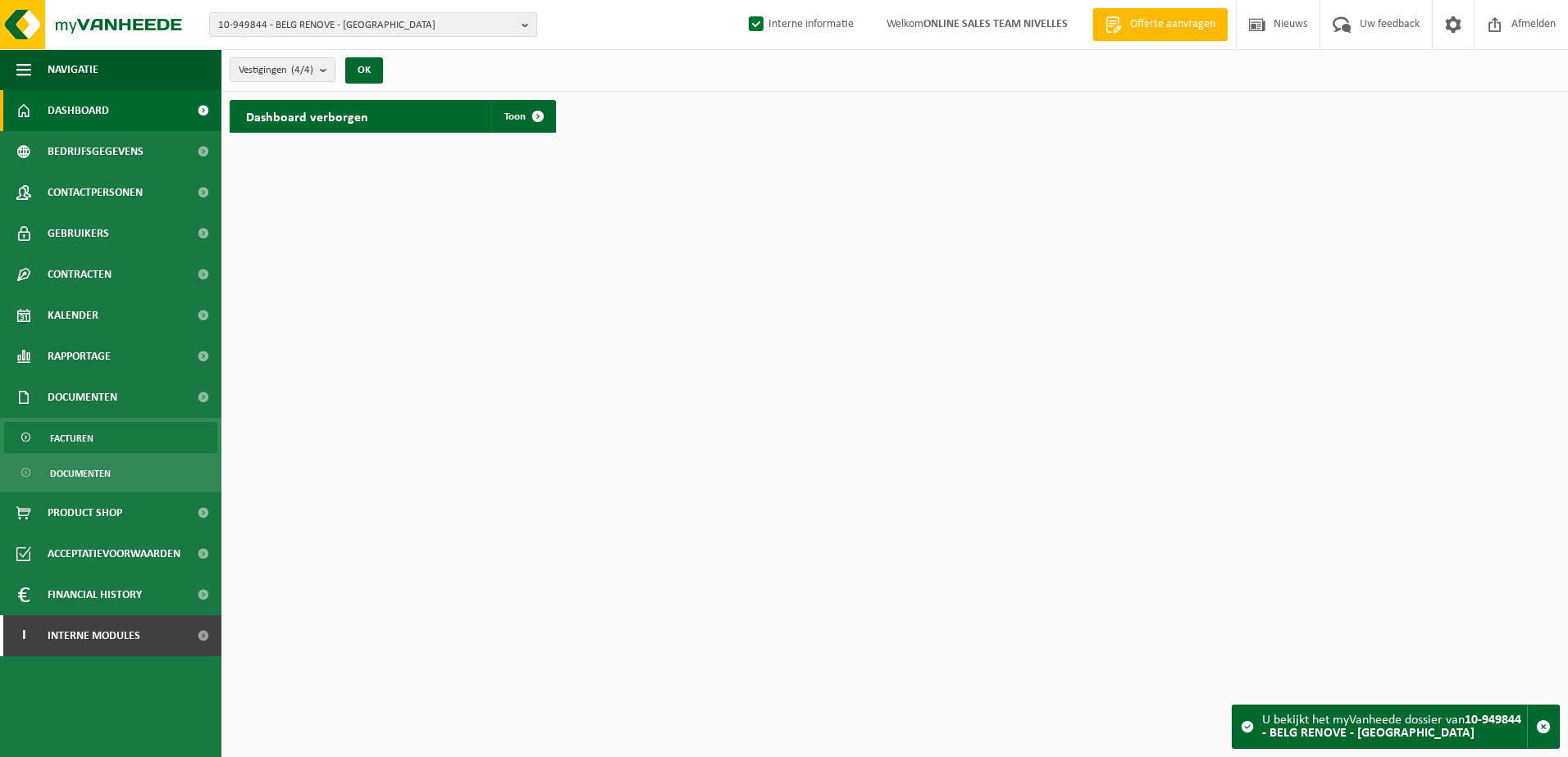
click at [117, 436] on link "Facturen" at bounding box center [110, 437] width 213 height 31
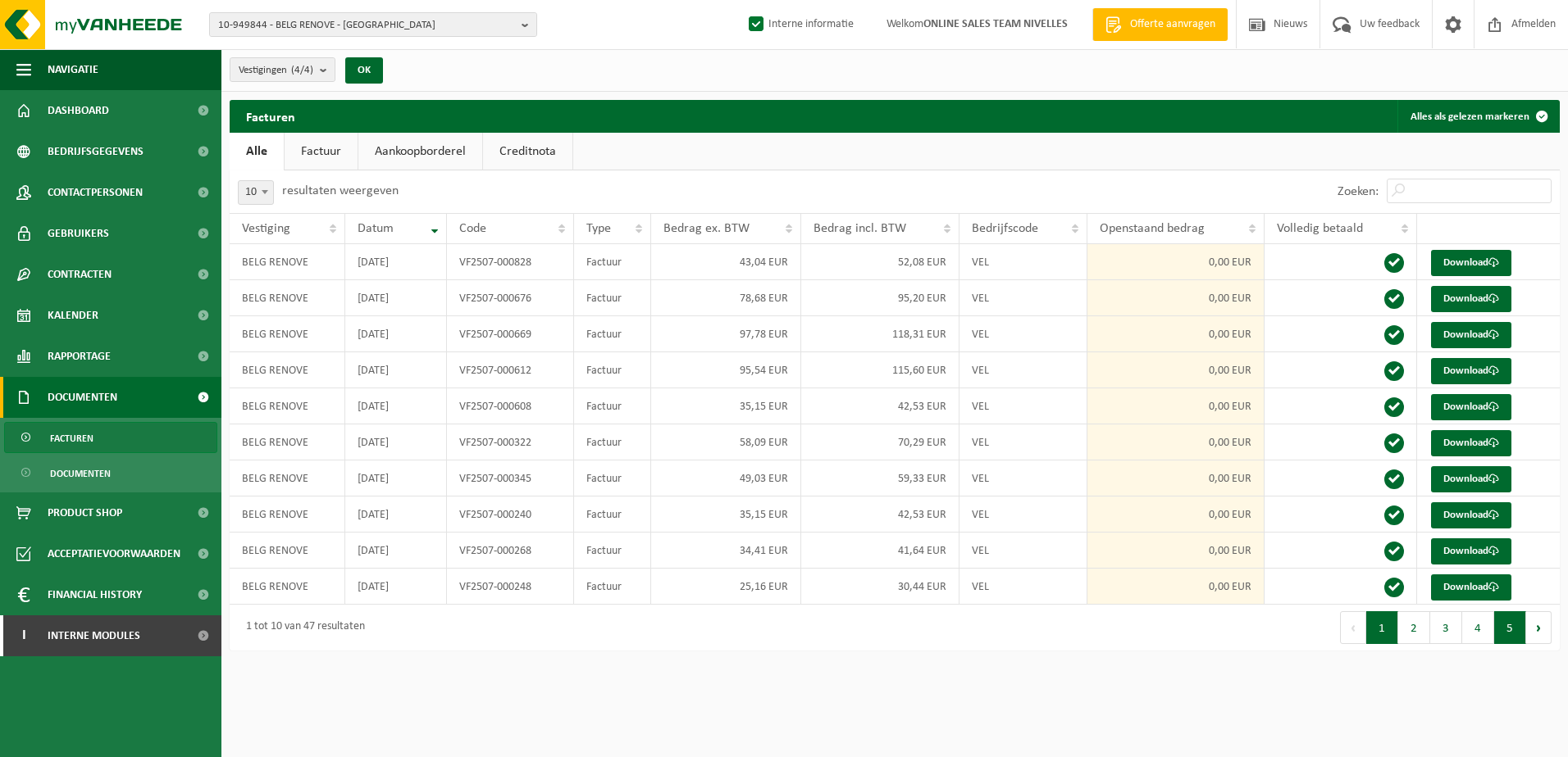
click at [1500, 637] on button "5" at bounding box center [1510, 627] width 32 height 33
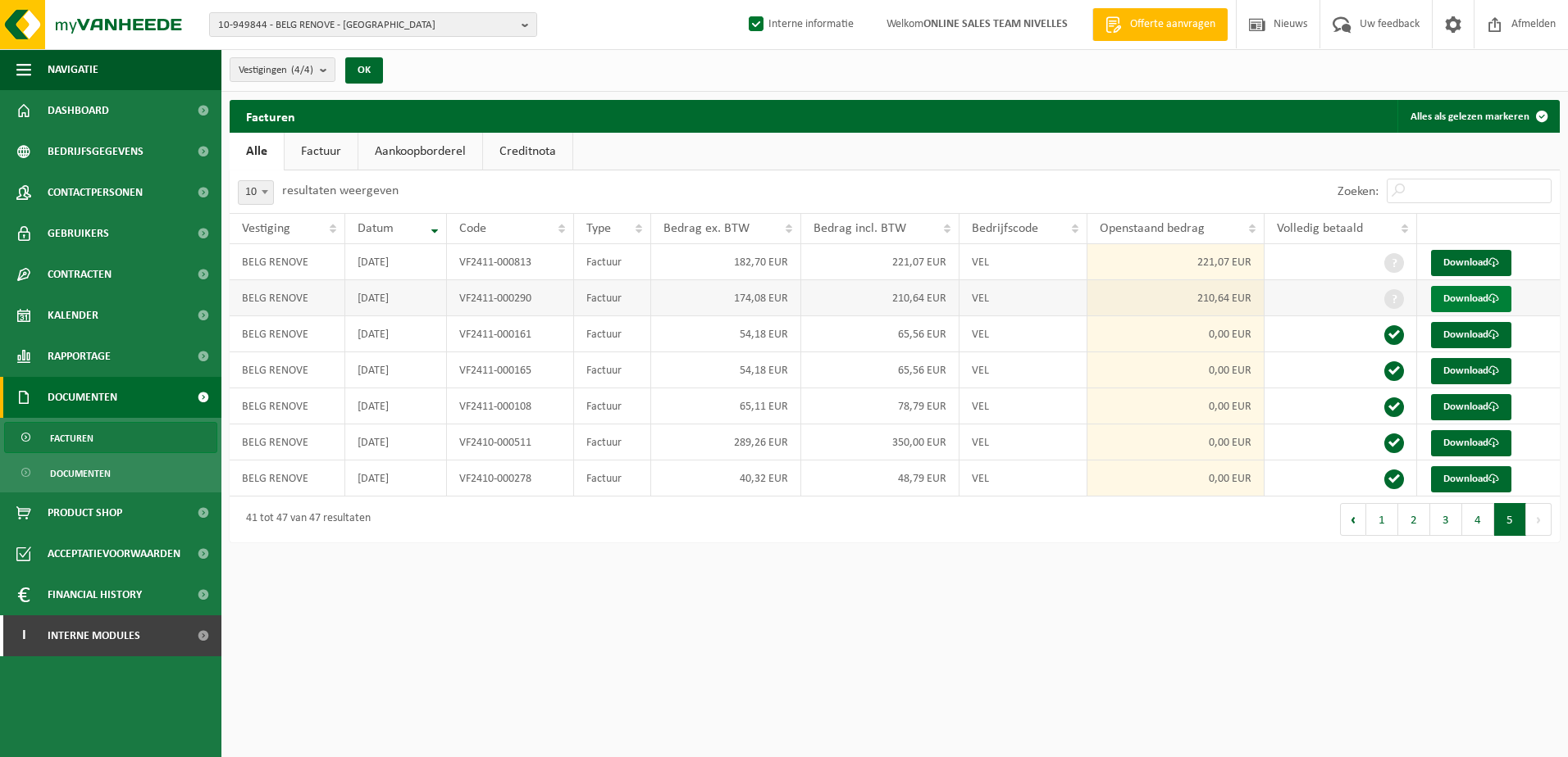
click at [1450, 297] on link "Download" at bounding box center [1470, 299] width 80 height 26
click at [1447, 265] on link "Download" at bounding box center [1470, 263] width 80 height 26
click at [1437, 529] on button "3" at bounding box center [1446, 519] width 32 height 33
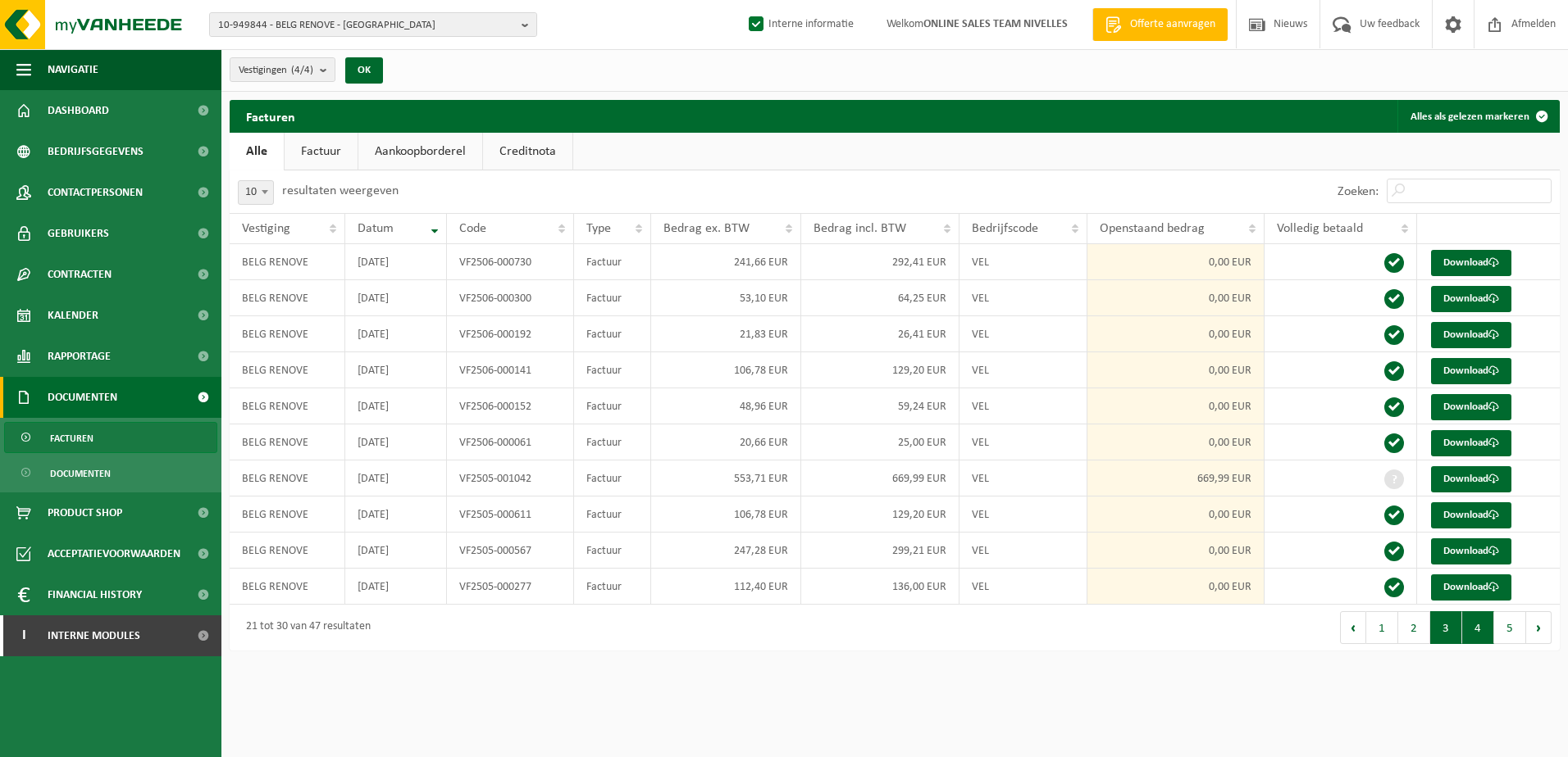
click at [1473, 627] on button "4" at bounding box center [1478, 627] width 32 height 33
click at [1472, 330] on link "Download" at bounding box center [1470, 335] width 80 height 26
click at [1472, 268] on link "Download" at bounding box center [1470, 263] width 80 height 26
click at [1445, 638] on button "3" at bounding box center [1446, 627] width 32 height 33
click at [1485, 480] on link "Download" at bounding box center [1470, 480] width 80 height 26
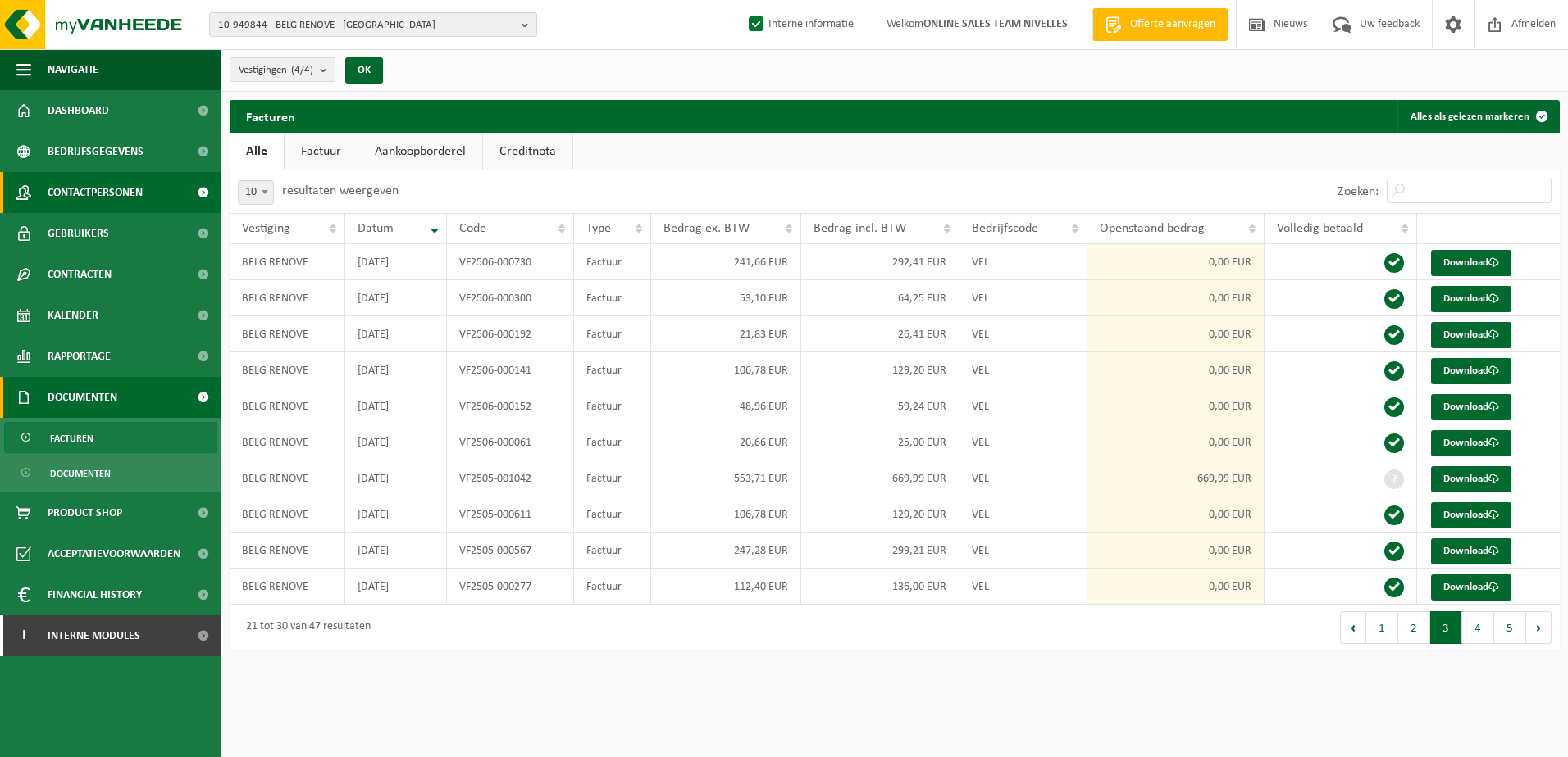
click at [131, 189] on span "Contactpersonen" at bounding box center [95, 192] width 95 height 41
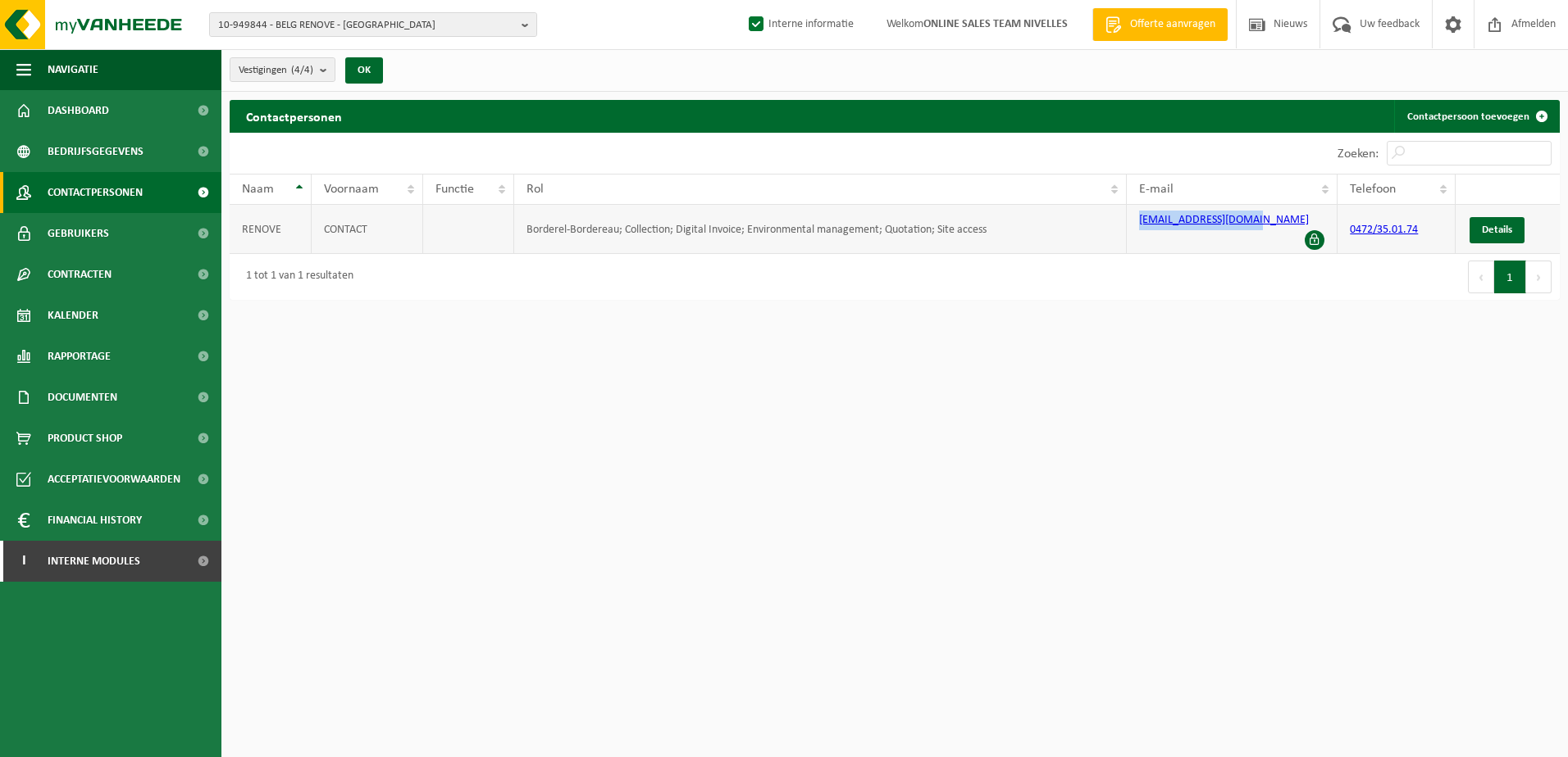
drag, startPoint x: 1271, startPoint y: 220, endPoint x: 1136, endPoint y: 217, distance: 135.0
click at [1136, 217] on td "[EMAIL_ADDRESS][DOMAIN_NAME]" at bounding box center [1232, 230] width 211 height 49
copy link "[EMAIL_ADDRESS][DOMAIN_NAME]"
click at [921, 500] on html "10-949844 - BELG RENOVE - [GEOGRAPHIC_DATA] 10-949844 - BELG RENOVE - [GEOGRAPH…" at bounding box center [784, 378] width 1568 height 757
click at [176, 563] on link "I Interne modules" at bounding box center [111, 561] width 222 height 41
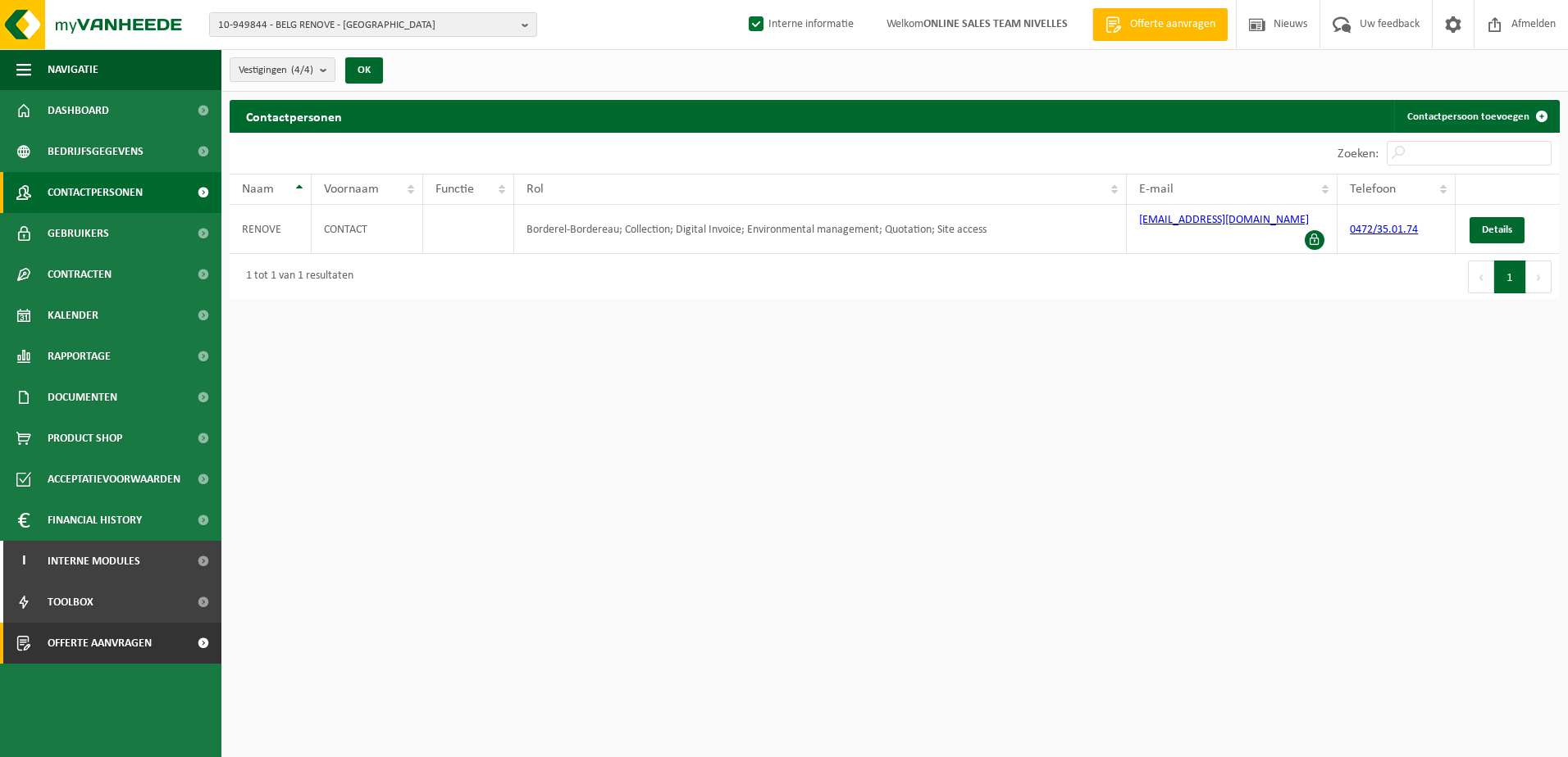
click at [201, 652] on span at bounding box center [203, 643] width 37 height 41
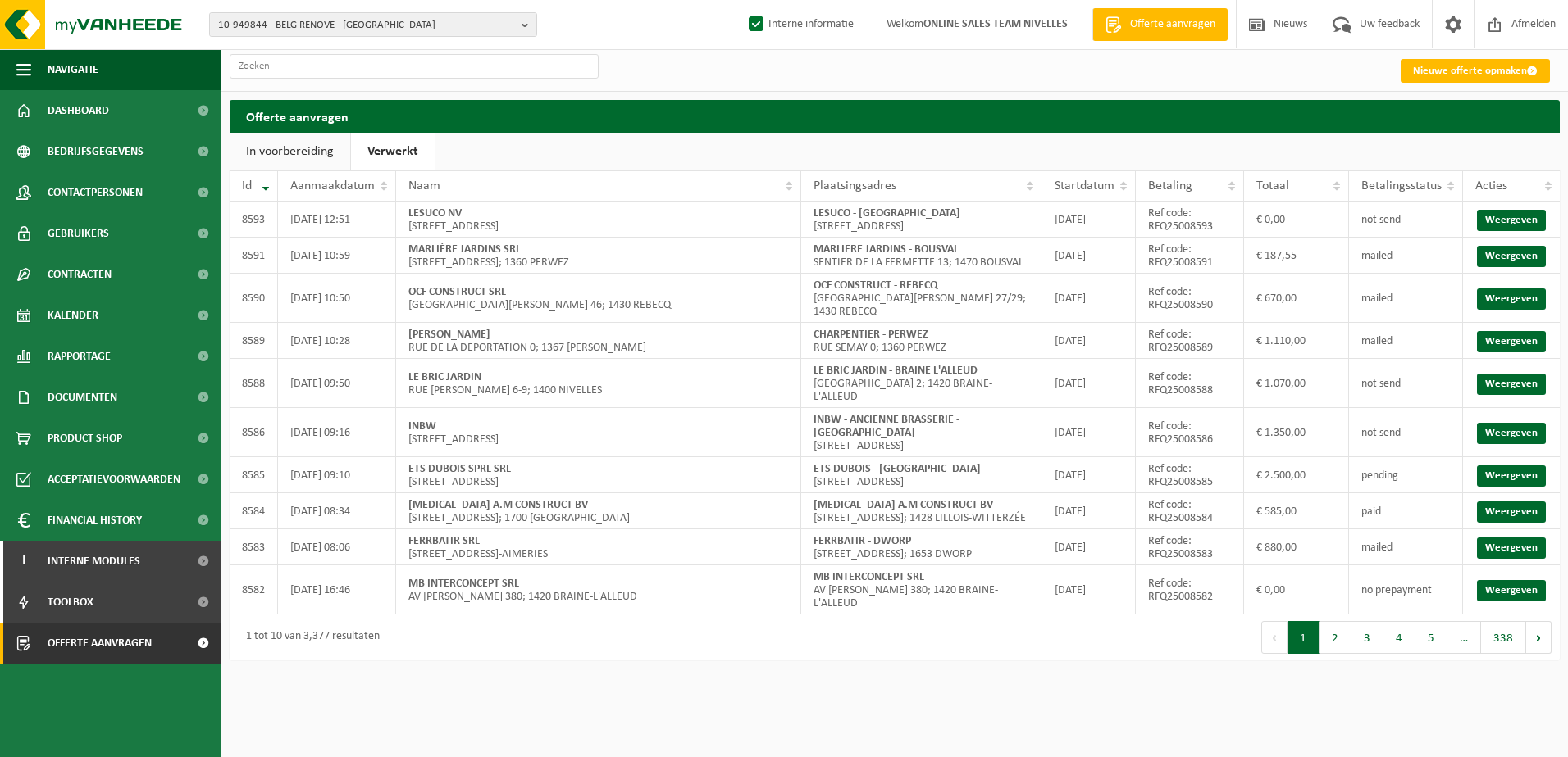
click at [408, 146] on link "Verwerkt" at bounding box center [393, 151] width 83 height 38
click at [1502, 261] on link "Weergeven" at bounding box center [1511, 256] width 69 height 22
click at [1535, 333] on link "Weergeven" at bounding box center [1511, 342] width 69 height 22
click at [1506, 290] on link "Weergeven" at bounding box center [1511, 299] width 69 height 22
drag, startPoint x: 976, startPoint y: 468, endPoint x: 815, endPoint y: 468, distance: 161.0
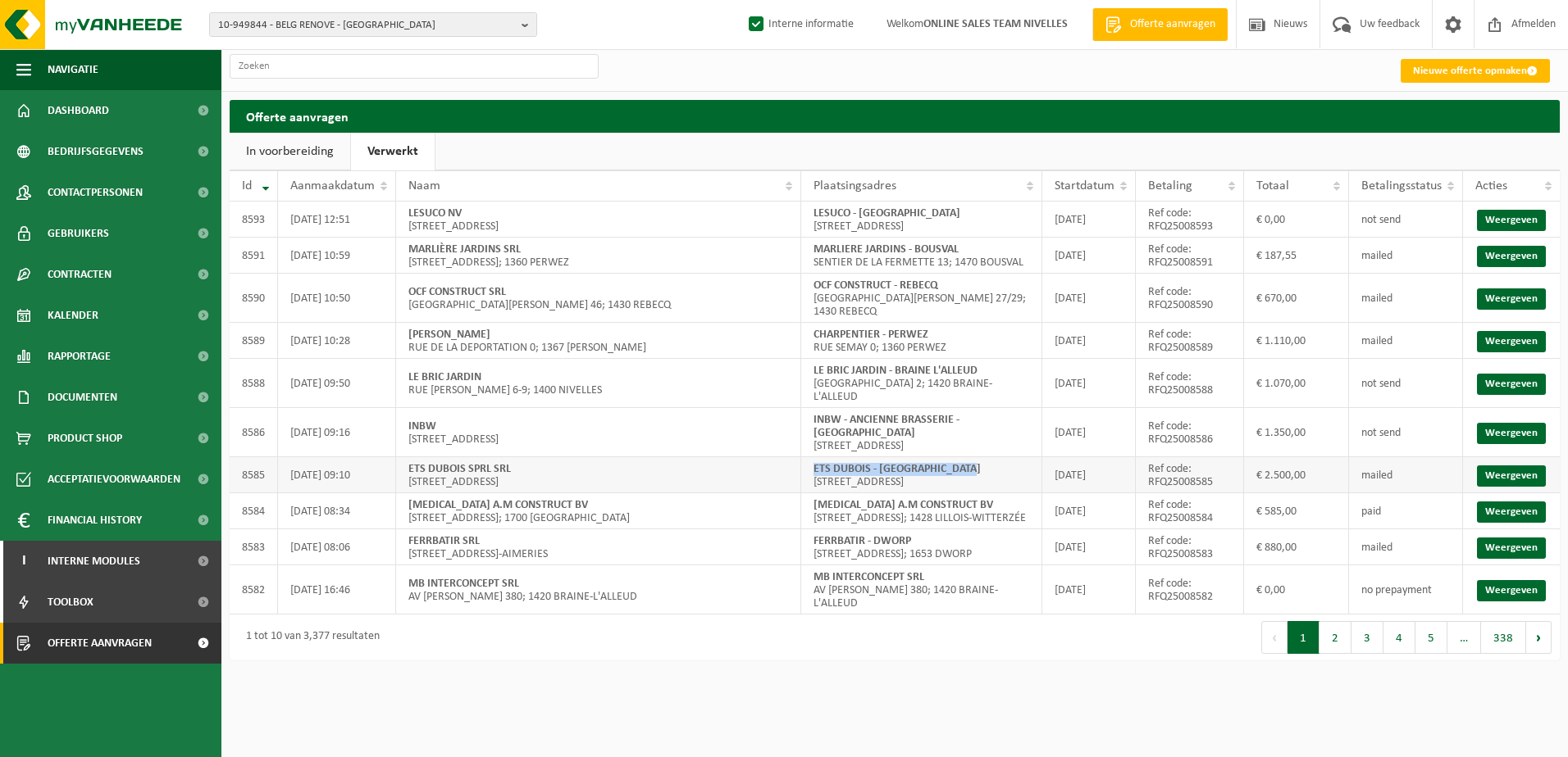
click at [815, 468] on td "ETS DUBOIS - LOUVAIN-LA-NEUVE Rue du palier 4; 1348 LOUVAIN-LA-NEUVE" at bounding box center [921, 475] width 241 height 36
copy strong "ETS DUBOIS - LOUVAIN-LA-NEUVE"
click at [1527, 476] on link "Weergeven" at bounding box center [1511, 476] width 69 height 22
drag, startPoint x: 858, startPoint y: 415, endPoint x: 811, endPoint y: 406, distance: 47.9
click at [811, 408] on td "INBW - ANCIENNE BRASSERIE - MONT SAINT GUIBERT RUE DE LORNOY 12; 1435 MONT-SAIN…" at bounding box center [921, 432] width 241 height 49
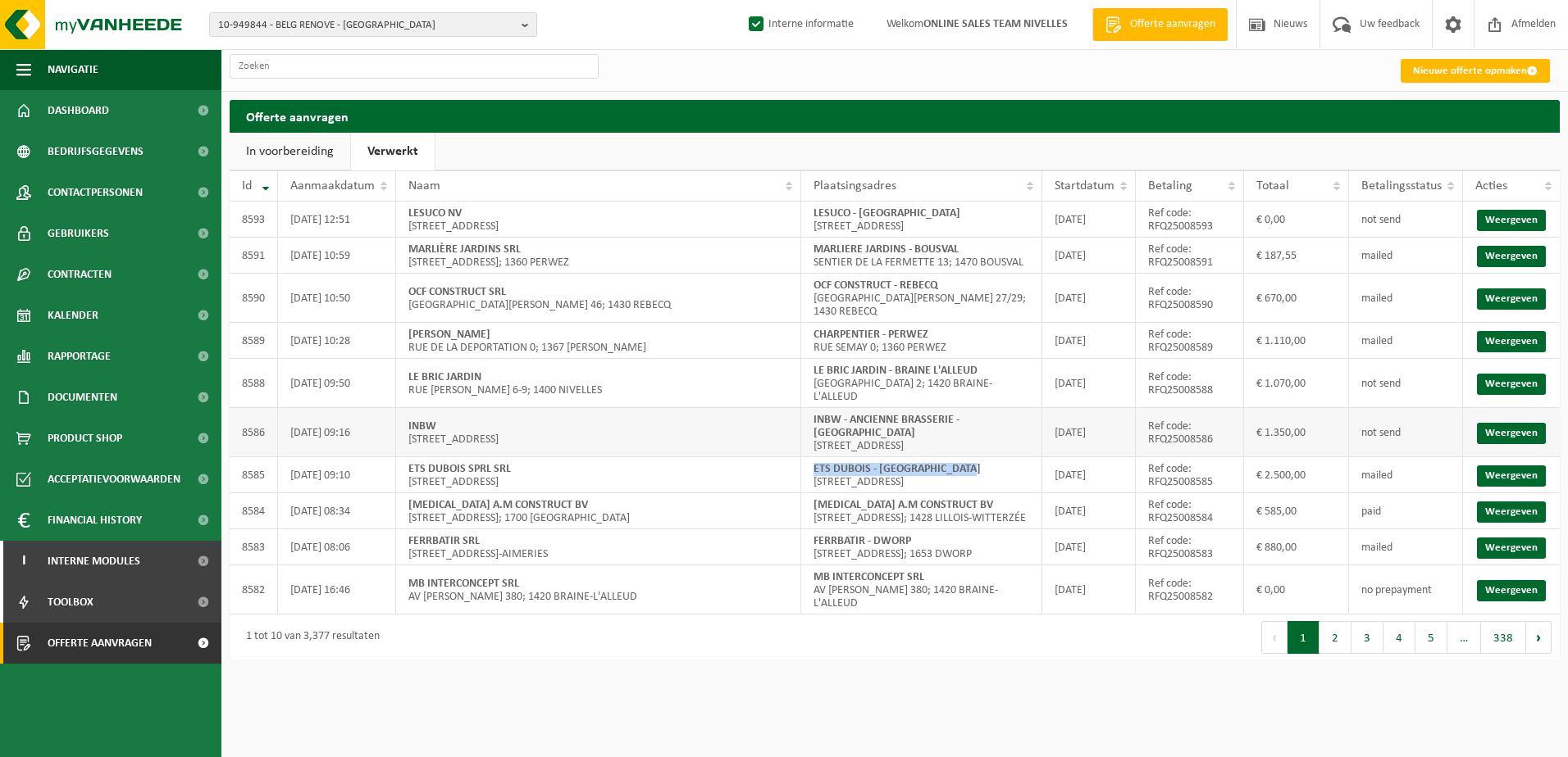
copy strong "INBW - ANCIENNE BRASSERIE - [GEOGRAPHIC_DATA]"
click at [1509, 429] on link "Weergeven" at bounding box center [1511, 433] width 69 height 22
drag, startPoint x: 983, startPoint y: 359, endPoint x: 816, endPoint y: 361, distance: 167.0
click at [816, 361] on td "LE BRIC JARDIN - BRAINE L'ALLEUD AVENUE BRITANIQUE 2; 1420 BRAINE-L'ALLEUD" at bounding box center [921, 383] width 241 height 49
copy strong "LE BRIC JARDIN - BRAINE L'ALLEUD"
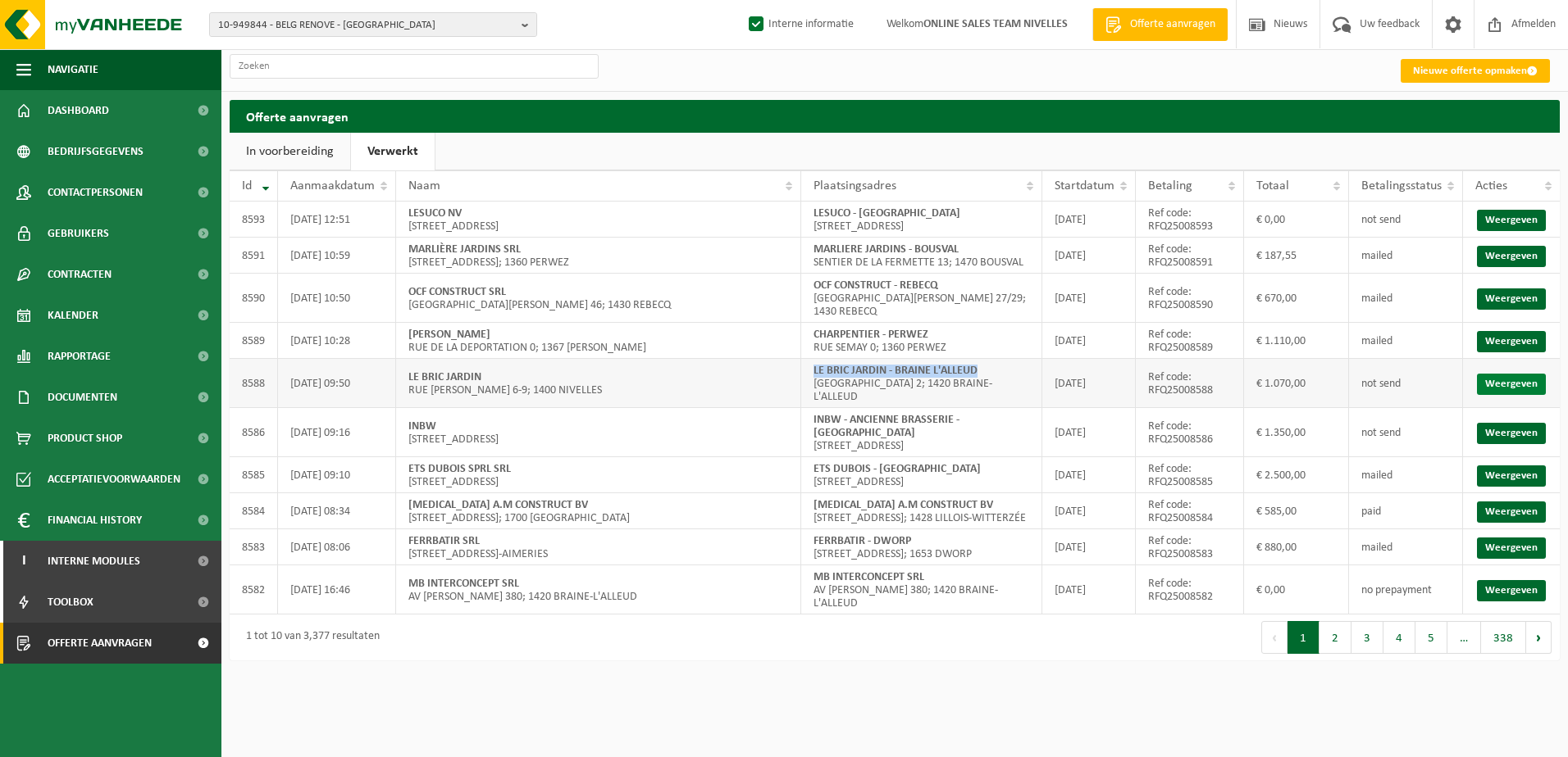
click at [1497, 374] on link "Weergeven" at bounding box center [1511, 384] width 69 height 22
drag, startPoint x: 934, startPoint y: 315, endPoint x: 814, endPoint y: 316, distance: 120.0
click at [814, 323] on td "CHARPENTIER - PERWEZ RUE SEMAY 0; 1360 PERWEZ" at bounding box center [921, 341] width 241 height 36
copy strong "CHARPENTIER - PERWEZ"
click at [1507, 331] on link "Weergeven" at bounding box center [1511, 342] width 69 height 22
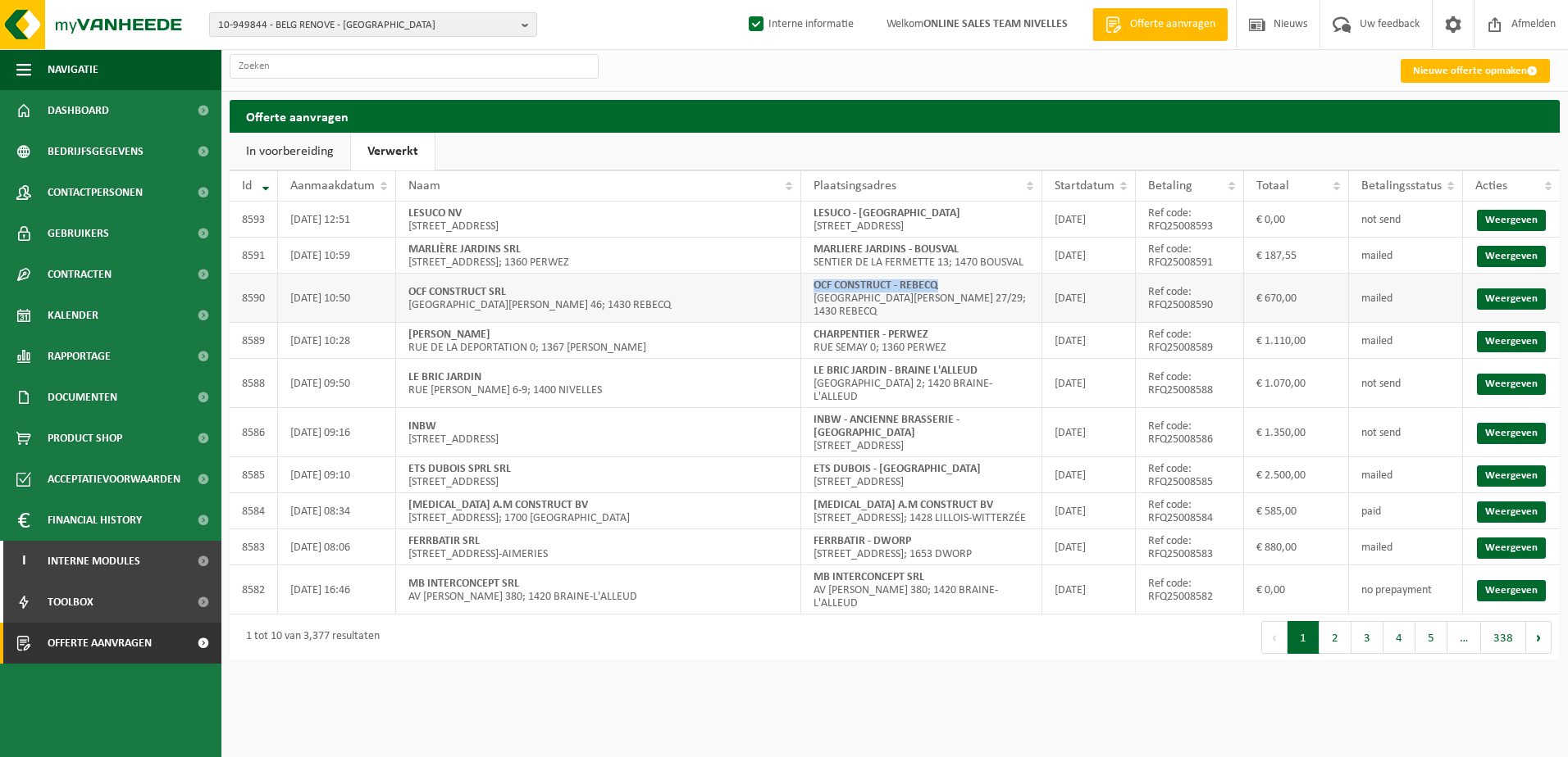
drag, startPoint x: 946, startPoint y: 286, endPoint x: 811, endPoint y: 285, distance: 135.0
click at [811, 285] on td "OCF CONSTRUCT - REBECQ Rue Trieu du Bois 27/29; 1430 REBECQ" at bounding box center [921, 298] width 241 height 49
copy strong "OCF CONSTRUCT - REBECQ"
click at [1497, 290] on link "Weergeven" at bounding box center [1511, 299] width 69 height 22
drag, startPoint x: 923, startPoint y: 207, endPoint x: 811, endPoint y: 202, distance: 112.1
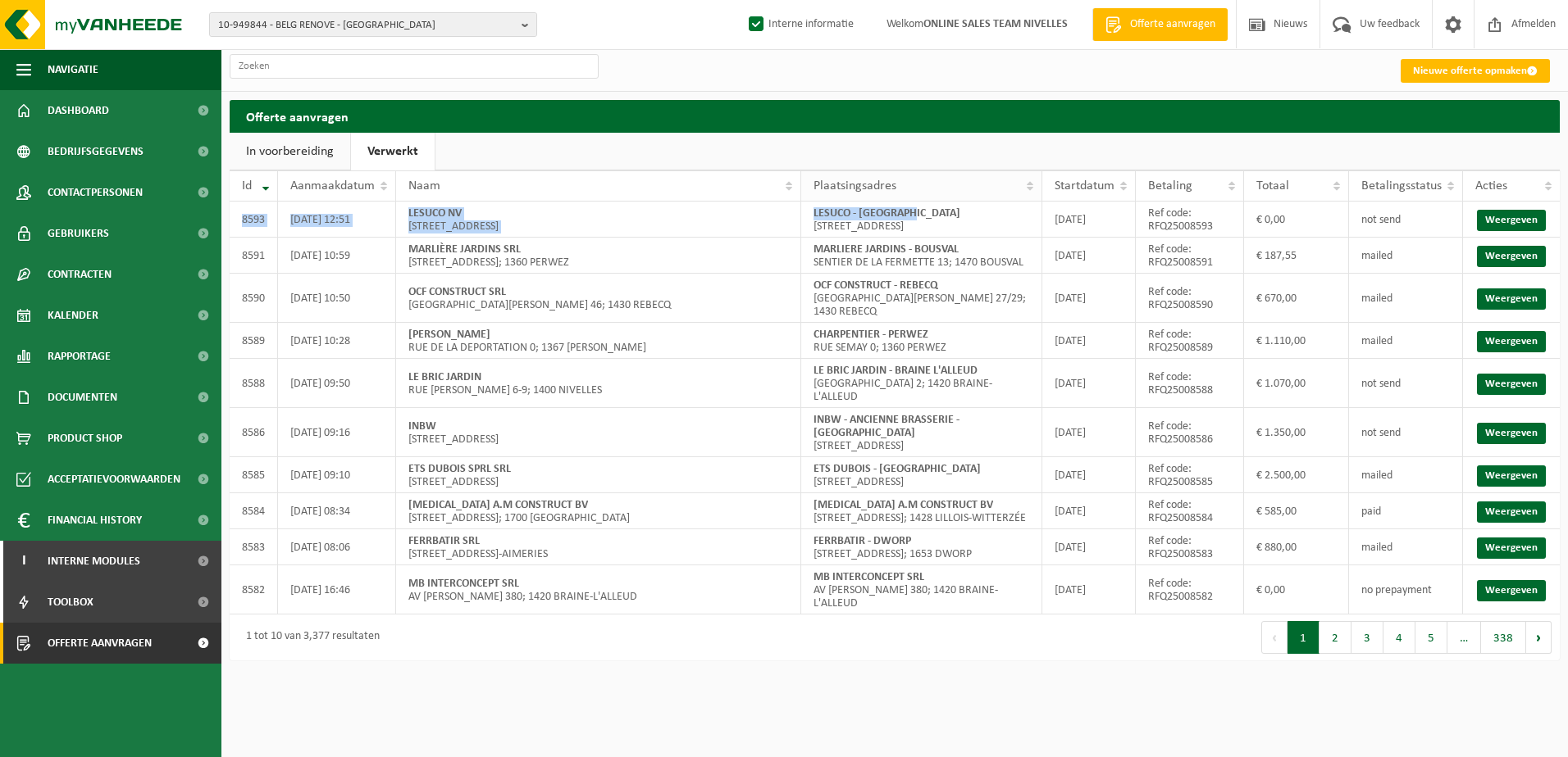
click at [811, 202] on table "Id Aanmaakdatum Naam Plaatsingsadres Startdatum Betaling Totaal Betalingsstatus…" at bounding box center [895, 392] width 1330 height 444
drag, startPoint x: 811, startPoint y: 202, endPoint x: 971, endPoint y: 220, distance: 161.0
click at [971, 221] on td "LESUCO - ROCHEFORT RUE DE LA PASSEREL 33; 5580 ROCHEFORT" at bounding box center [921, 220] width 241 height 36
drag, startPoint x: 929, startPoint y: 211, endPoint x: 814, endPoint y: 214, distance: 115.0
click at [814, 214] on td "LESUCO - ROCHEFORT RUE DE LA PASSEREL 33; 5580 ROCHEFORT" at bounding box center [921, 220] width 241 height 36
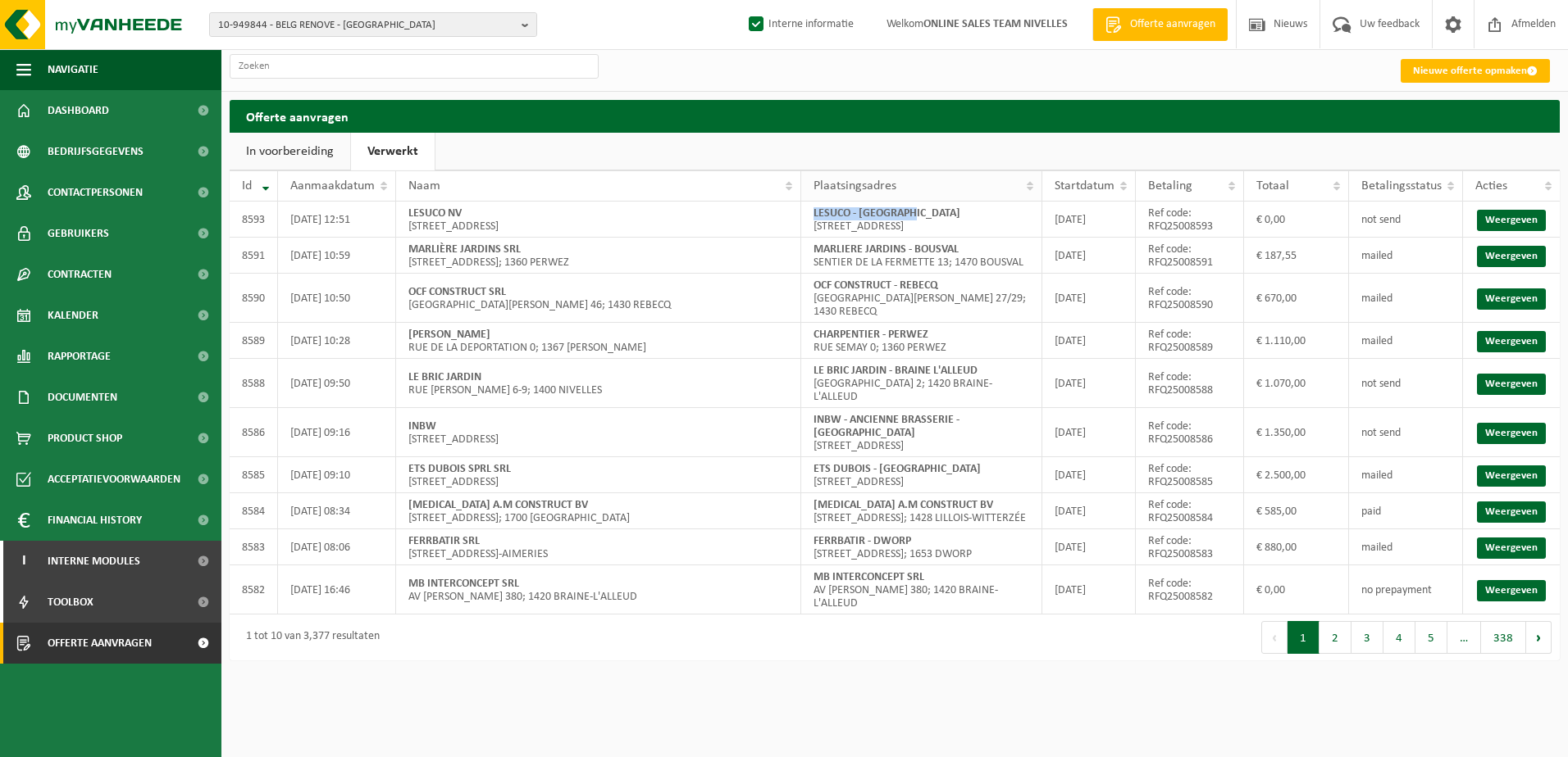
copy strong "LESUCO - ROCHEFORT"
click at [1522, 223] on link "Weergeven" at bounding box center [1511, 220] width 69 height 22
click at [894, 682] on html "10-949844 - BELG RENOVE - WATERLOO 10-949844 - BELG RENOVE - WATERLOO 10-959894…" at bounding box center [784, 378] width 1568 height 757
click at [525, 26] on b "button" at bounding box center [529, 25] width 15 height 23
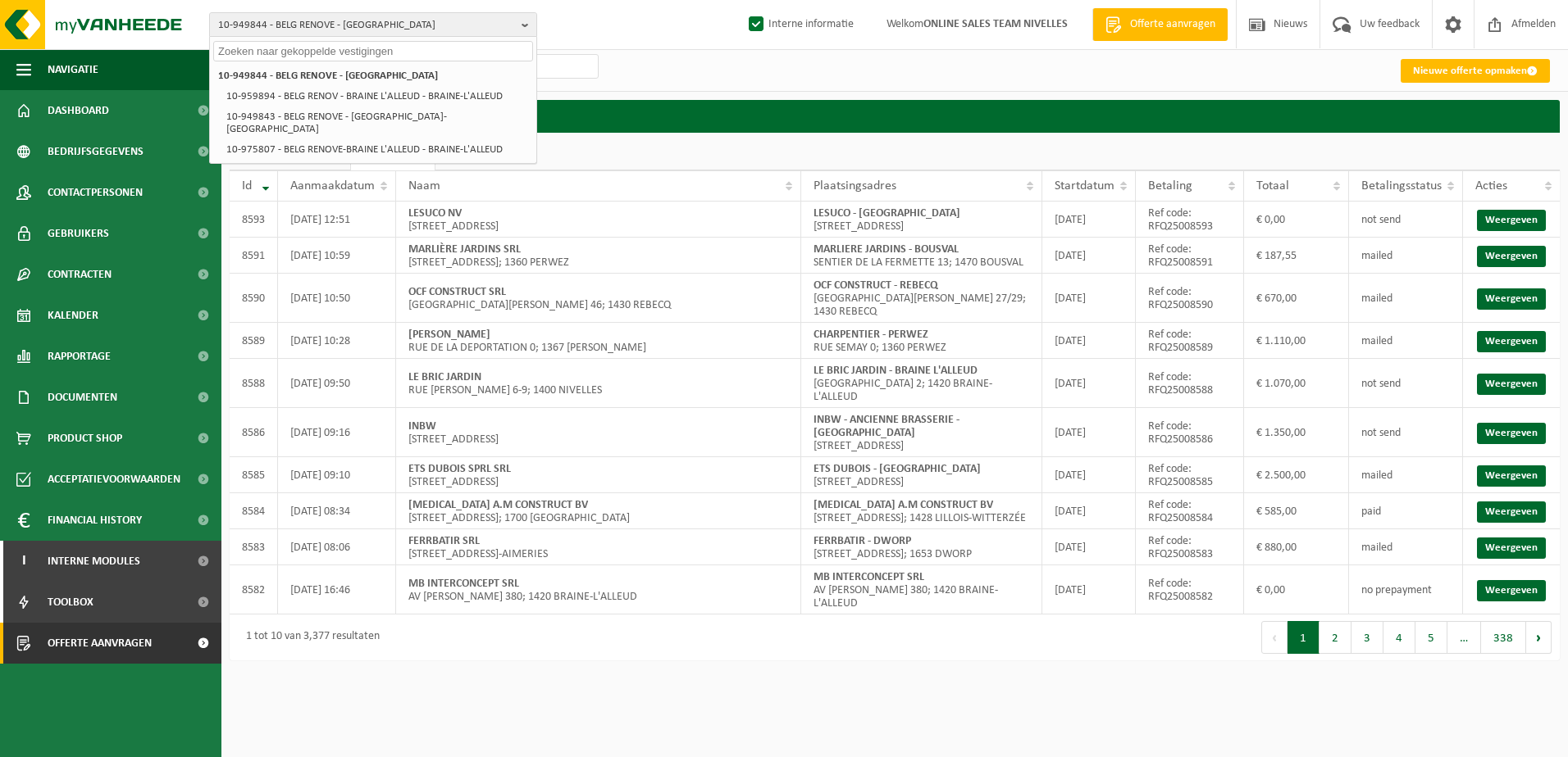
click at [401, 48] on input "text" at bounding box center [373, 51] width 320 height 21
paste input "VF2508-000407"
type input "VF2508-000407"
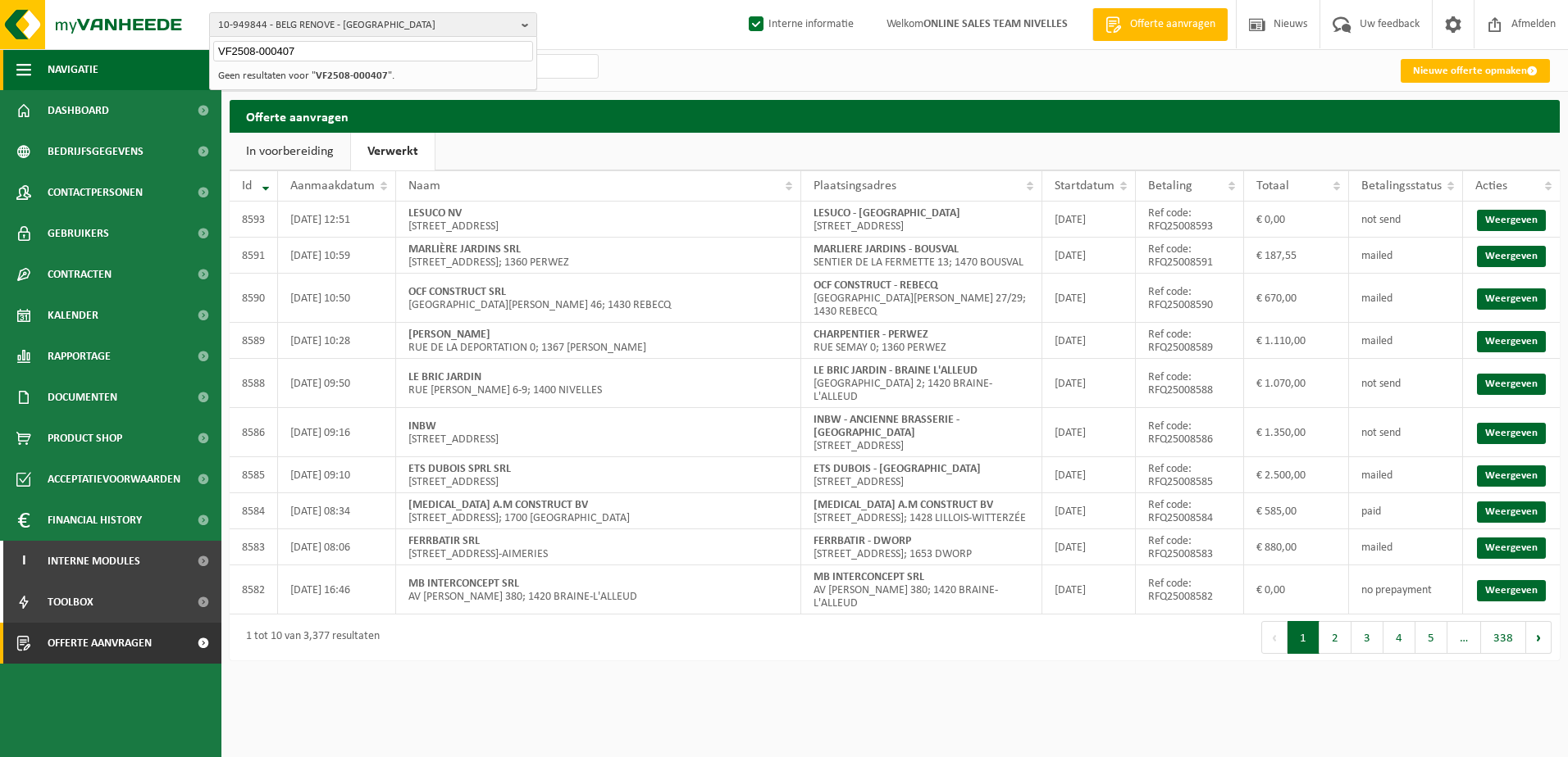
drag, startPoint x: 351, startPoint y: 48, endPoint x: 143, endPoint y: 55, distance: 208.1
click at [143, 55] on div "10-949844 - BELG RENOVE - WATERLOO VF2508-000407 10-949844 - BELG RENOVE - WATE…" at bounding box center [784, 338] width 1568 height 677
click at [459, 71] on input "text" at bounding box center [415, 66] width 369 height 25
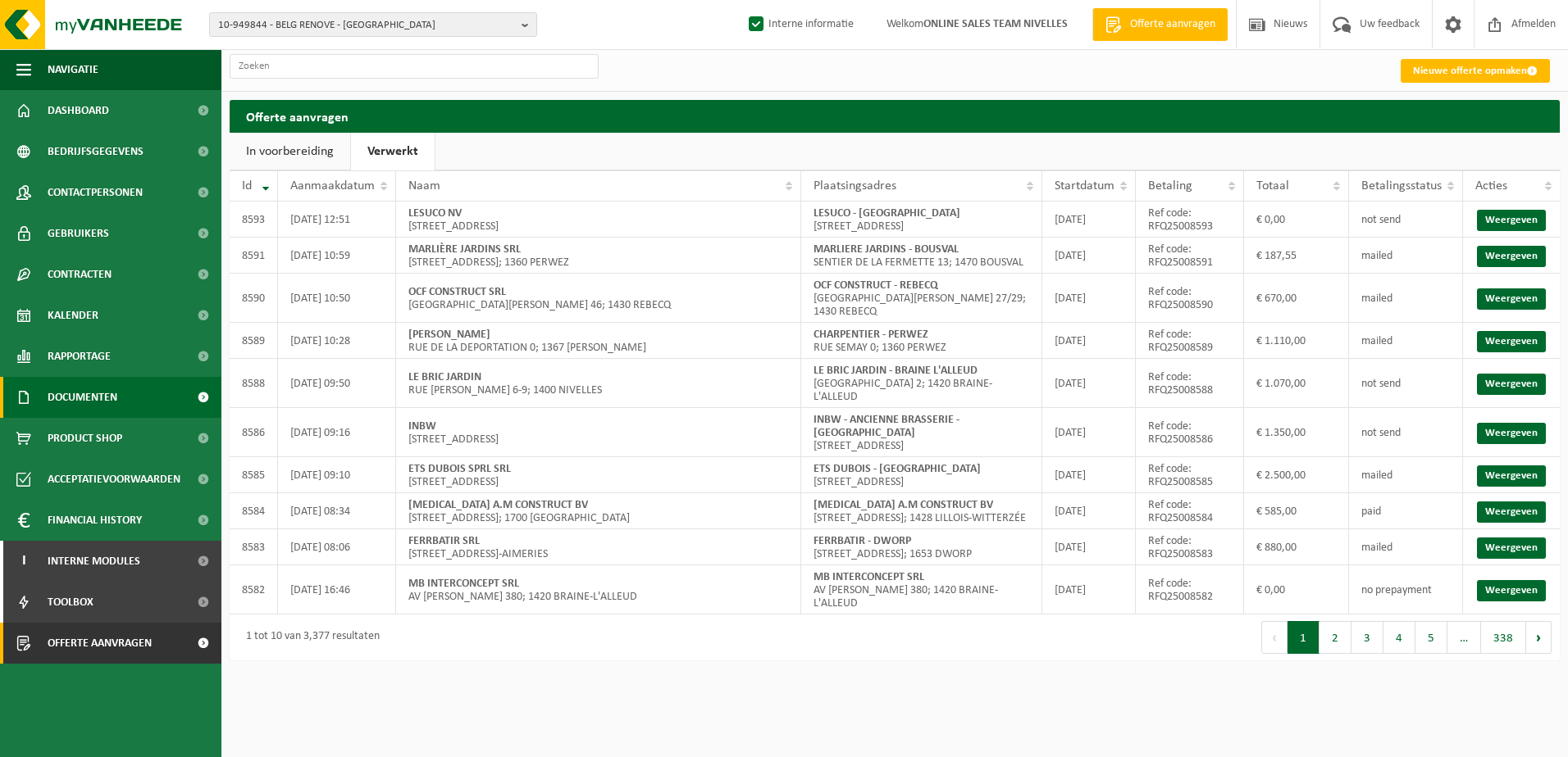
click at [114, 401] on span "Documenten" at bounding box center [82, 396] width 70 height 41
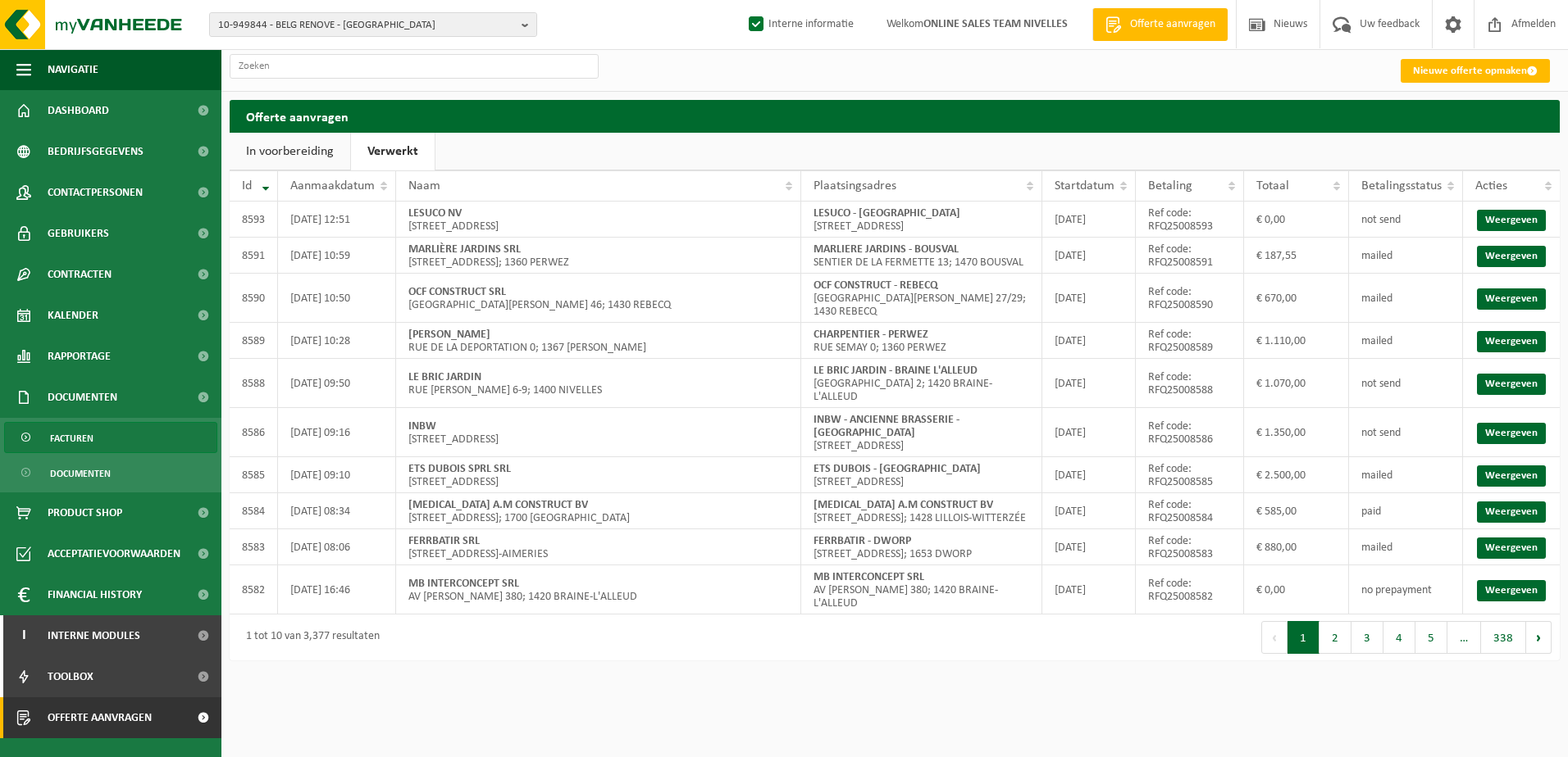
click at [114, 437] on link "Facturen" at bounding box center [110, 437] width 213 height 31
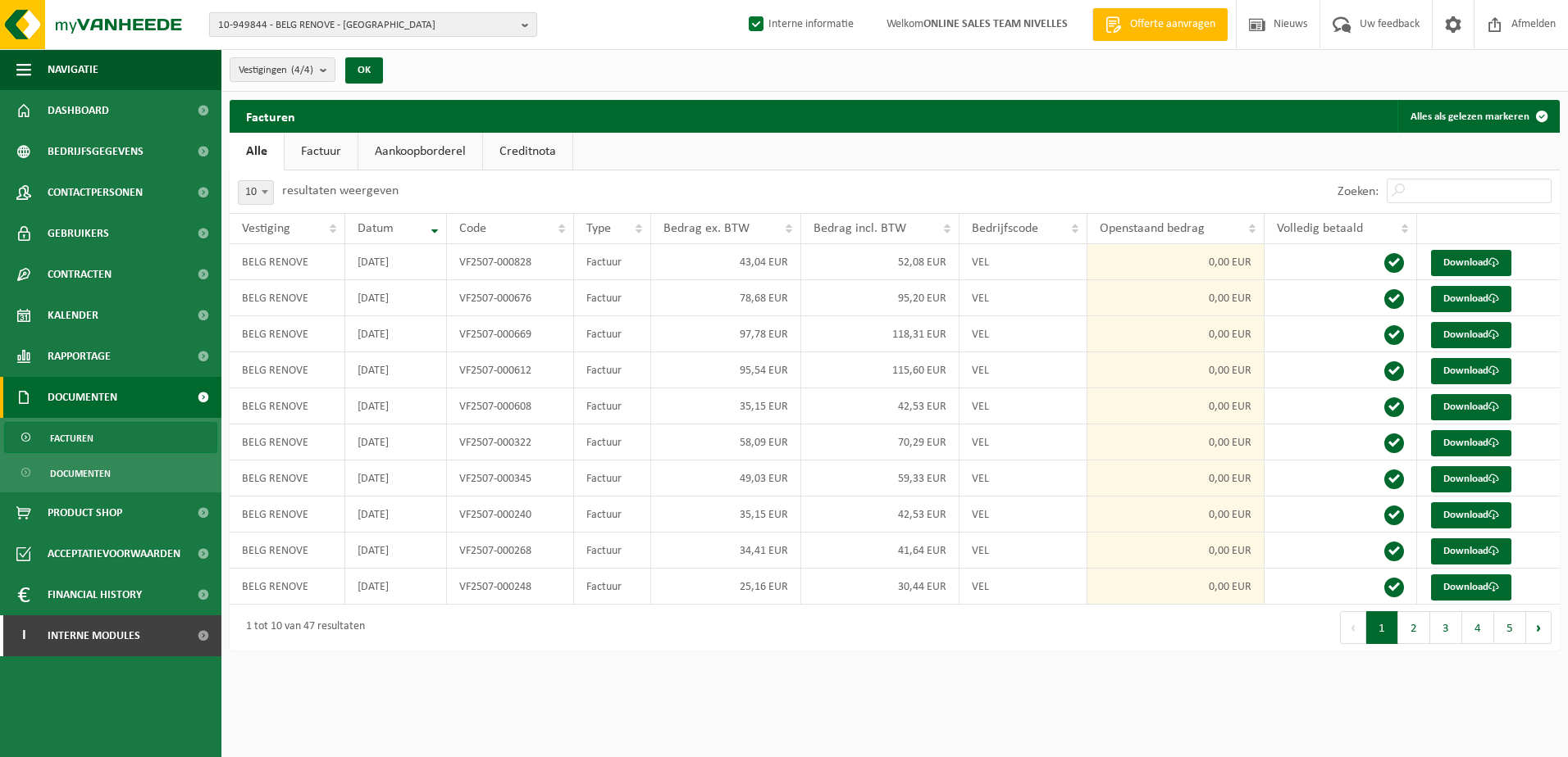
click at [524, 22] on b "button" at bounding box center [529, 25] width 15 height 23
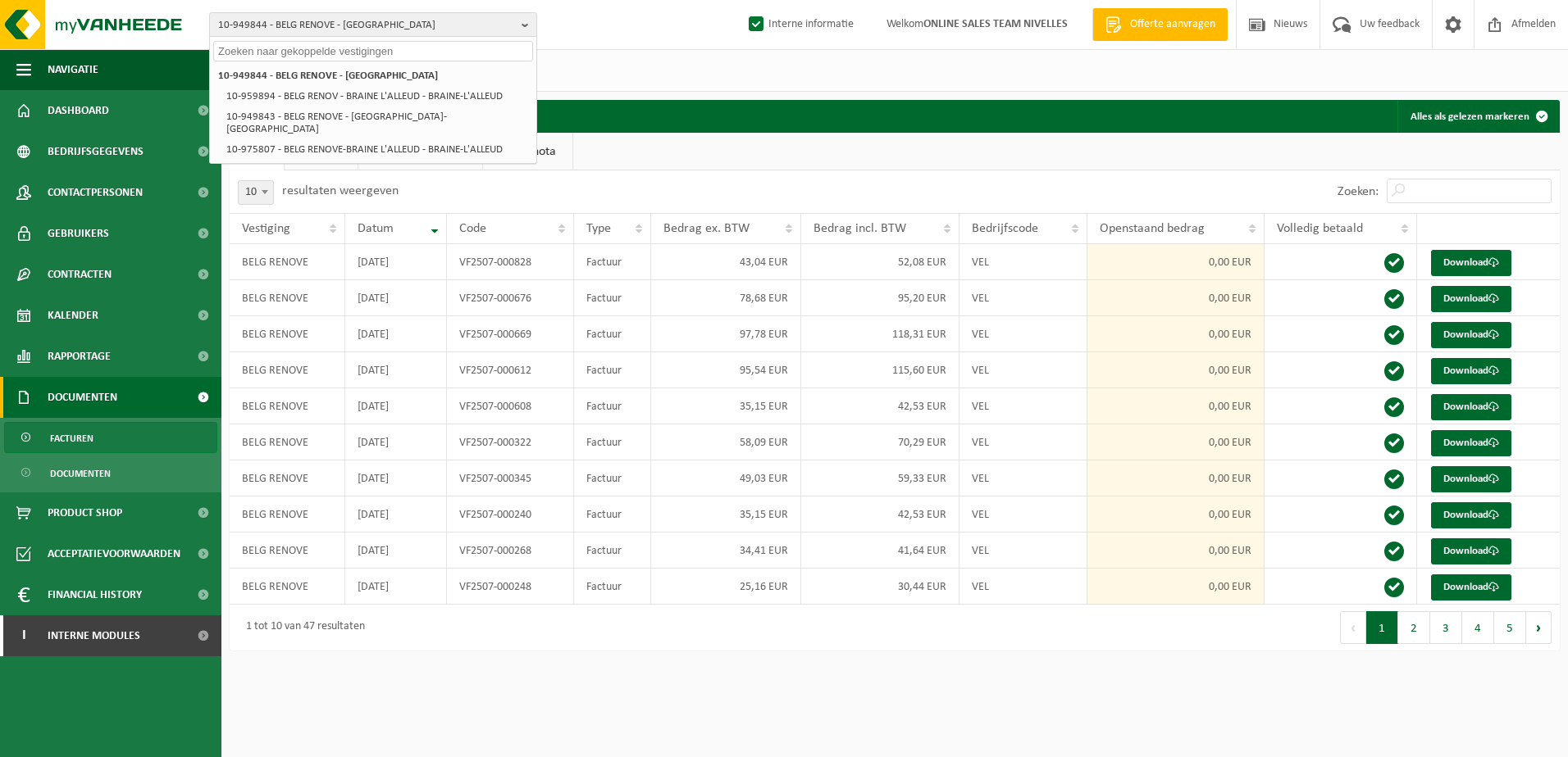
click at [450, 50] on input "text" at bounding box center [373, 51] width 320 height 21
paste input "VF2508-000407"
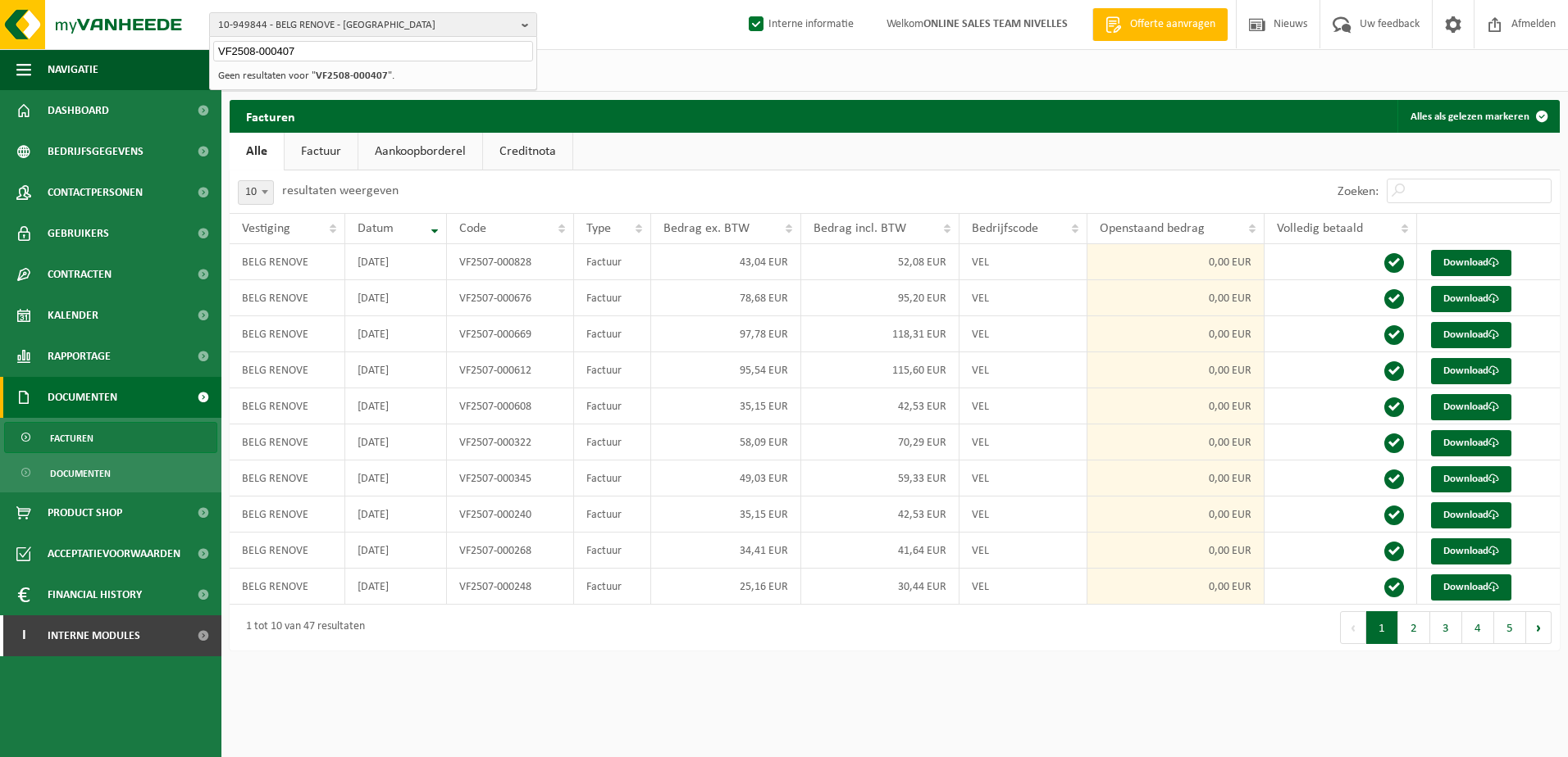
type input "VF2508-000407"
click at [592, 67] on div "Vestigingen (4/4) Alles selecteren Alles deselecteren BELG RENOVE - [GEOGRAPHIC…" at bounding box center [895, 70] width 1346 height 43
click at [1441, 193] on input "Zoeken:" at bounding box center [1470, 191] width 165 height 25
paste input "VF2508-000407"
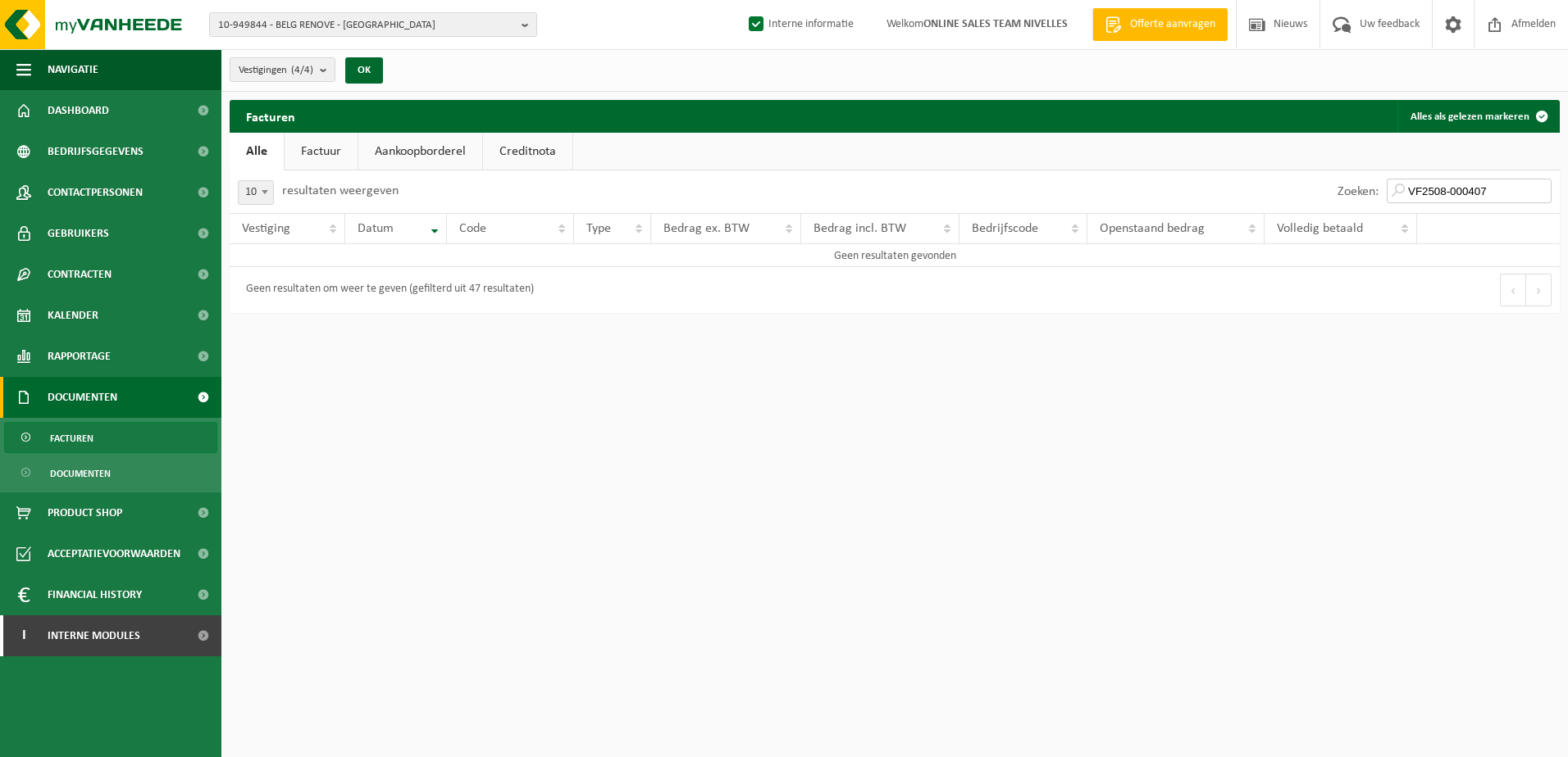
type input "VF2508-000407"
click at [424, 11] on div "10-949844 - BELG RENOVE - [GEOGRAPHIC_DATA] 10-949844 - BELG RENOVE - [GEOGRAPH…" at bounding box center [784, 25] width 1568 height 50
click at [425, 23] on span "10-949844 - BELG RENOVE - [GEOGRAPHIC_DATA]" at bounding box center [366, 26] width 297 height 25
click at [414, 30] on span "10-949844 - BELG RENOVE - [GEOGRAPHIC_DATA]" at bounding box center [366, 26] width 297 height 25
click at [527, 22] on b "button" at bounding box center [529, 25] width 15 height 23
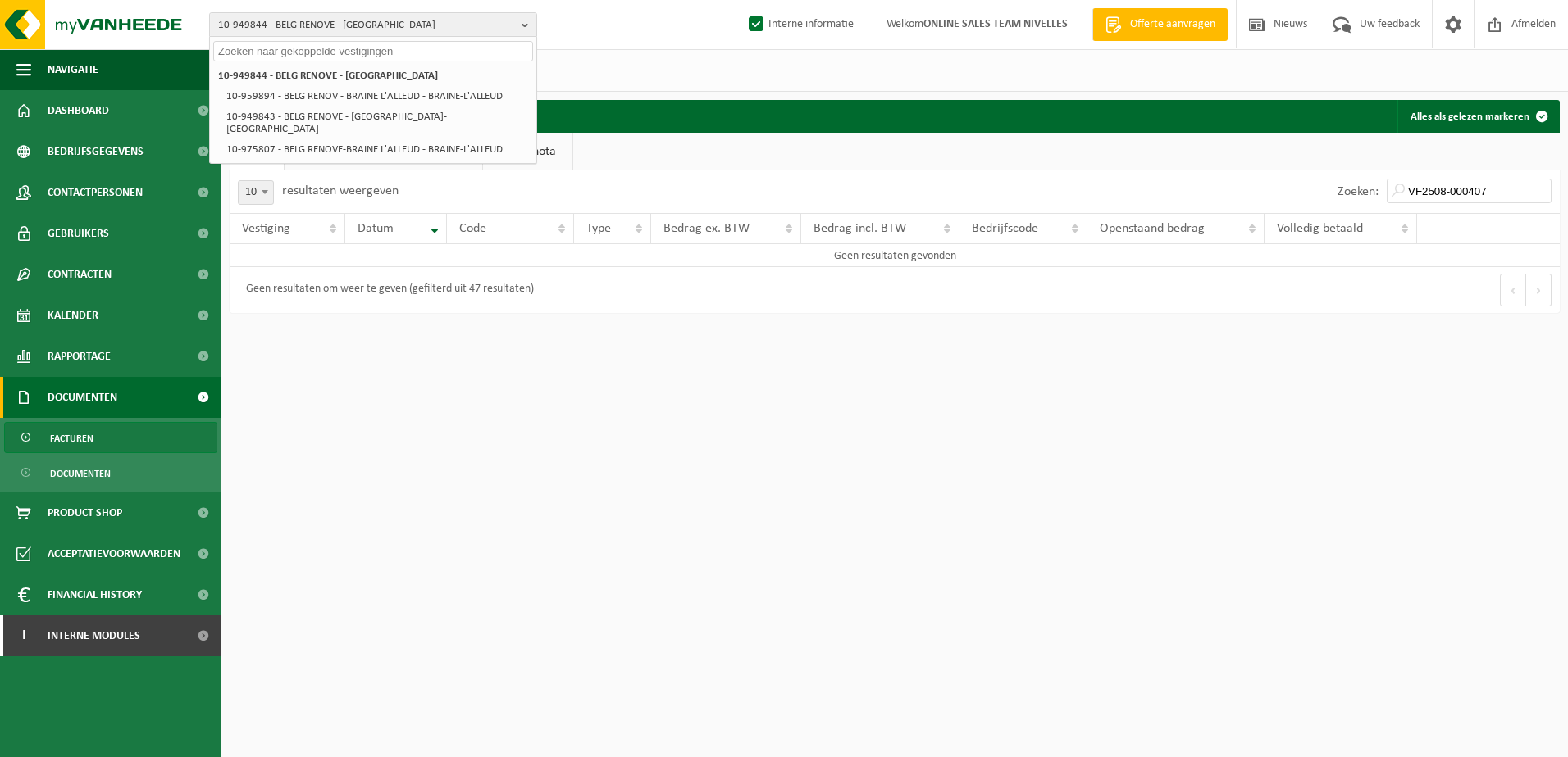
click at [473, 58] on input "text" at bounding box center [373, 51] width 320 height 21
click at [632, 81] on div "Vestigingen (4/4) Alles selecteren Alles deselecteren BELG RENOVE - WATERLOO BE…" at bounding box center [895, 70] width 1346 height 43
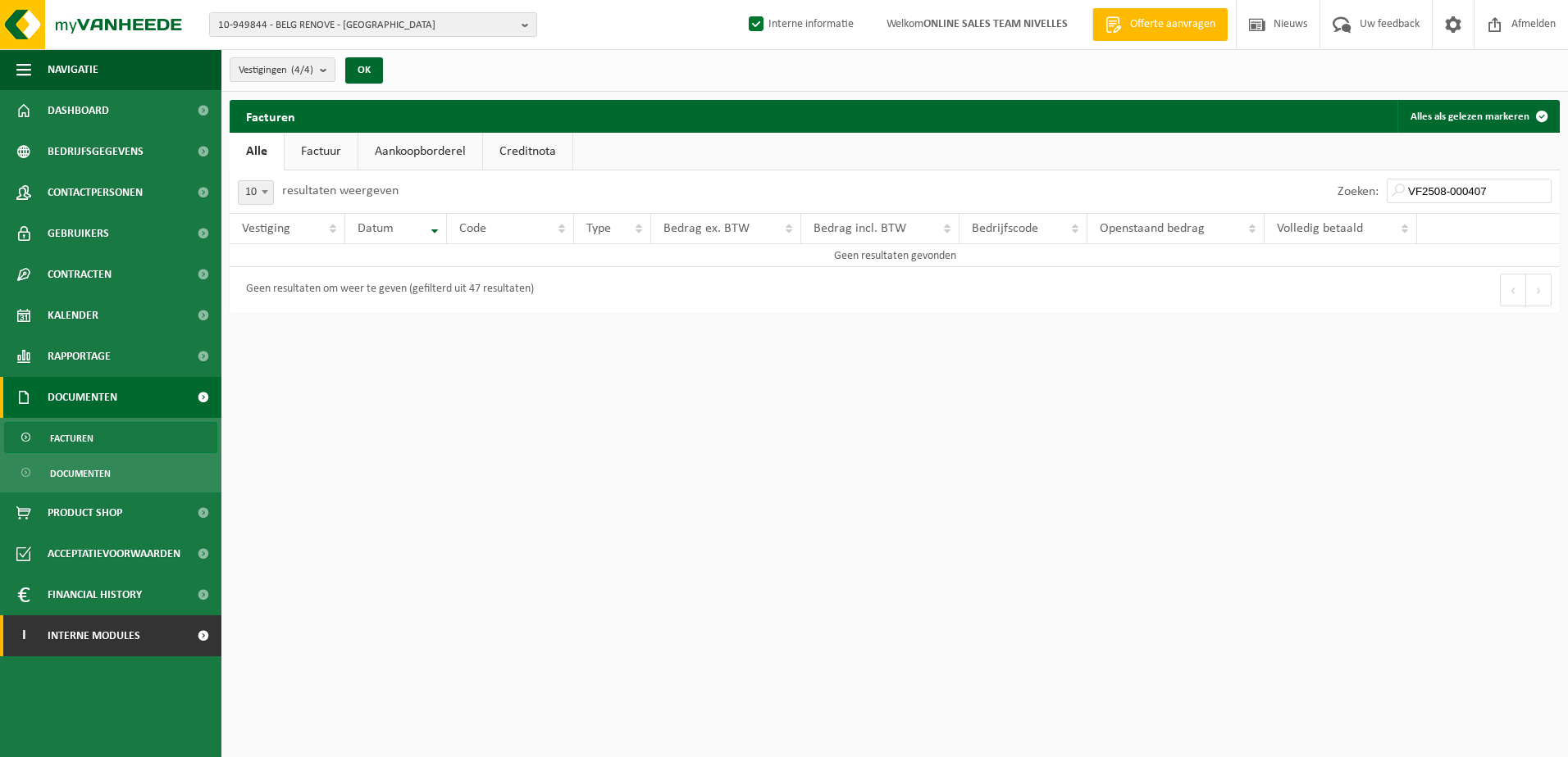
click at [206, 633] on span at bounding box center [203, 635] width 37 height 41
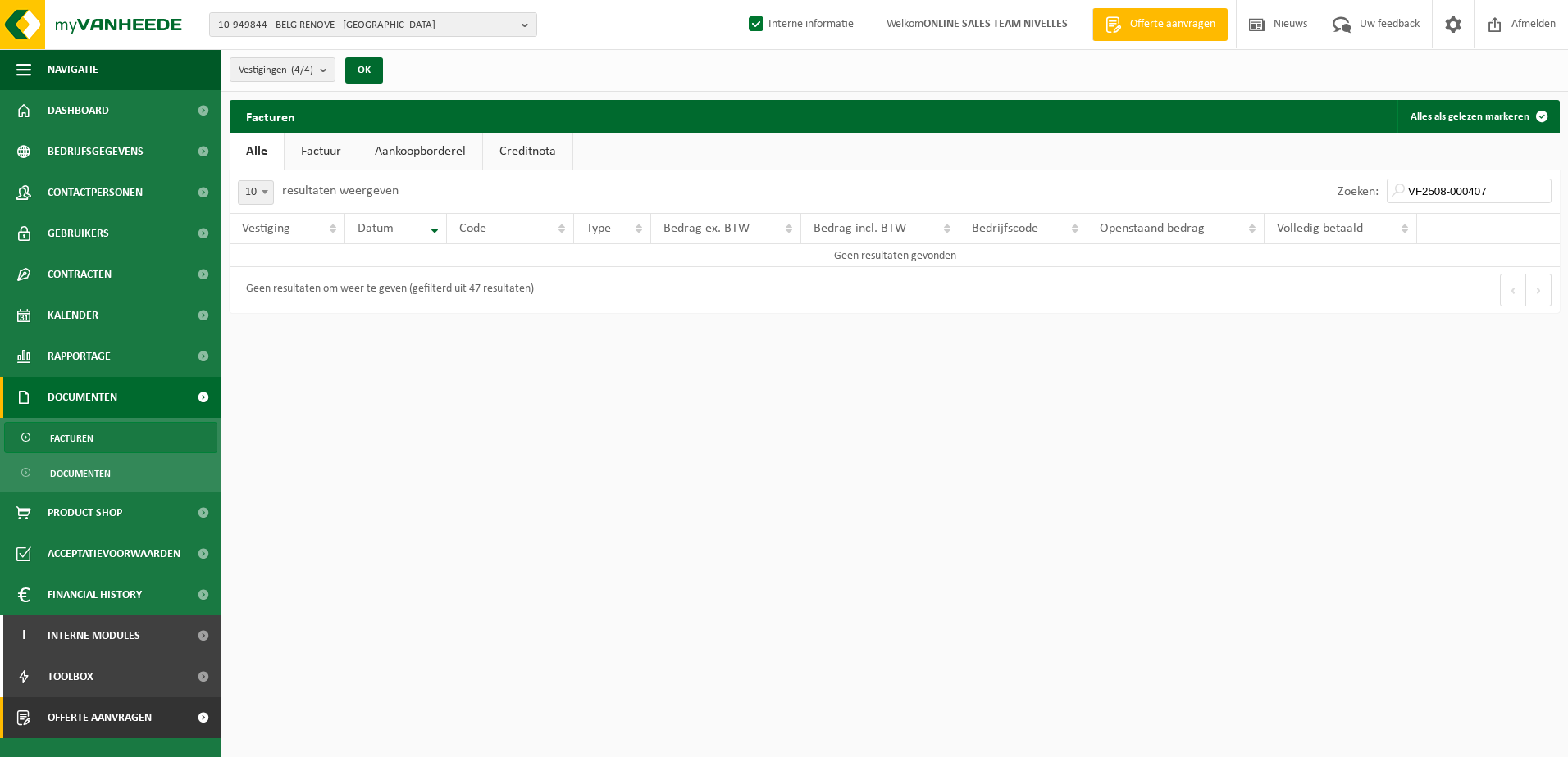
click at [210, 731] on span at bounding box center [203, 717] width 37 height 41
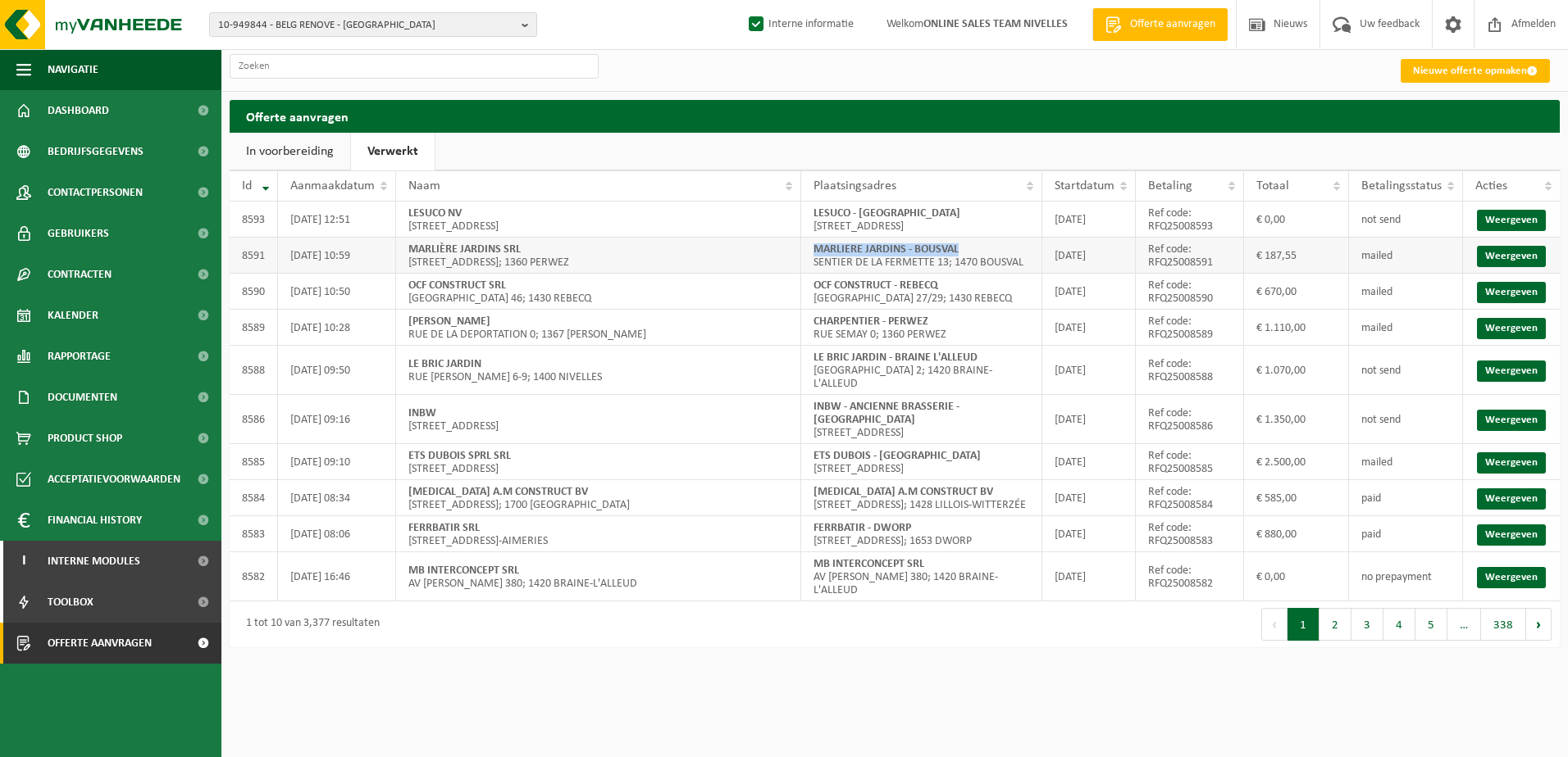
drag, startPoint x: 963, startPoint y: 248, endPoint x: 811, endPoint y: 245, distance: 152.0
click at [811, 245] on td "MARLIERE JARDINS - BOUSVAL SENTIER DE LA FERMETTE 13; 1470 BOUSVAL" at bounding box center [921, 255] width 241 height 36
copy strong "MARLIERE JARDINS - BOUSVAL"
click at [1519, 255] on link "Weergeven" at bounding box center [1511, 256] width 69 height 22
drag, startPoint x: 1218, startPoint y: 264, endPoint x: 1152, endPoint y: 270, distance: 66.3
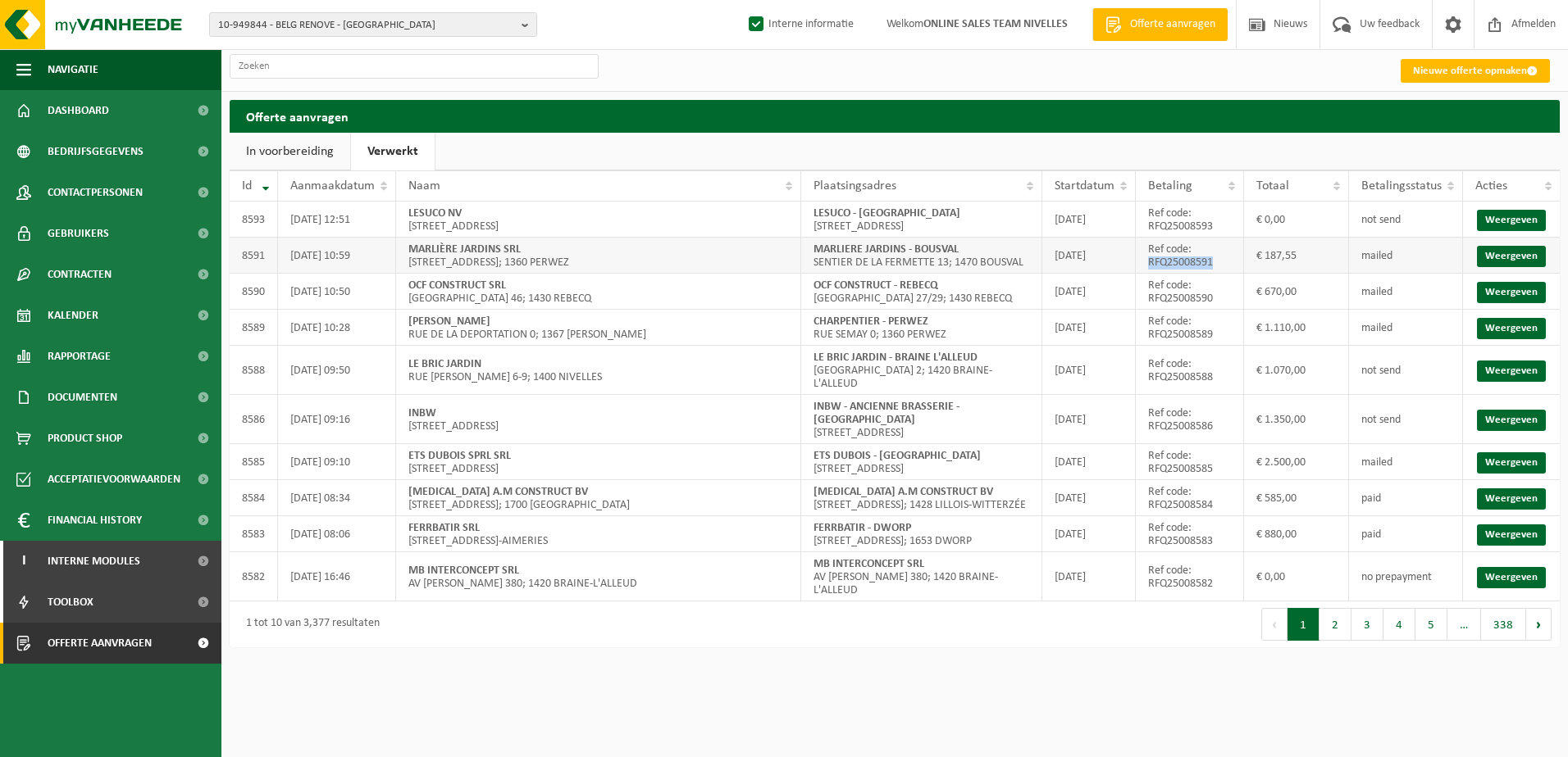
click at [1152, 270] on td "Ref code: RFQ25008591" at bounding box center [1189, 255] width 107 height 36
copy td "RFQ25008591"
click at [1038, 268] on td "MARLIERE JARDINS - BOUSVAL SENTIER DE LA FERMETTE 13; 1470 BOUSVAL" at bounding box center [921, 255] width 241 height 36
drag, startPoint x: 1032, startPoint y: 265, endPoint x: 814, endPoint y: 269, distance: 218.0
click at [814, 269] on td "MARLIERE JARDINS - BOUSVAL SENTIER DE LA FERMETTE 13; 1470 BOUSVAL" at bounding box center [921, 255] width 241 height 36
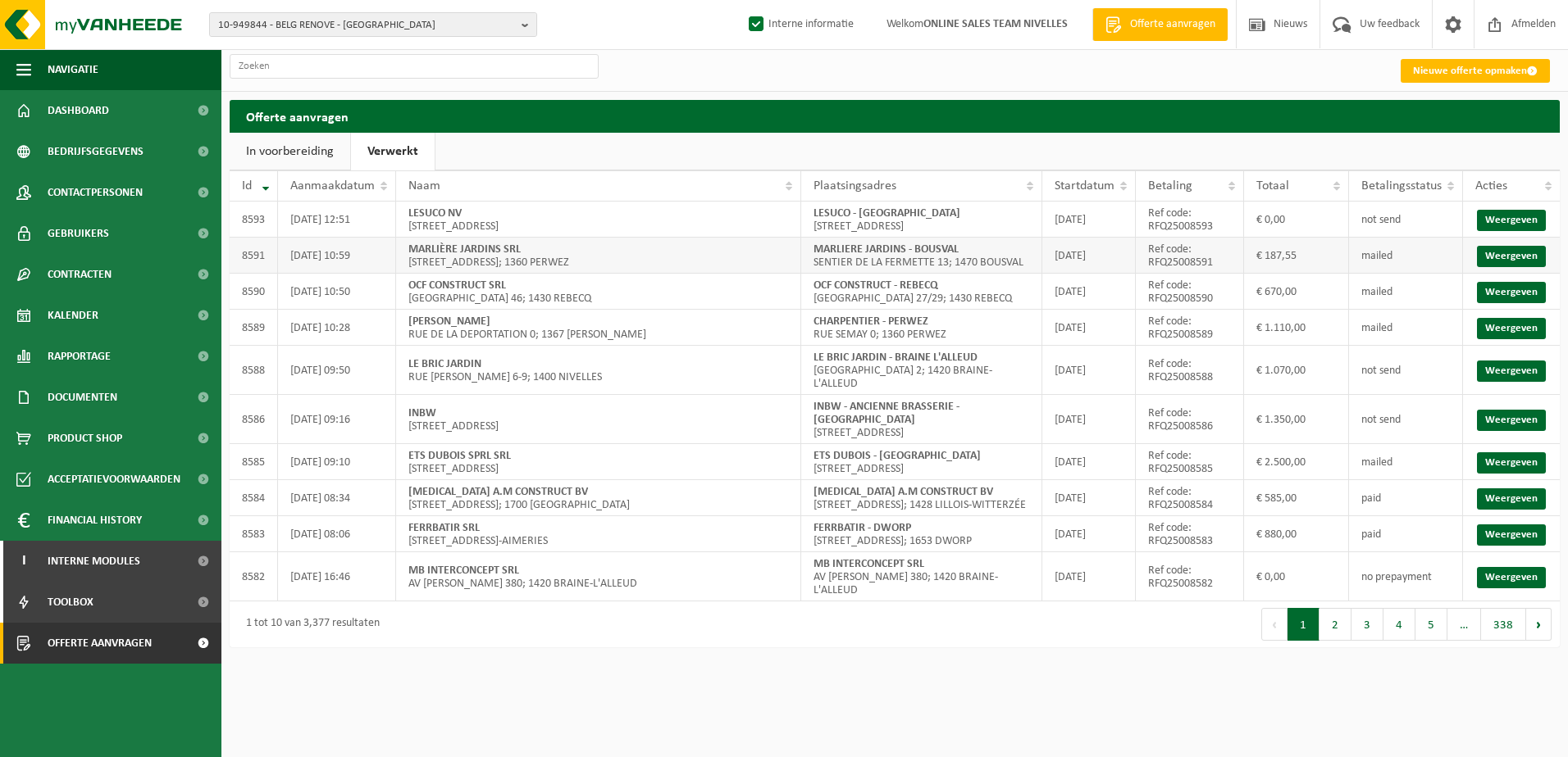
copy td "SENTIER DE LA FERMETTE 13; 1470 BOUSVAL"
click at [1035, 737] on html "10-949844 - BELG RENOVE - WATERLOO 10-949844 - BELG RENOVE - WATERLOO 10-959894…" at bounding box center [784, 378] width 1568 height 757
click at [519, 22] on button "10-949844 - BELG RENOVE - WATERLOO" at bounding box center [373, 25] width 328 height 25
type input "d"
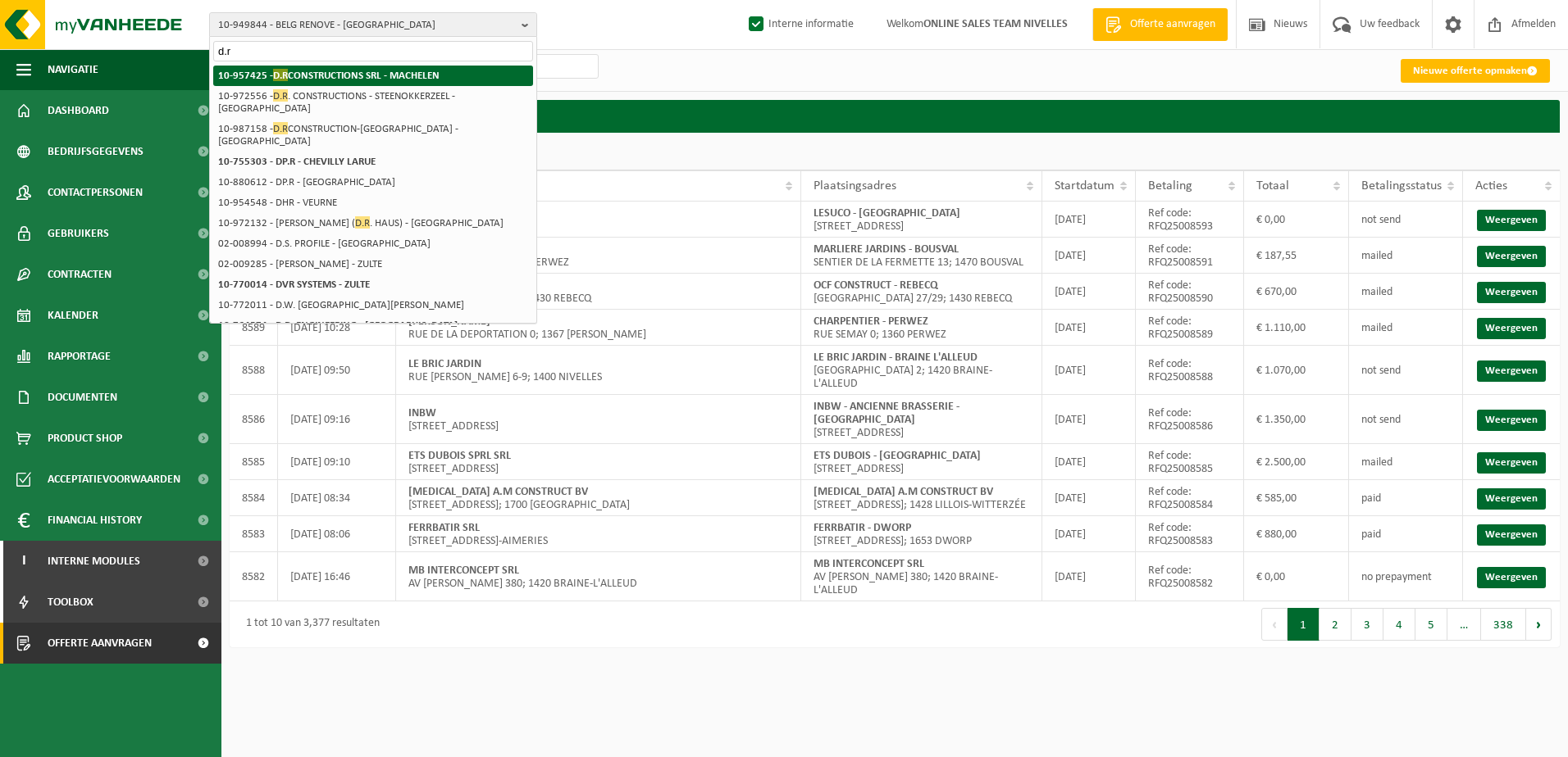
type input "d.r"
click at [414, 77] on strong "10-957425 - D.R CONSTRUCTIONS SRL - MACHELEN" at bounding box center [329, 75] width 222 height 12
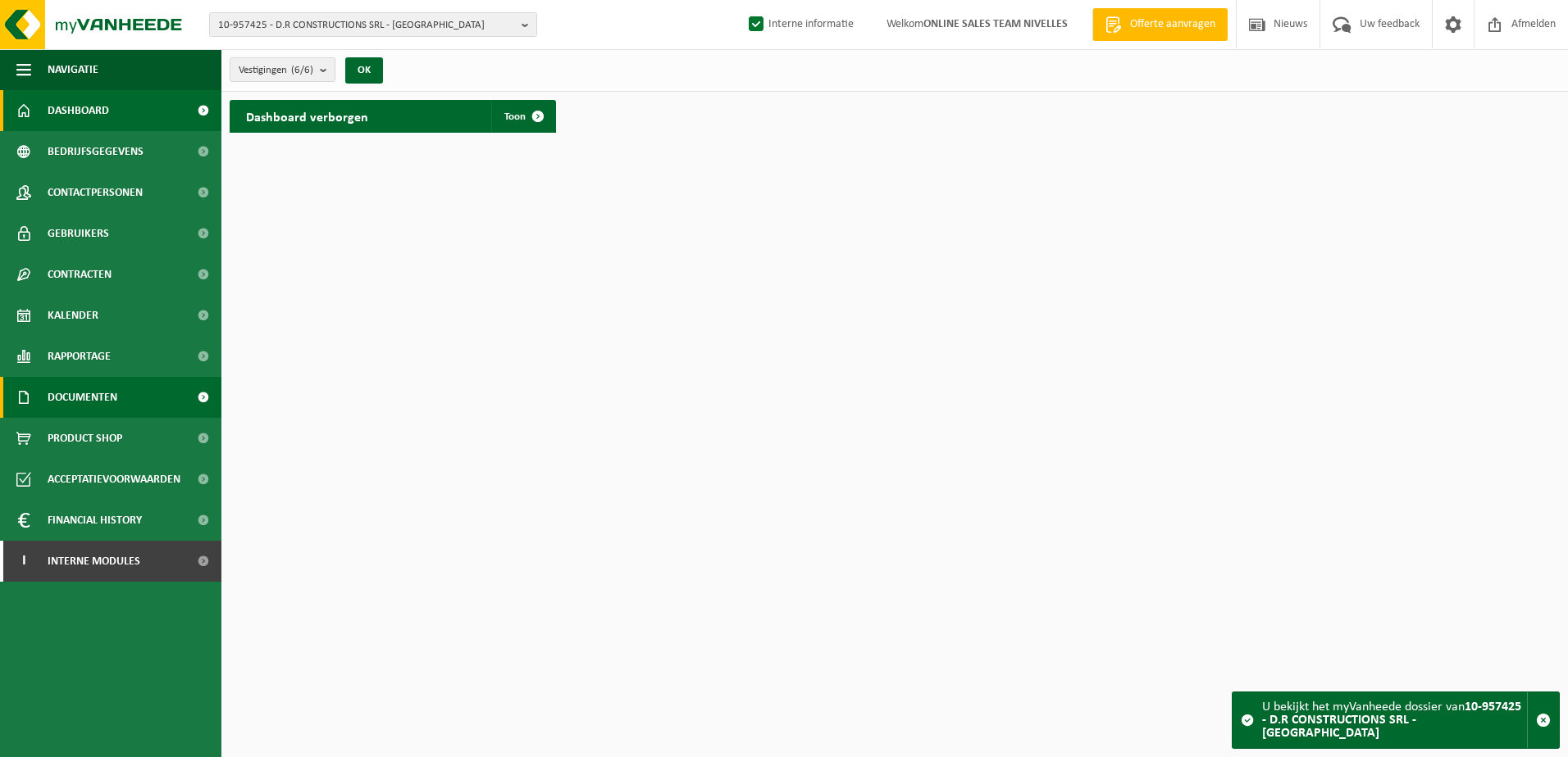
click at [120, 400] on link "Documenten" at bounding box center [111, 396] width 222 height 41
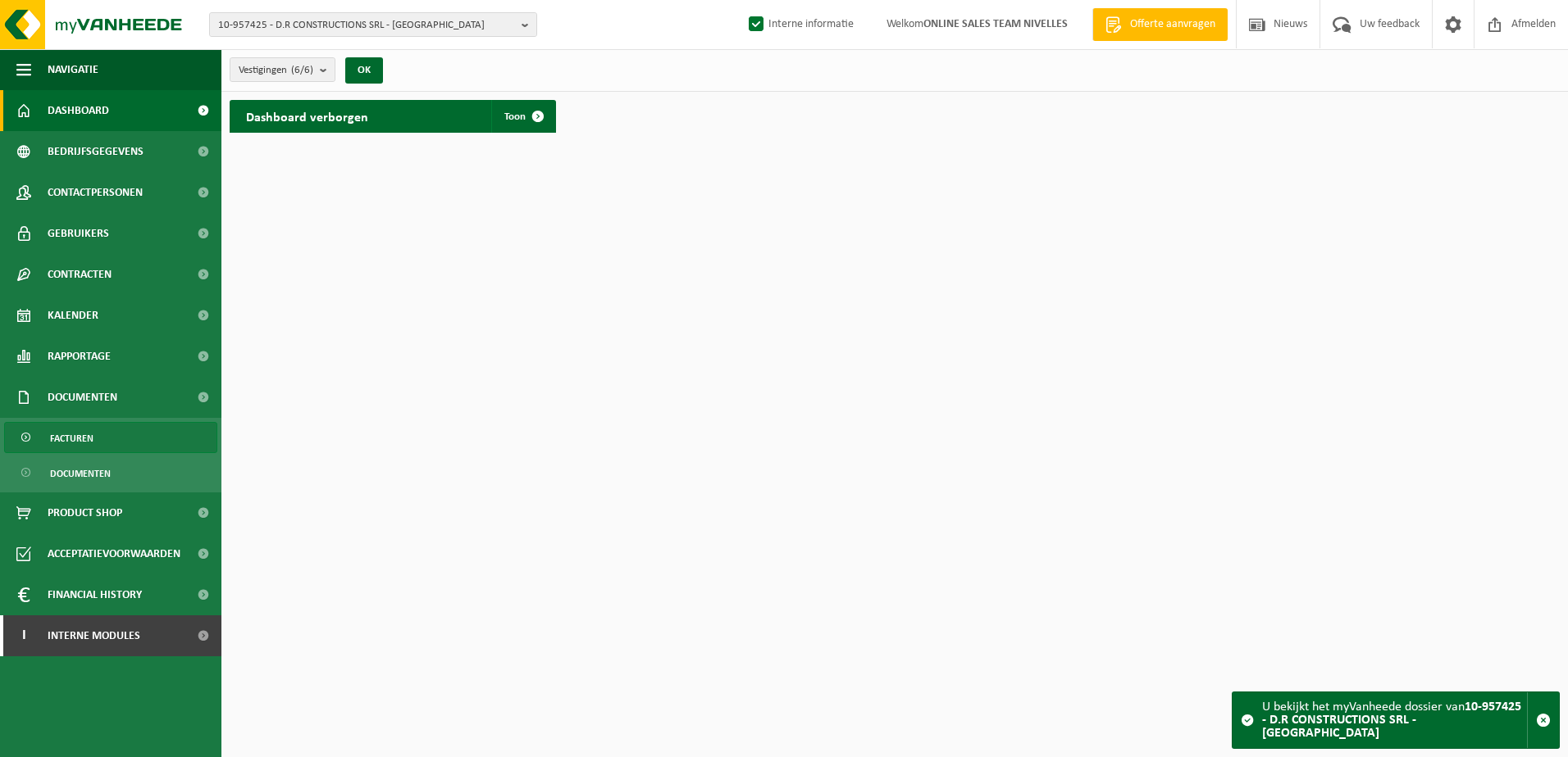
click at [124, 444] on link "Facturen" at bounding box center [110, 437] width 213 height 31
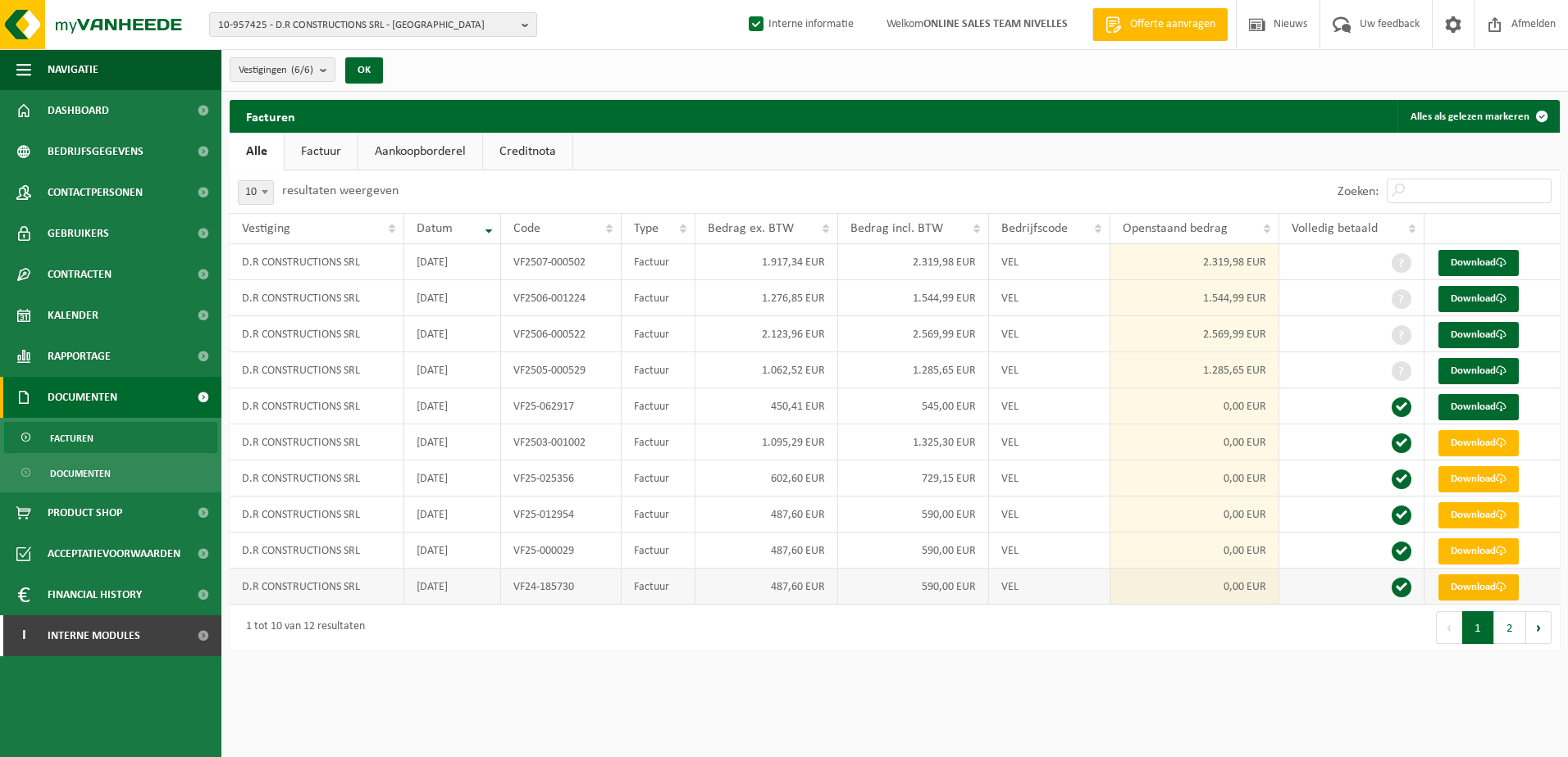
click at [1500, 590] on span at bounding box center [1501, 587] width 10 height 10
click at [1495, 552] on link "Download" at bounding box center [1478, 552] width 80 height 26
click at [1502, 521] on link "Download" at bounding box center [1478, 516] width 80 height 26
click at [1487, 481] on link "Download" at bounding box center [1478, 480] width 80 height 26
click at [1474, 435] on link "Download" at bounding box center [1478, 444] width 80 height 26
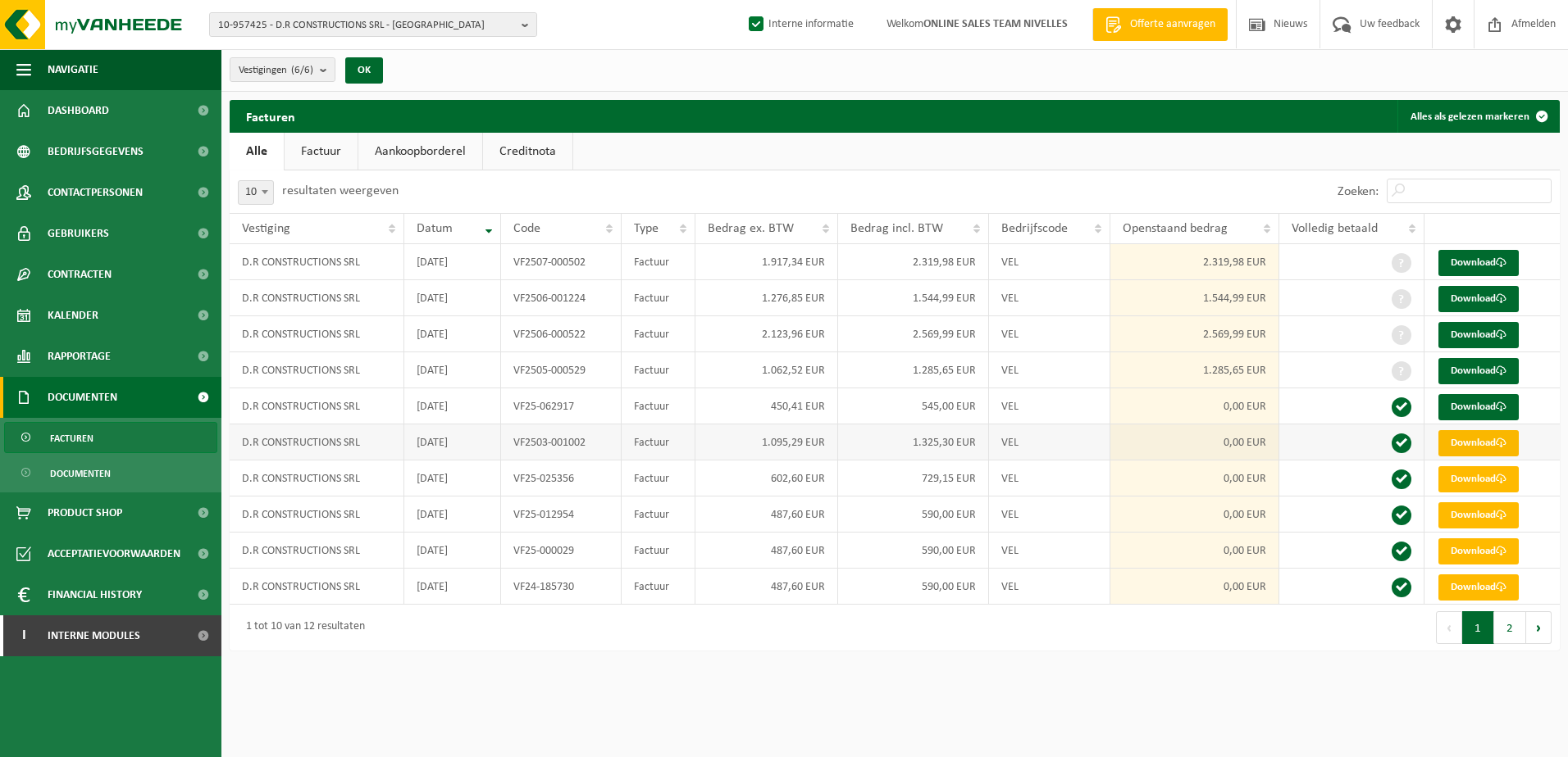
click at [1491, 433] on link "Download" at bounding box center [1478, 444] width 80 height 26
click at [1489, 407] on link "Download" at bounding box center [1478, 408] width 80 height 26
click at [1488, 370] on link "Download" at bounding box center [1478, 371] width 80 height 26
click at [1470, 328] on link "Download" at bounding box center [1478, 335] width 80 height 26
click at [1495, 296] on link "Download" at bounding box center [1478, 299] width 80 height 26
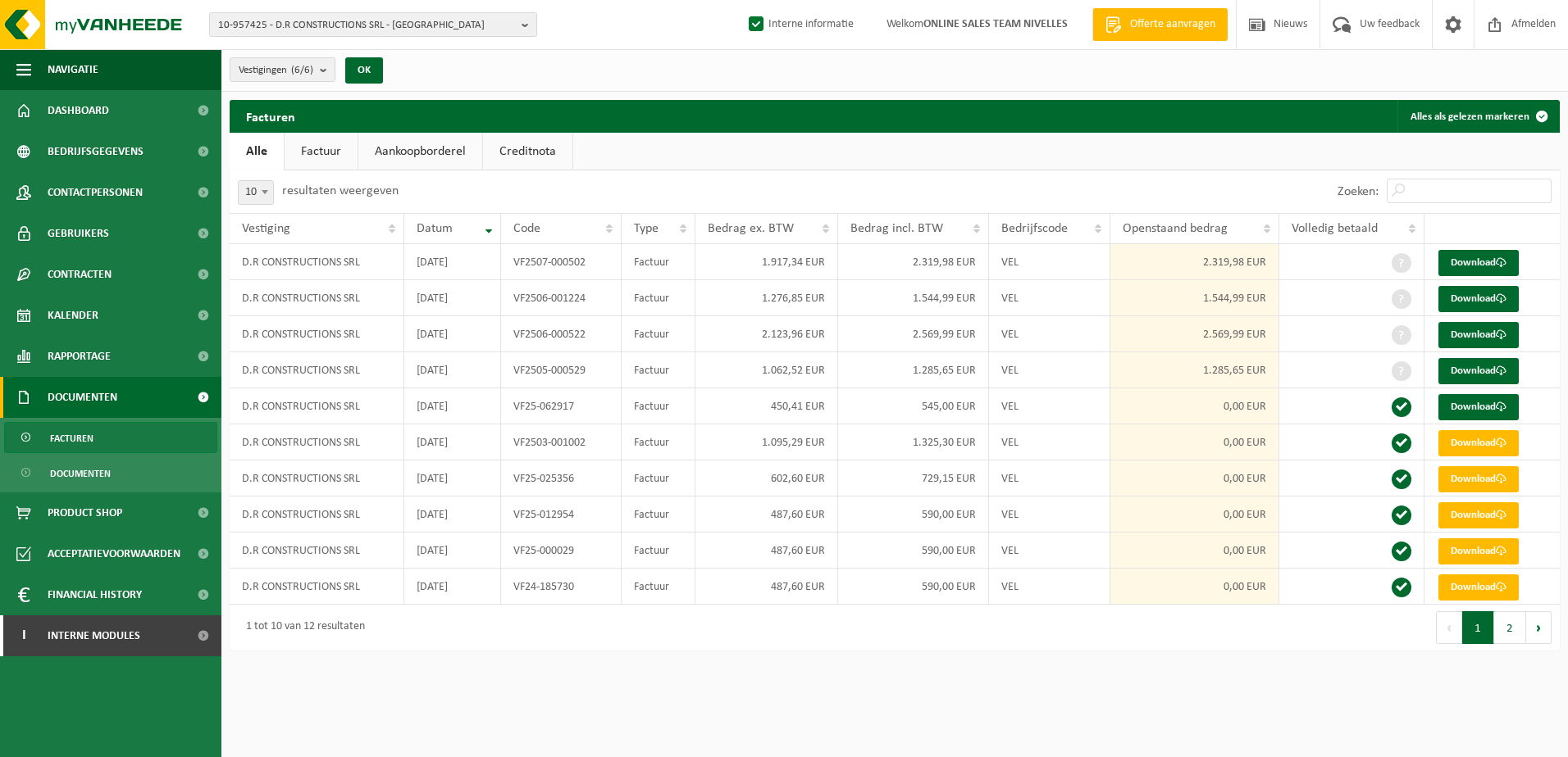
drag, startPoint x: 1259, startPoint y: 673, endPoint x: 1567, endPoint y: 335, distance: 457.3
click at [1262, 670] on html "10-957425 - D.R CONSTRUCTIONS SRL - MACHELEN 10-957425 - D.R CONSTRUCTIONS SRL …" at bounding box center [784, 378] width 1568 height 757
click at [1470, 255] on link "Download" at bounding box center [1478, 263] width 80 height 26
click at [1274, 715] on html "10-957425 - D.R CONSTRUCTIONS SRL - MACHELEN 10-957425 - D.R CONSTRUCTIONS SRL …" at bounding box center [784, 378] width 1568 height 757
